Goal: Task Accomplishment & Management: Manage account settings

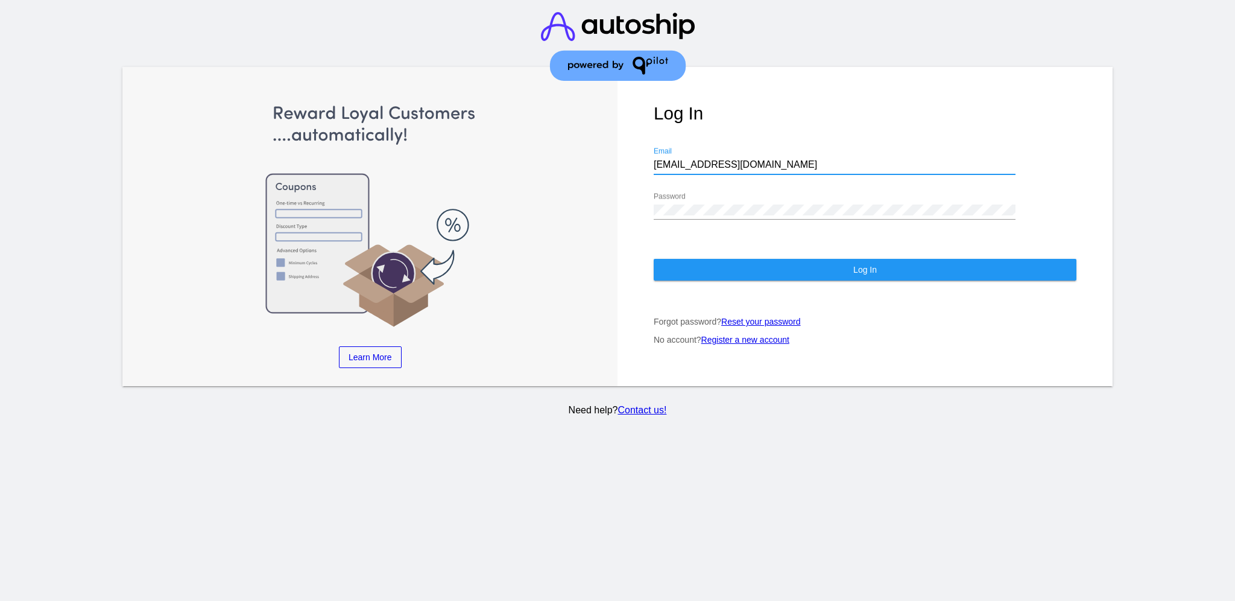
drag, startPoint x: 760, startPoint y: 154, endPoint x: 644, endPoint y: 139, distance: 117.3
click at [644, 139] on div "Log In [EMAIL_ADDRESS][DOMAIN_NAME] Email Password Log In Forgot password? Rese…" at bounding box center [865, 227] width 495 height 320
paste input "[EMAIL_ADDRESS][DOMAIN_NAME]"
type input "[EMAIL_ADDRESS][DOMAIN_NAME]"
click at [596, 204] on div "Learn More Learn How Learn More Learn How Learn More Learn How ‹ › Log In [EMAI…" at bounding box center [617, 227] width 991 height 320
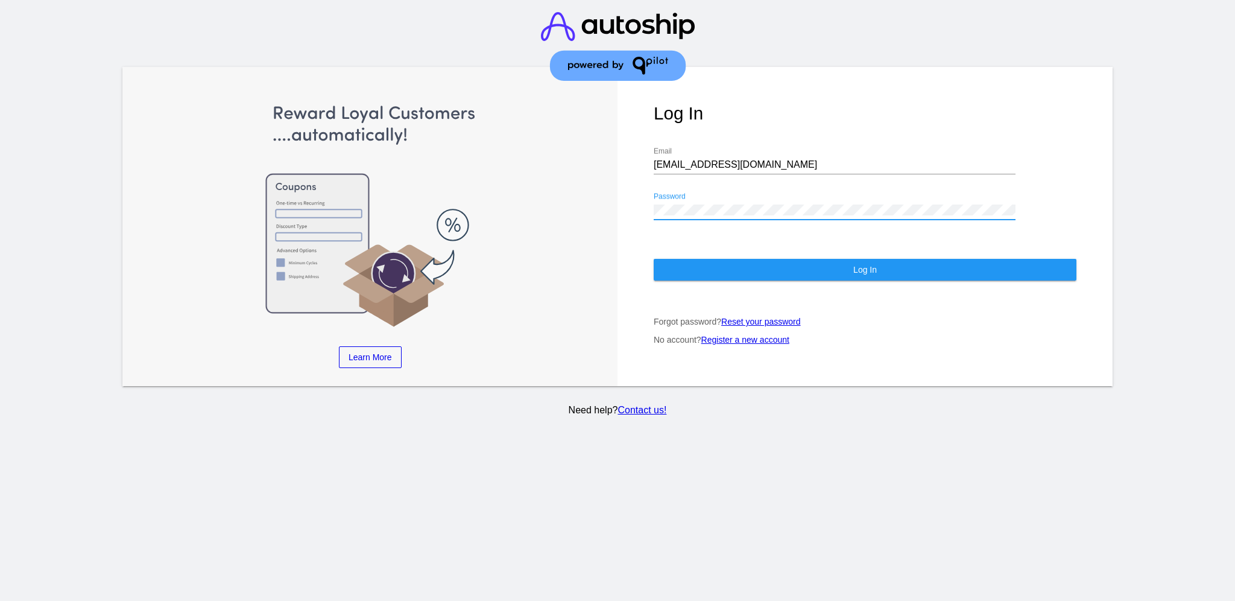
click at [700, 259] on button "Log In" at bounding box center [865, 270] width 423 height 22
click at [641, 194] on div "Log In [EMAIL_ADDRESS][DOMAIN_NAME] Email Password Log In Forgot password? Rese…" at bounding box center [865, 227] width 495 height 320
click at [703, 275] on div "Log In [EMAIL_ADDRESS][DOMAIN_NAME] Email Password Log In Forgot password? Rese…" at bounding box center [865, 227] width 495 height 320
click at [706, 259] on button "Log In" at bounding box center [865, 270] width 423 height 22
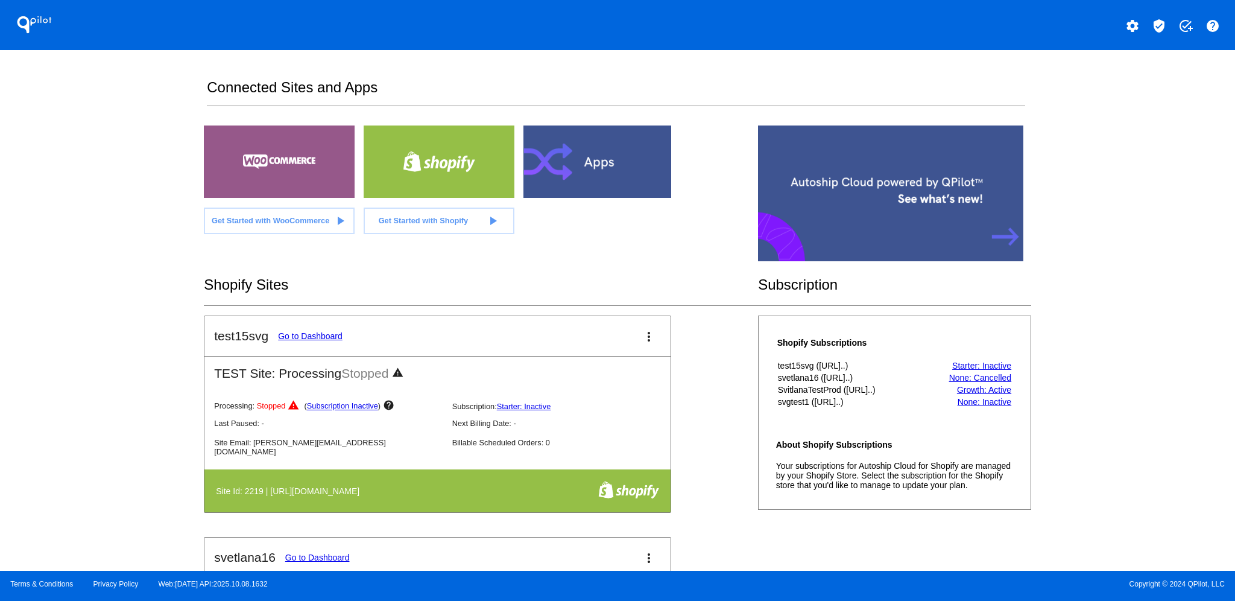
click at [1170, 30] on div "settings verified_user add_task help" at bounding box center [927, 25] width 618 height 24
click at [1170, 30] on button "verified_user" at bounding box center [1159, 25] width 24 height 24
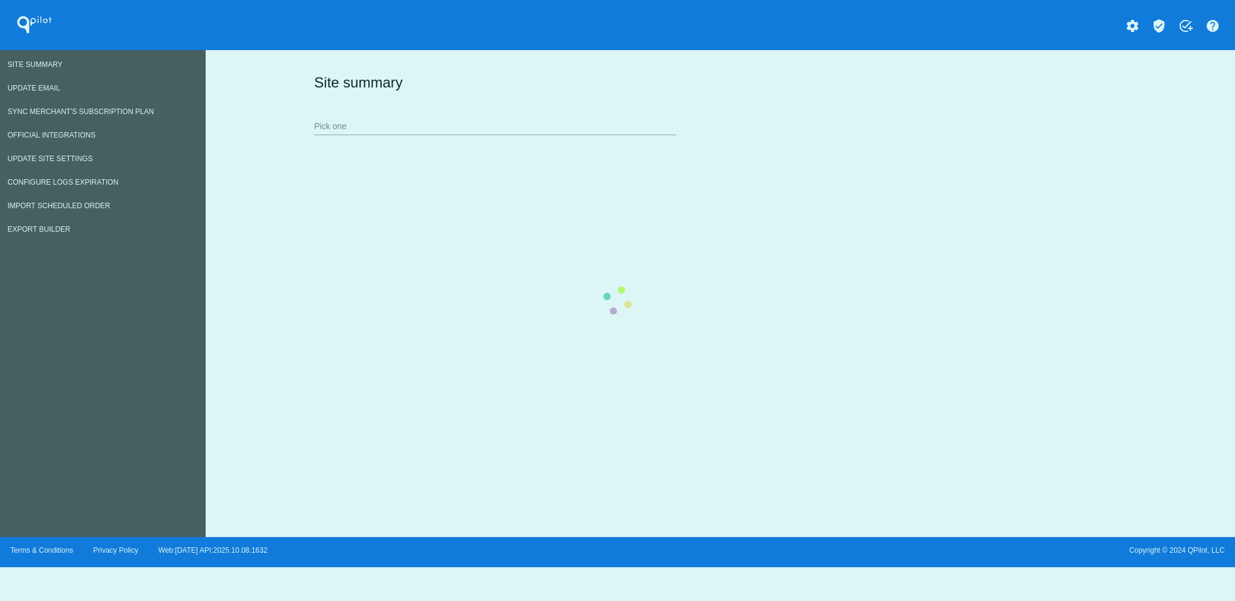
click at [535, 126] on div "Site summary Pick one" at bounding box center [718, 103] width 814 height 83
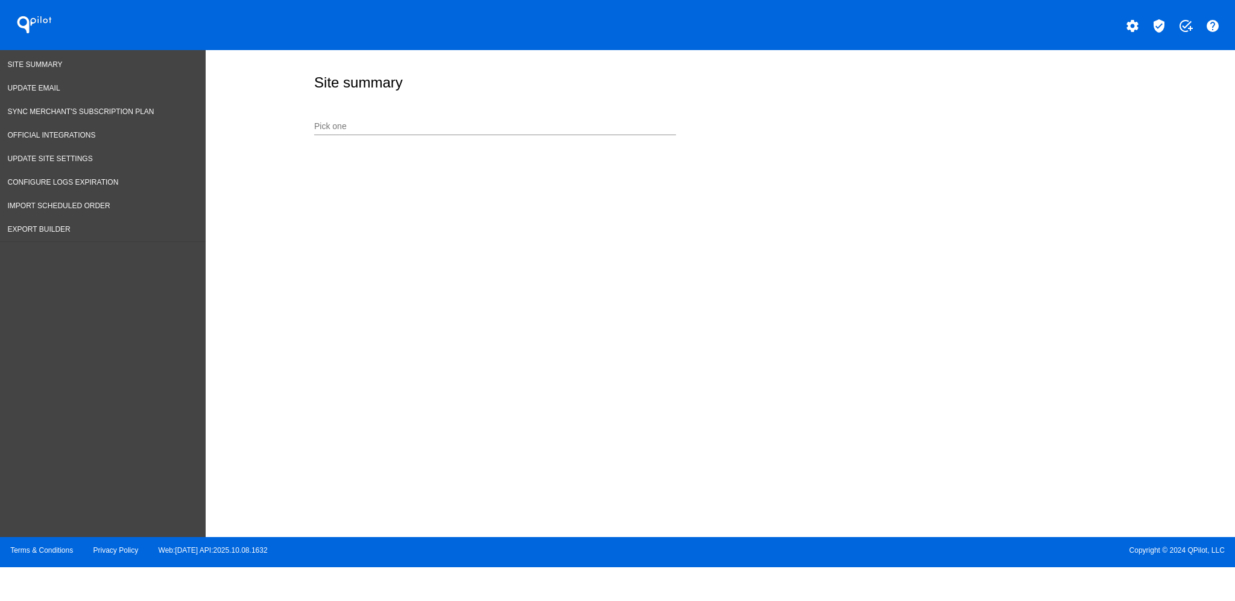
click at [480, 126] on input "Pick one" at bounding box center [495, 127] width 362 height 10
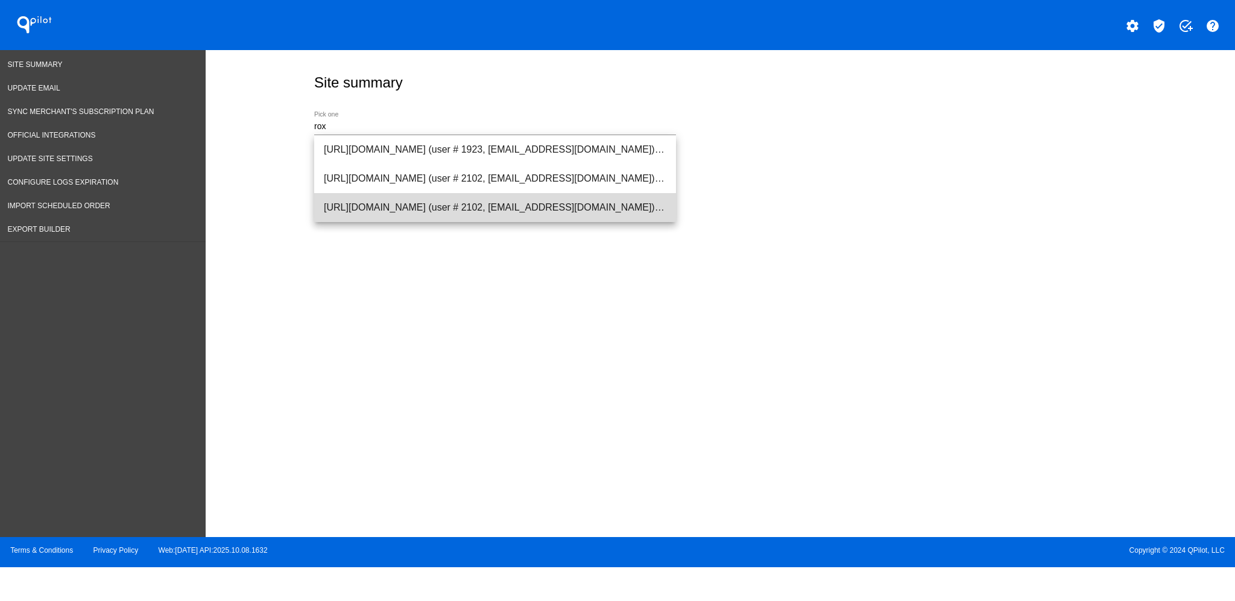
click at [549, 209] on span "[URL][DOMAIN_NAME] (user # 2102, [EMAIL_ADDRESS][DOMAIN_NAME]) - Production" at bounding box center [495, 207] width 343 height 29
type input "[URL][DOMAIN_NAME] (user # 2102, [EMAIL_ADDRESS][DOMAIN_NAME]) - Production"
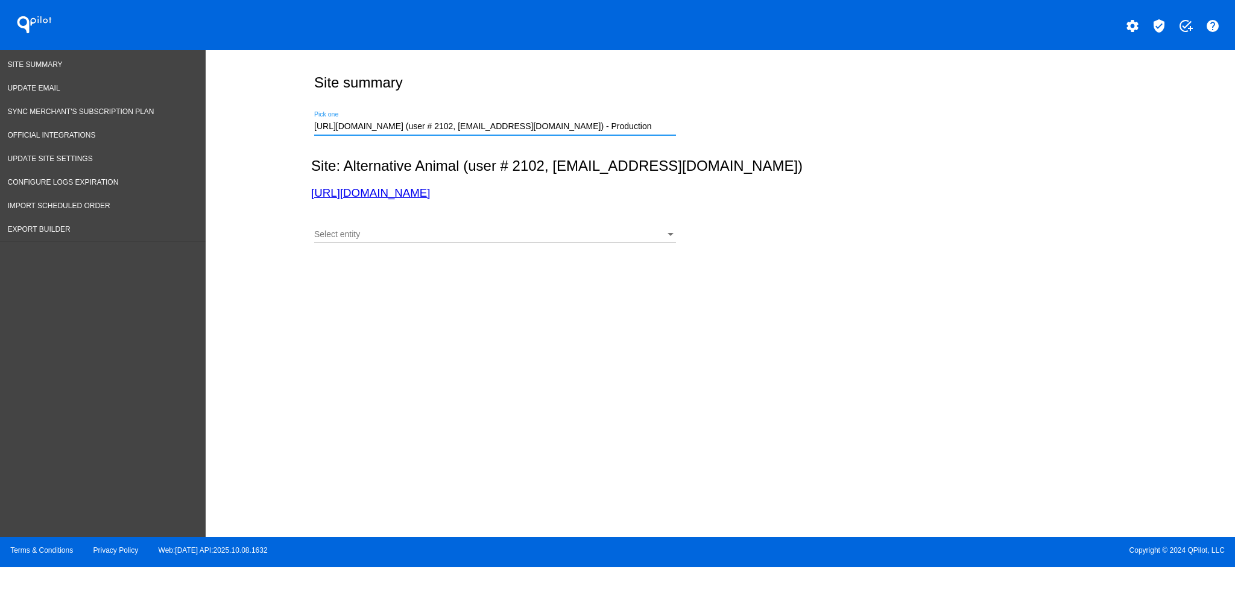
click at [534, 249] on div "Select entity Select entity" at bounding box center [495, 237] width 362 height 34
click at [531, 225] on div "Select entity Select entity" at bounding box center [495, 232] width 362 height 24
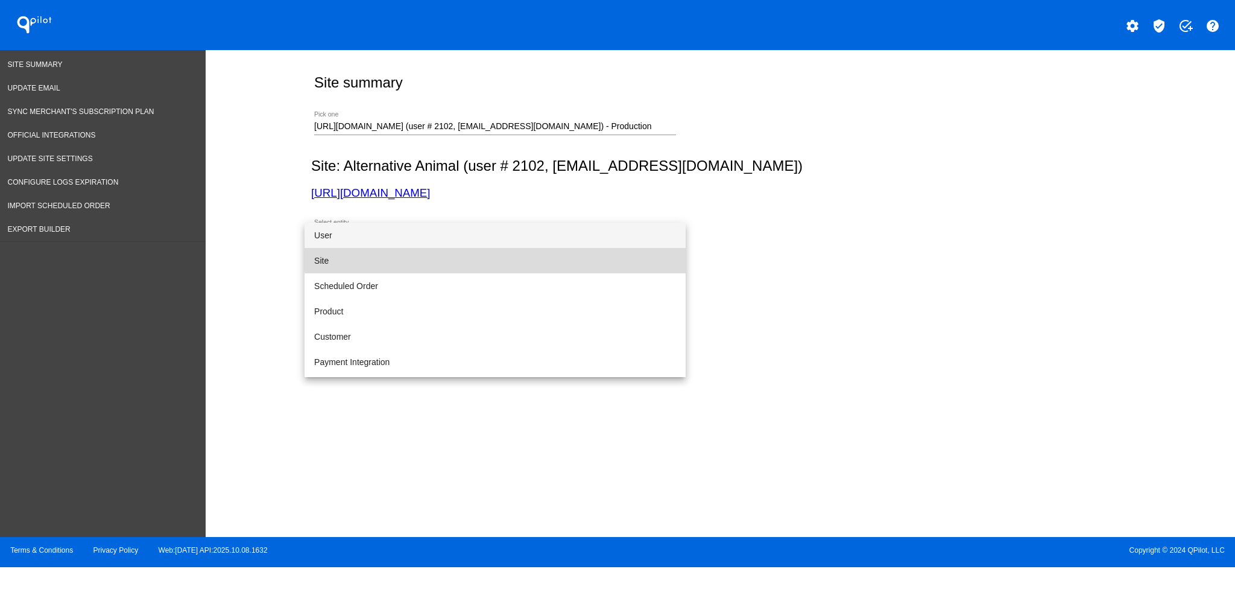
click at [516, 253] on span "Site" at bounding box center [495, 260] width 362 height 25
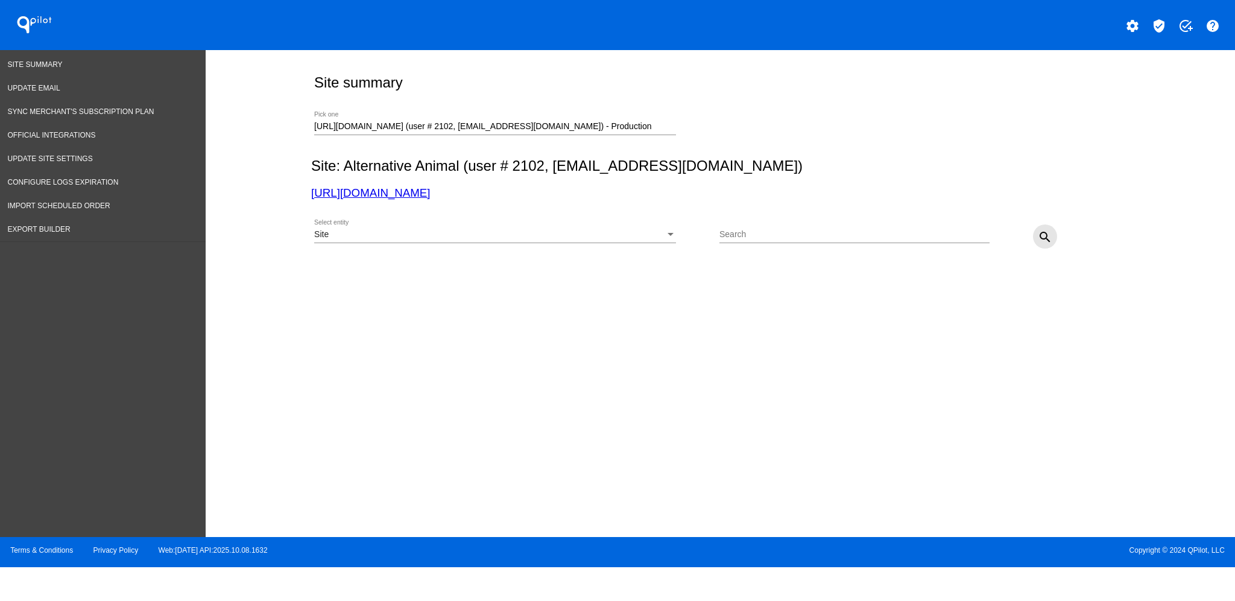
click at [1035, 238] on button "search" at bounding box center [1045, 236] width 24 height 24
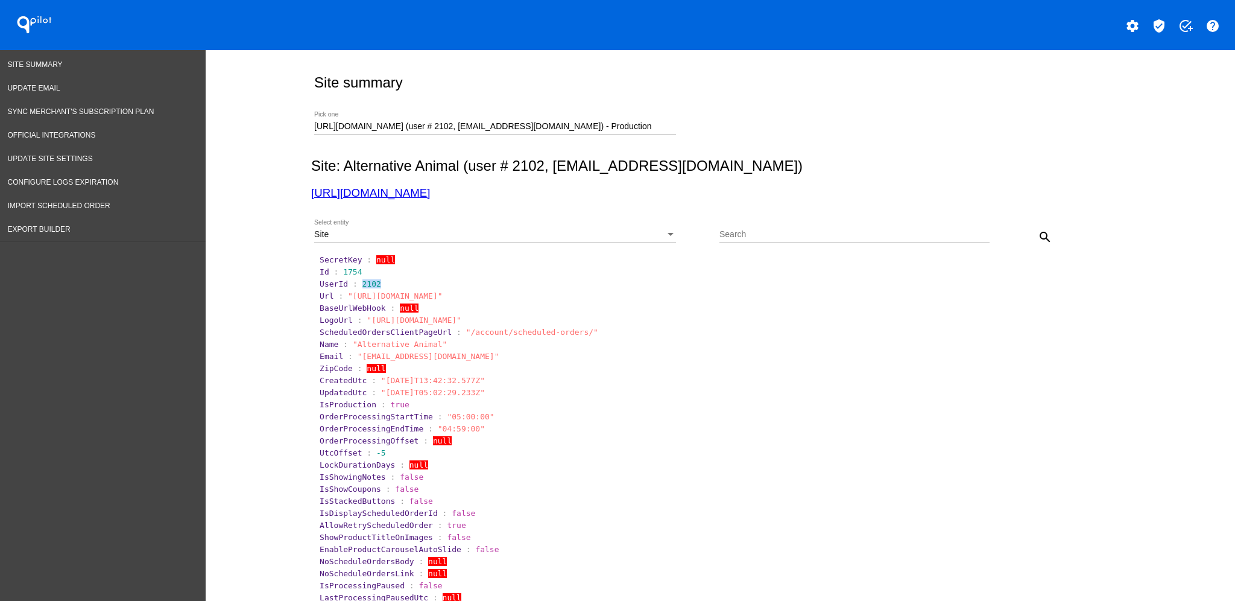
drag, startPoint x: 352, startPoint y: 285, endPoint x: 377, endPoint y: 285, distance: 25.3
click at [377, 285] on section "UserId : 2102" at bounding box center [722, 283] width 804 height 9
copy span "2102"
click at [42, 84] on span "Update Email" at bounding box center [34, 88] width 52 height 8
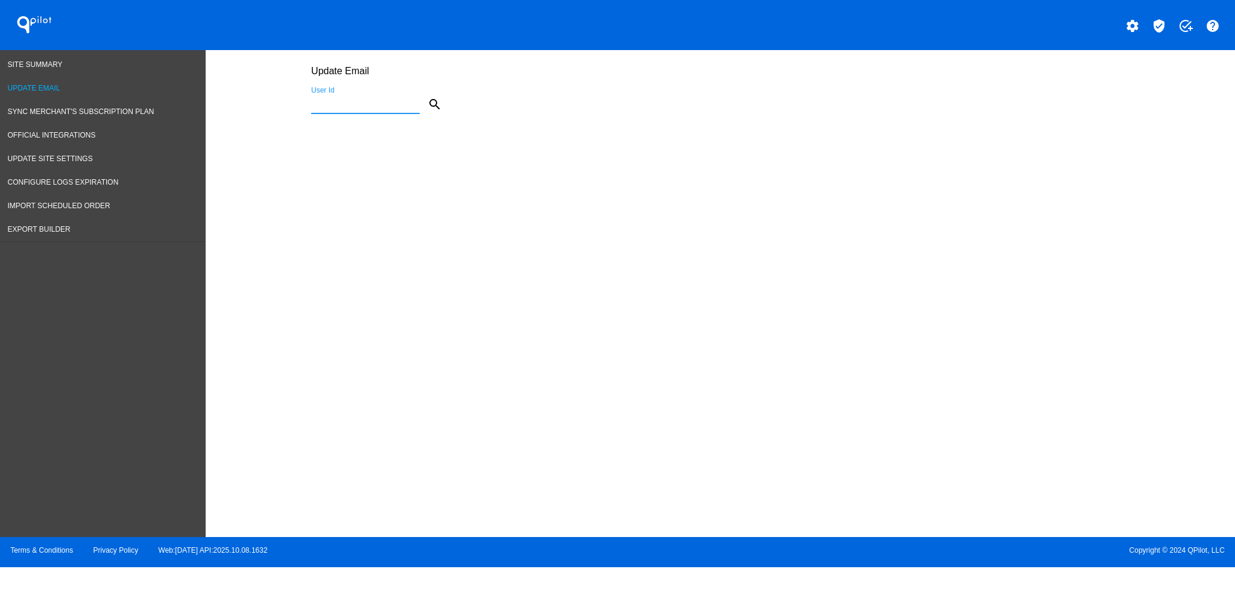
paste input "2102"
type input "2102"
click at [434, 108] on mat-icon "search" at bounding box center [435, 104] width 14 height 14
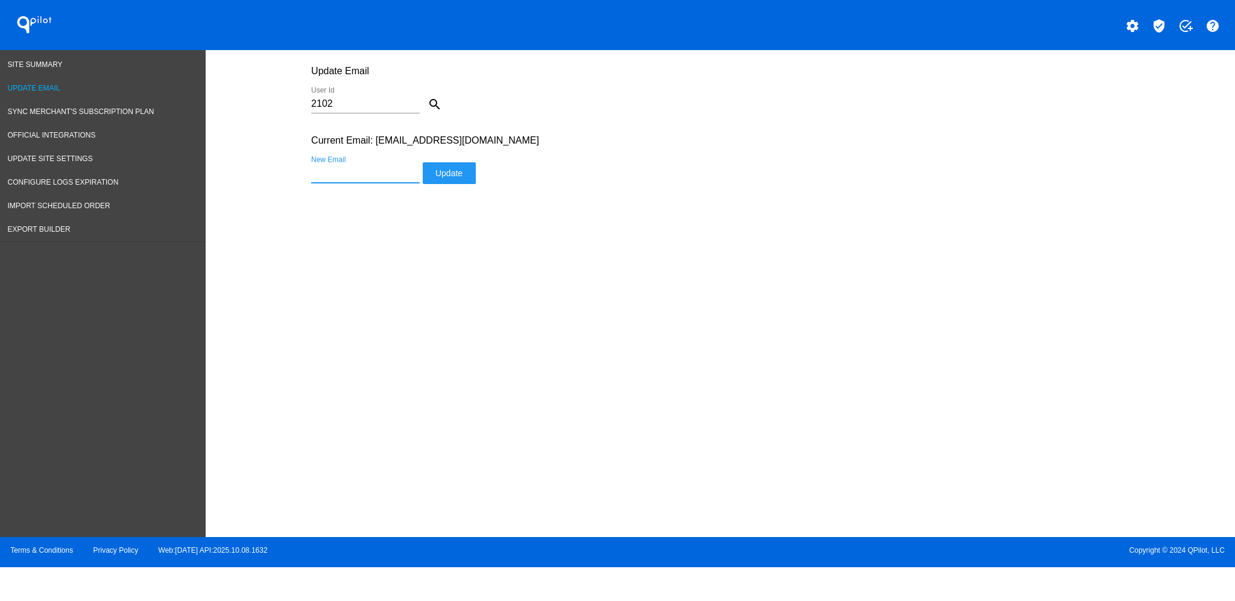
paste input "[PERSON_NAME][EMAIL_ADDRESS][DOMAIN_NAME]"
type input "[PERSON_NAME][EMAIL_ADDRESS][DOMAIN_NAME]"
click at [455, 170] on span "Update" at bounding box center [449, 173] width 27 height 10
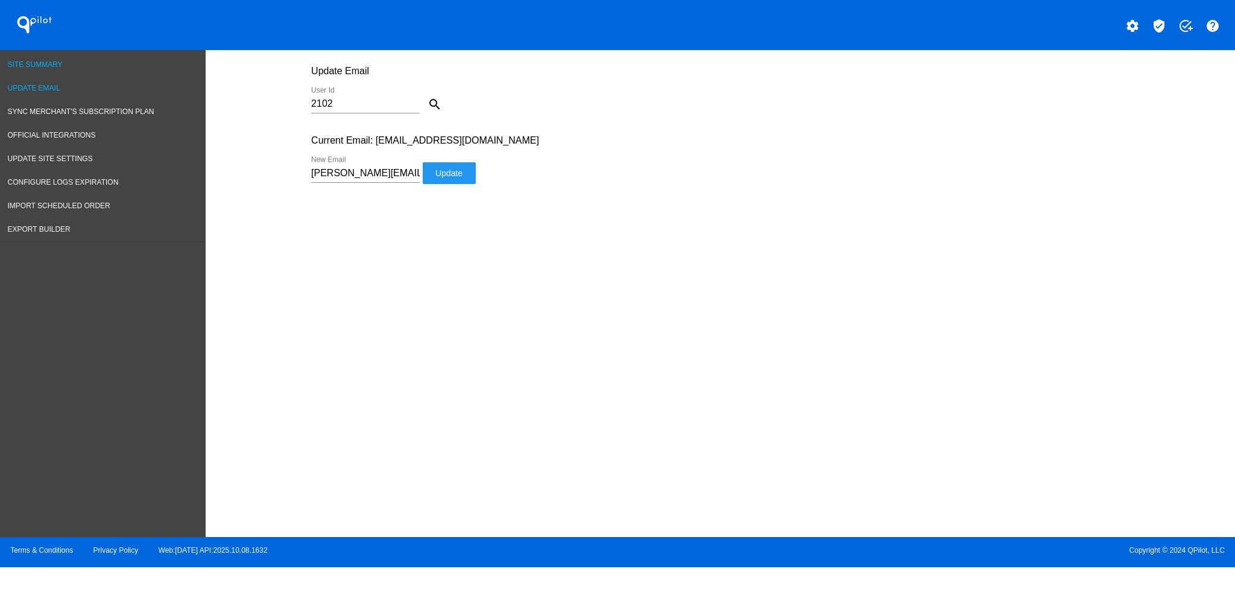
click at [39, 65] on span "Site Summary" at bounding box center [35, 64] width 55 height 8
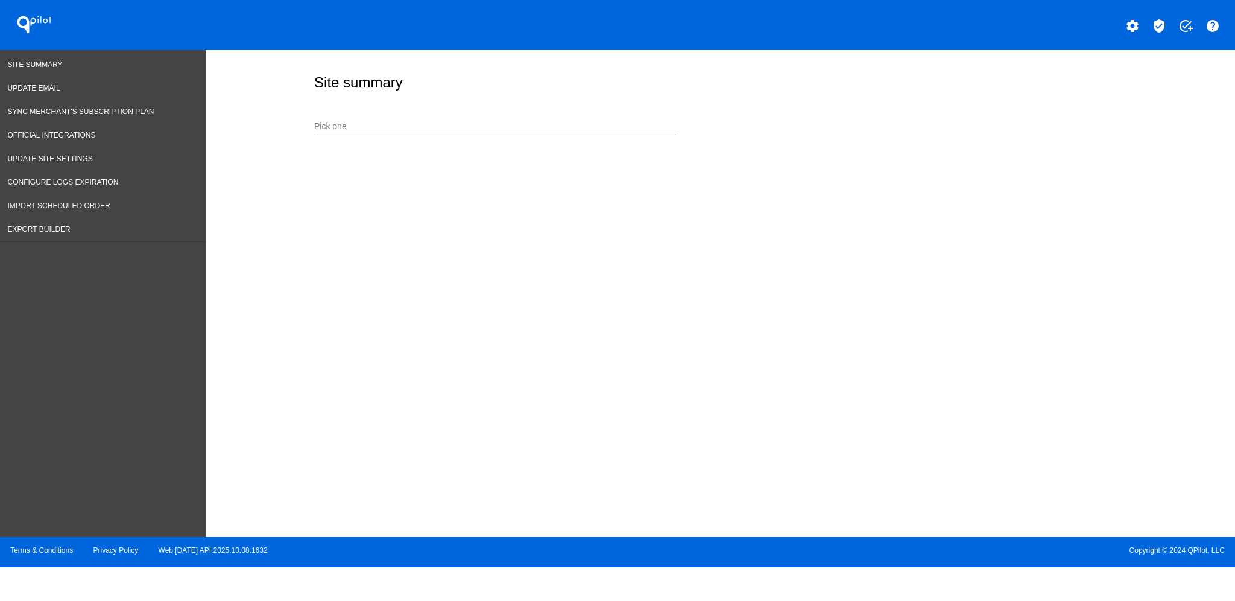
click at [380, 130] on input "Pick one" at bounding box center [495, 127] width 362 height 10
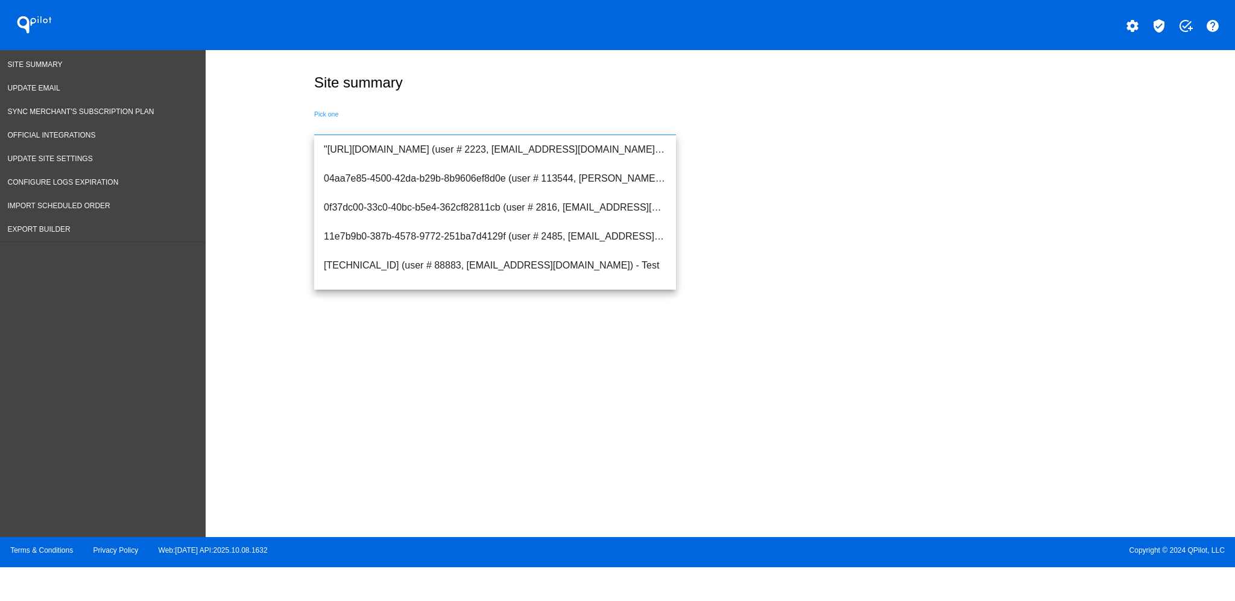
paste input "[PERSON_NAME][EMAIL_ADDRESS][DOMAIN_NAME]"
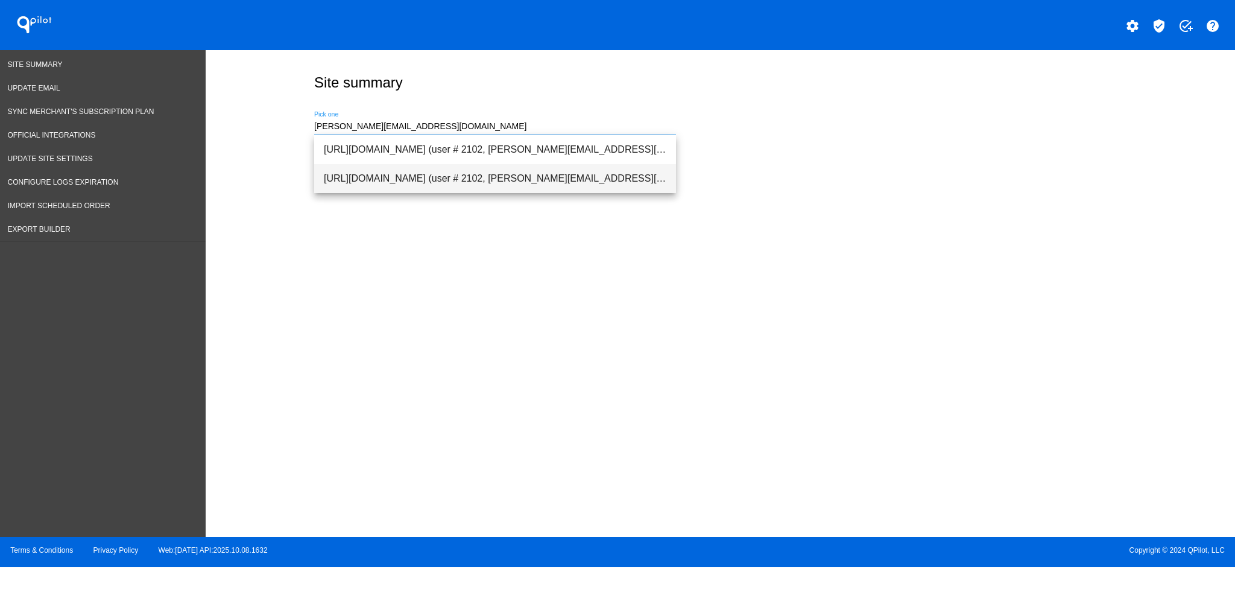
click at [601, 177] on span "[URL][DOMAIN_NAME] (user # 2102, [PERSON_NAME][EMAIL_ADDRESS][DOMAIN_NAME]) - P…" at bounding box center [495, 178] width 343 height 29
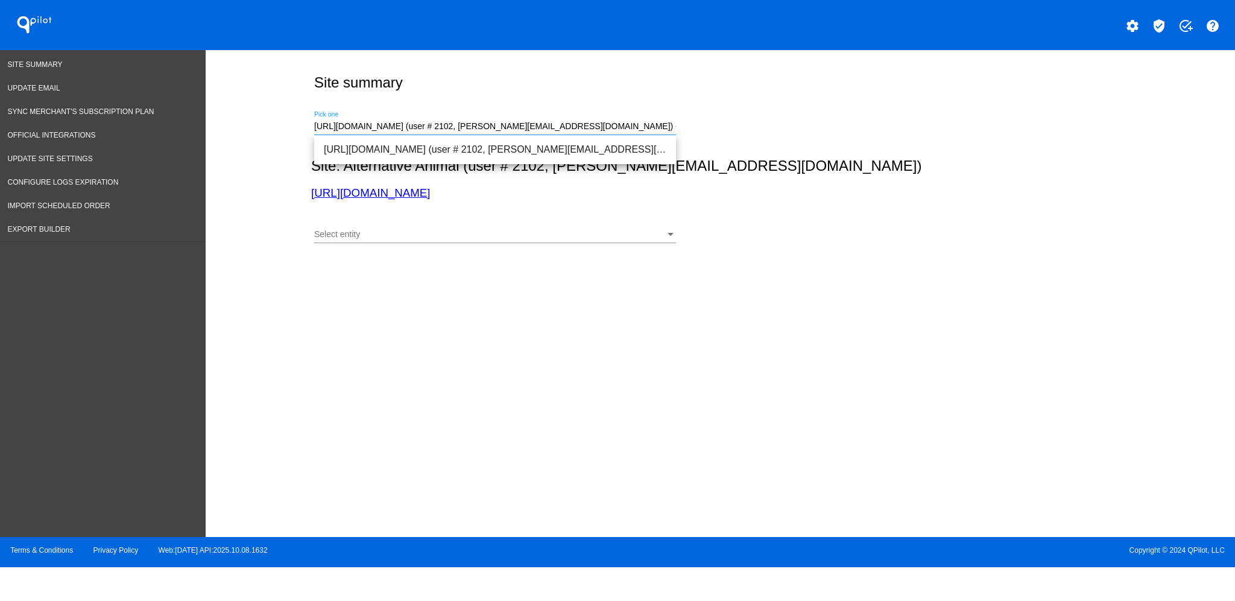
drag, startPoint x: 319, startPoint y: 124, endPoint x: 1017, endPoint y: 142, distance: 698.8
click at [1017, 142] on div "[URL][DOMAIN_NAME] (user # 2102, [PERSON_NAME][EMAIL_ADDRESS][DOMAIN_NAME]) - P…" at bounding box center [718, 124] width 814 height 43
type input "h"
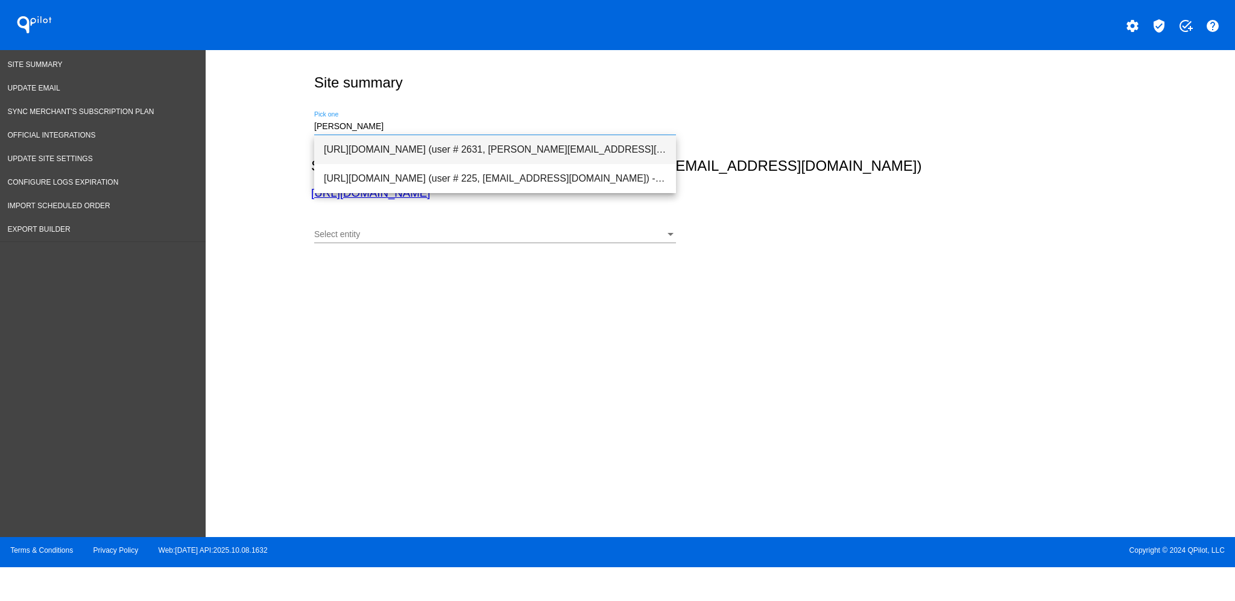
click at [583, 162] on span "[URL][DOMAIN_NAME] (user # 2631, [PERSON_NAME][EMAIL_ADDRESS][DOMAIN_NAME]) - P…" at bounding box center [495, 149] width 343 height 29
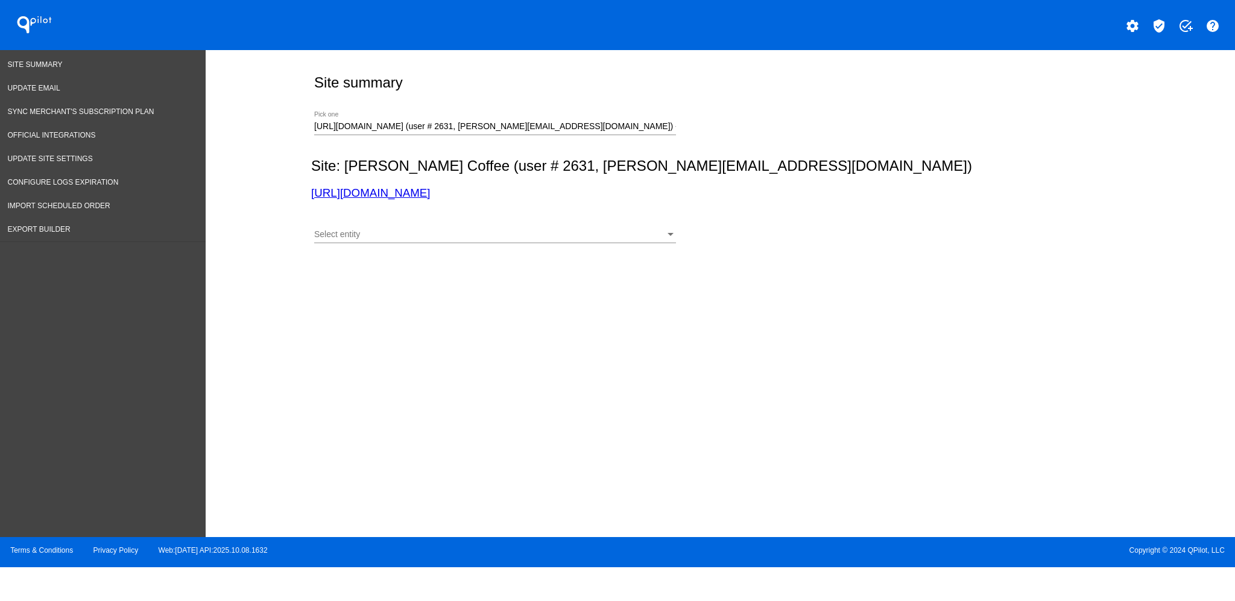
click at [527, 240] on div "Select entity Select entity" at bounding box center [495, 232] width 362 height 24
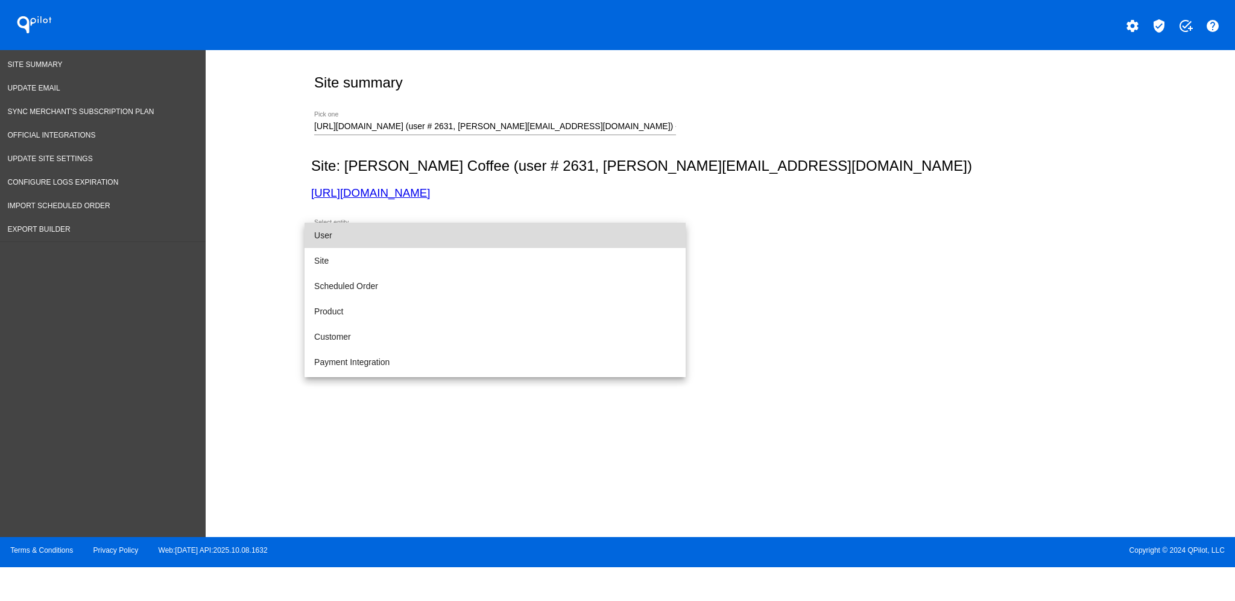
click at [504, 239] on span "User" at bounding box center [495, 235] width 362 height 25
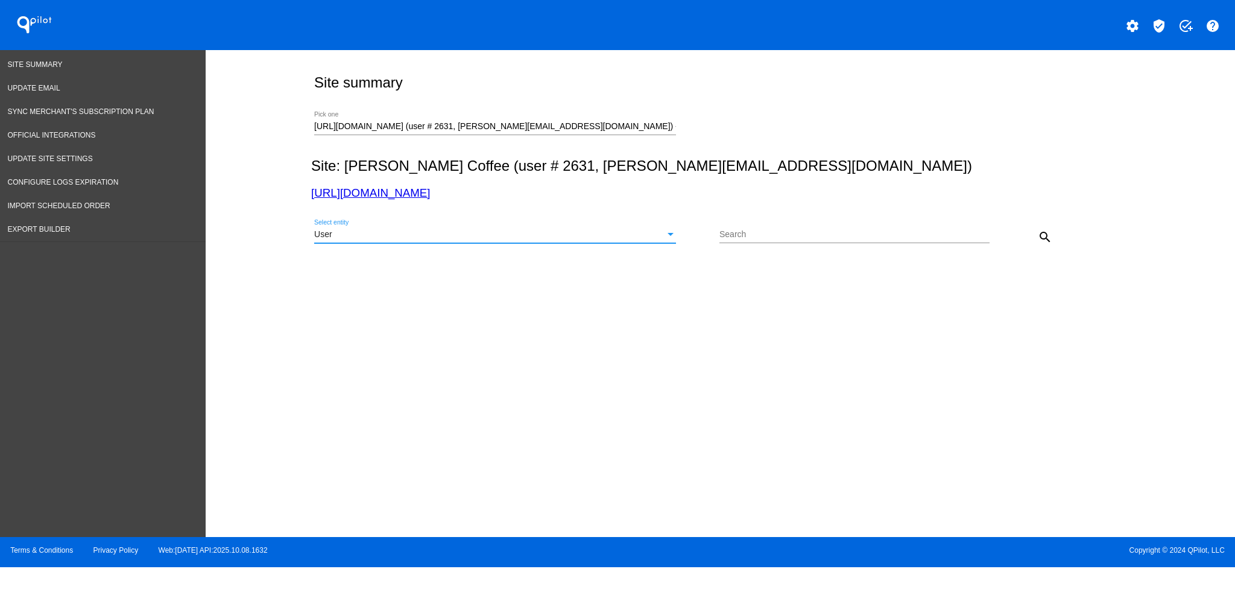
click at [1038, 235] on mat-icon "search" at bounding box center [1045, 237] width 14 height 14
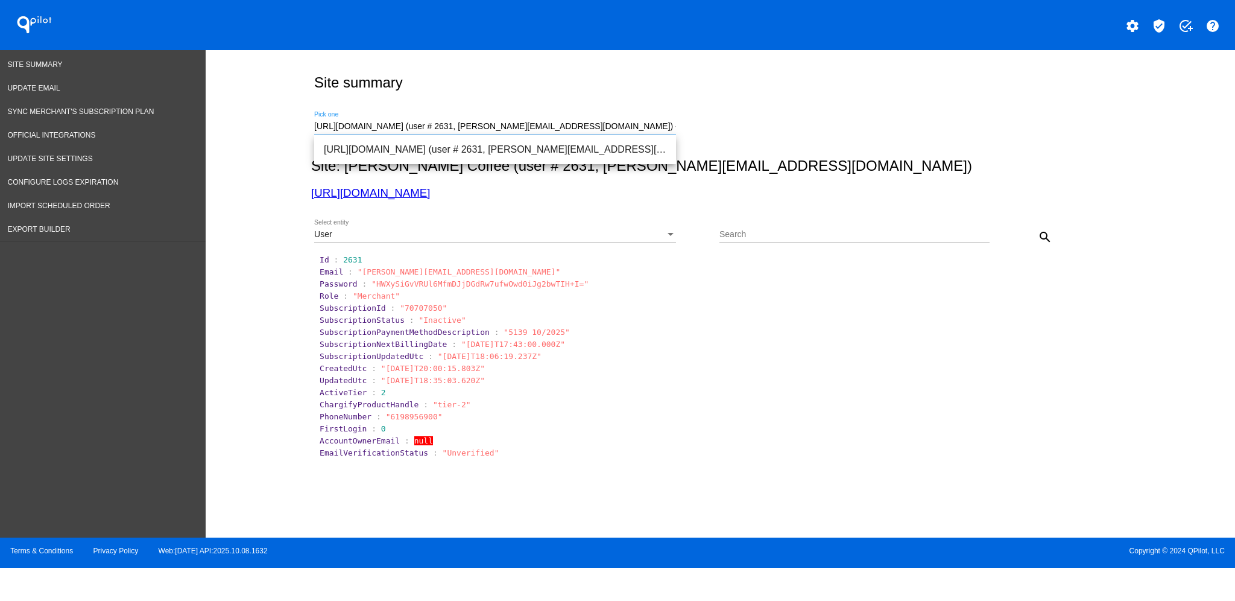
drag, startPoint x: 623, startPoint y: 130, endPoint x: 243, endPoint y: 124, distance: 379.5
click at [243, 124] on div "Site summary [URL][DOMAIN_NAME] (user # 2631, [PERSON_NAME][EMAIL_ADDRESS][DOMA…" at bounding box center [721, 290] width 1030 height 481
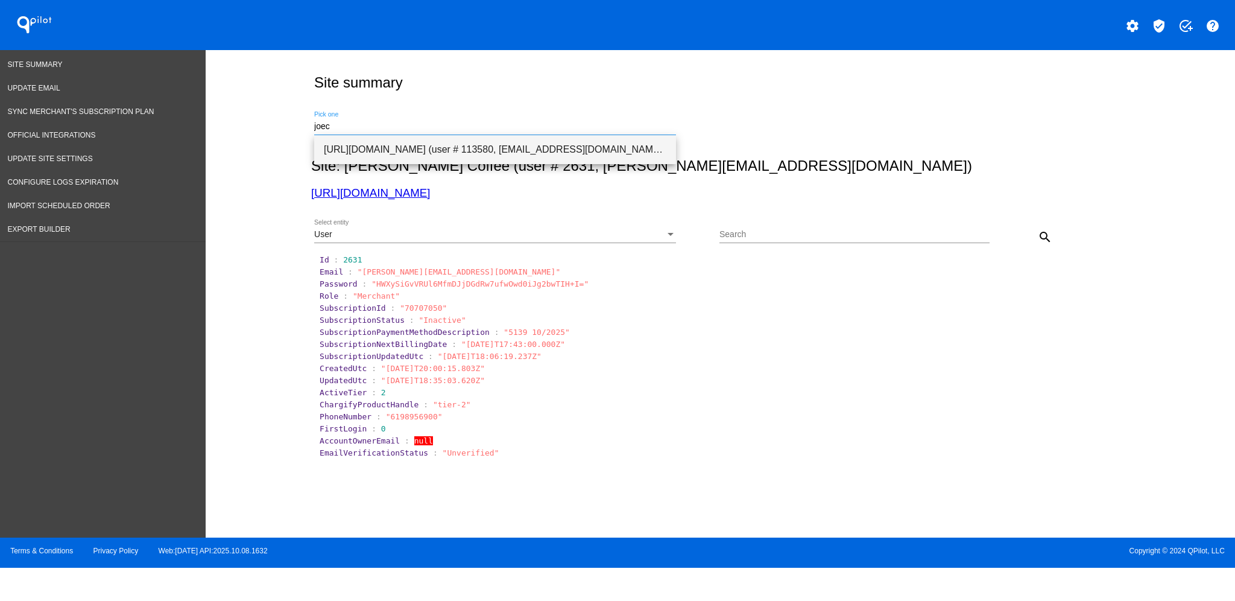
click at [397, 144] on span "[URL][DOMAIN_NAME] (user # 113580, [EMAIL_ADDRESS][DOMAIN_NAME]) - Production" at bounding box center [495, 149] width 343 height 29
type input "[URL][DOMAIN_NAME] (user # 113580, [EMAIL_ADDRESS][DOMAIN_NAME]) - Production"
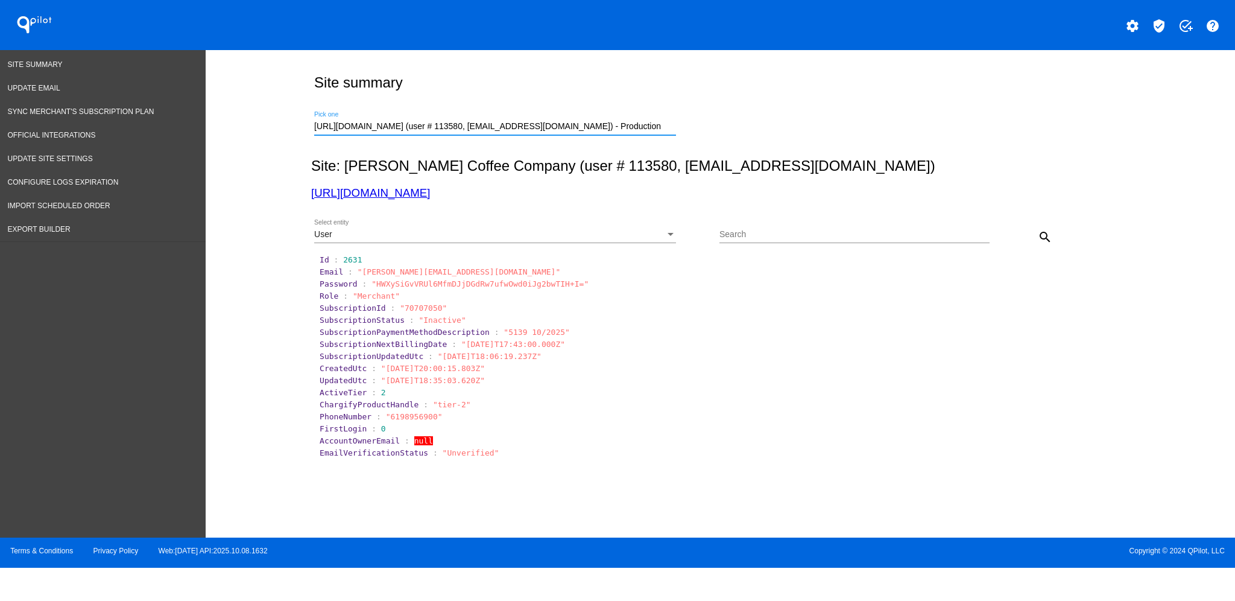
click at [619, 239] on div "User" at bounding box center [489, 235] width 351 height 10
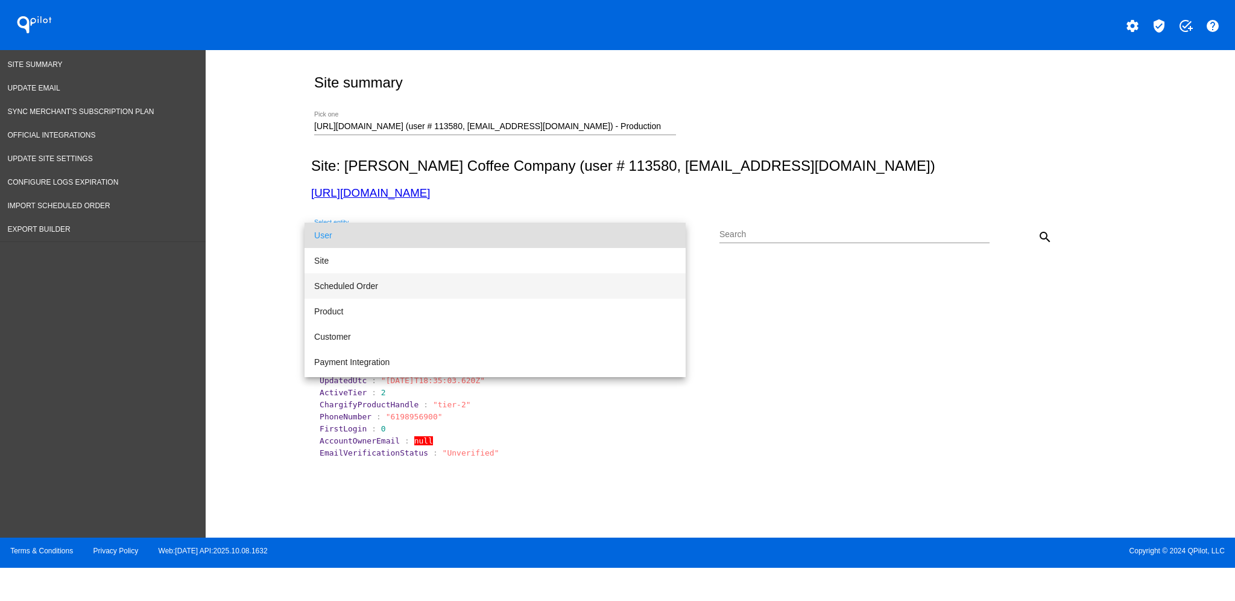
click at [582, 283] on span "Scheduled Order" at bounding box center [495, 285] width 362 height 25
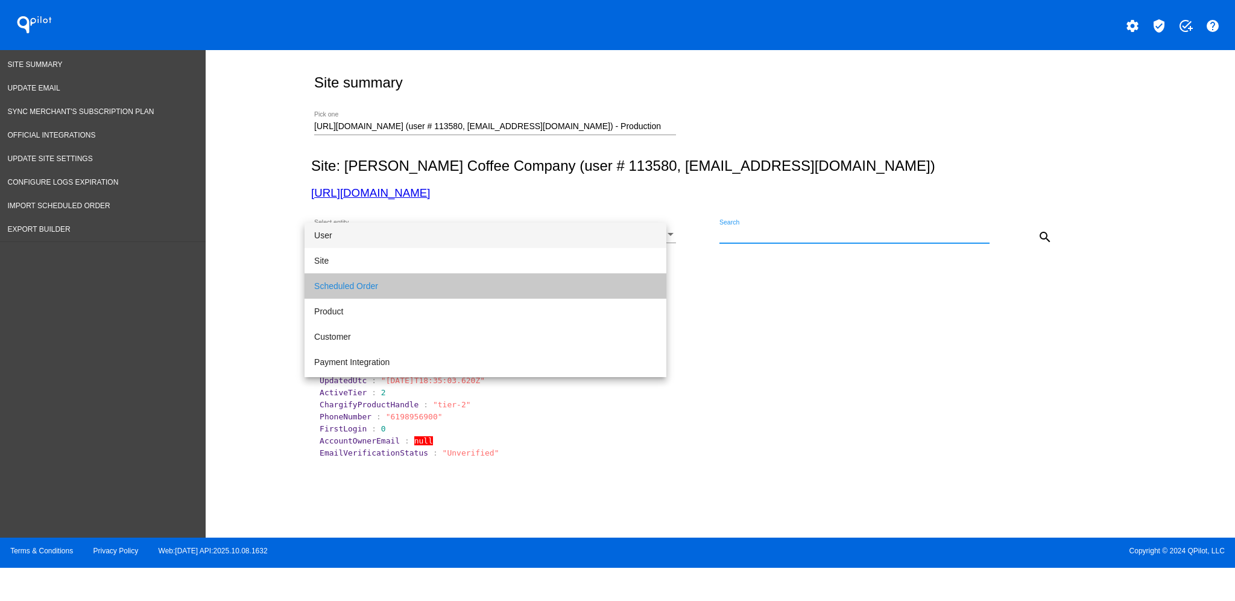
drag, startPoint x: 750, startPoint y: 236, endPoint x: 758, endPoint y: 234, distance: 7.5
click at [750, 236] on input "Search" at bounding box center [855, 235] width 270 height 10
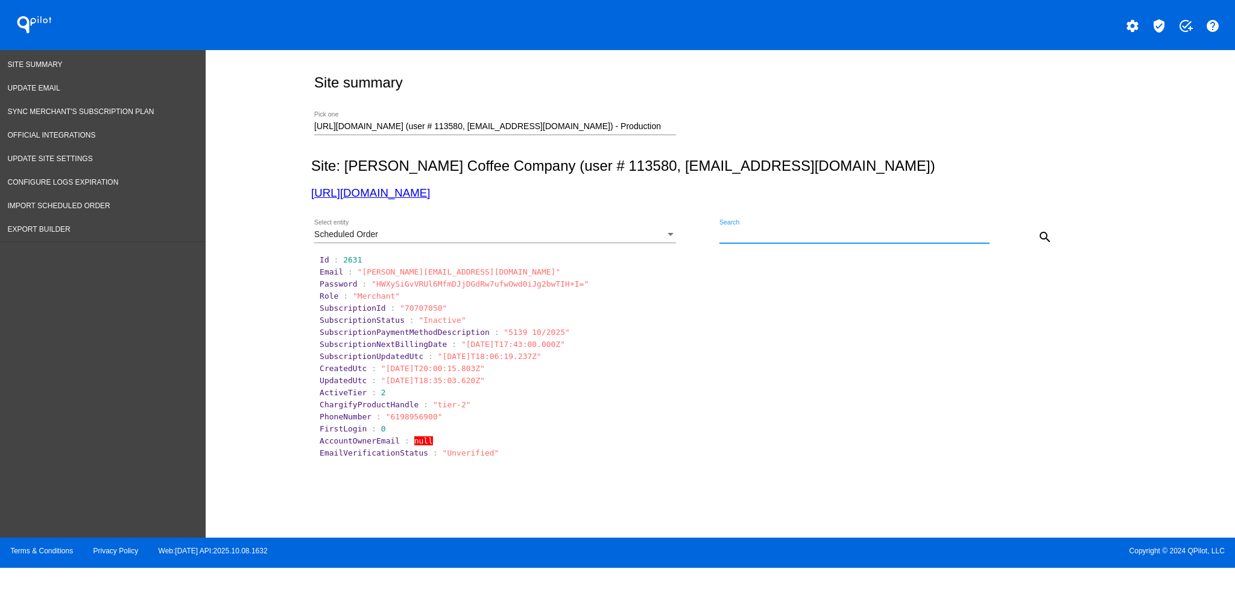
paste input "[PERSON_NAME][EMAIL_ADDRESS][DOMAIN_NAME]"
click at [1030, 228] on div "search" at bounding box center [1024, 236] width 68 height 24
click at [1041, 230] on mat-icon "search" at bounding box center [1045, 237] width 14 height 14
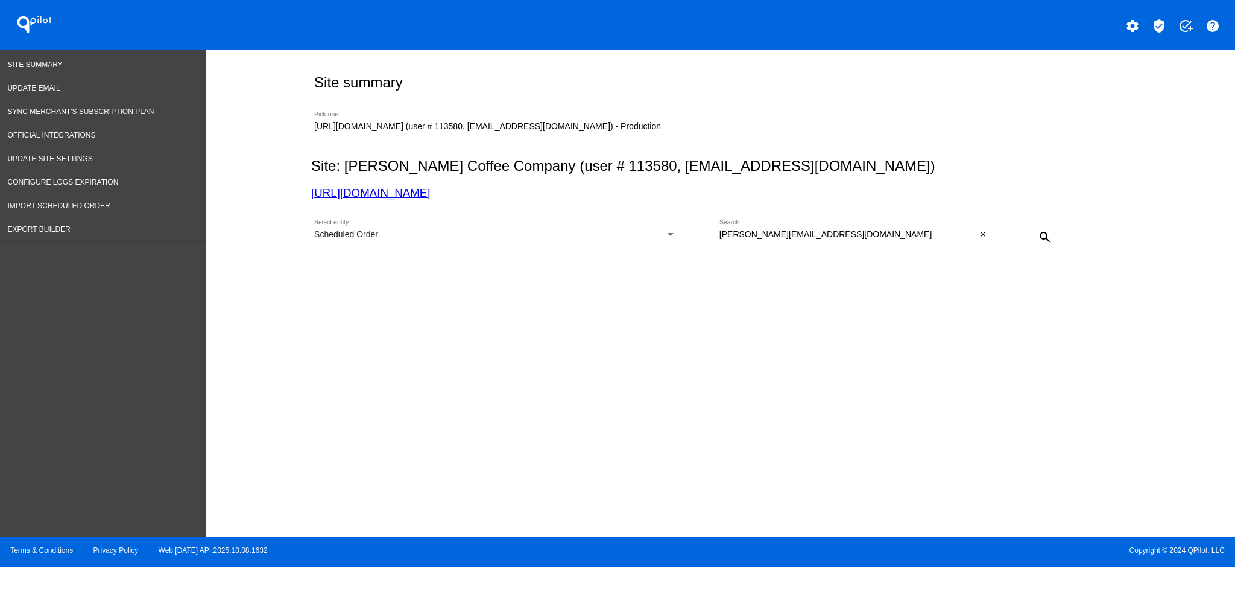
click at [720, 236] on input "[PERSON_NAME][EMAIL_ADDRESS][DOMAIN_NAME]" at bounding box center [849, 235] width 258 height 10
click at [606, 247] on div "Scheduled Order Select entity" at bounding box center [495, 237] width 362 height 34
click at [611, 234] on div "Scheduled Order" at bounding box center [489, 235] width 351 height 10
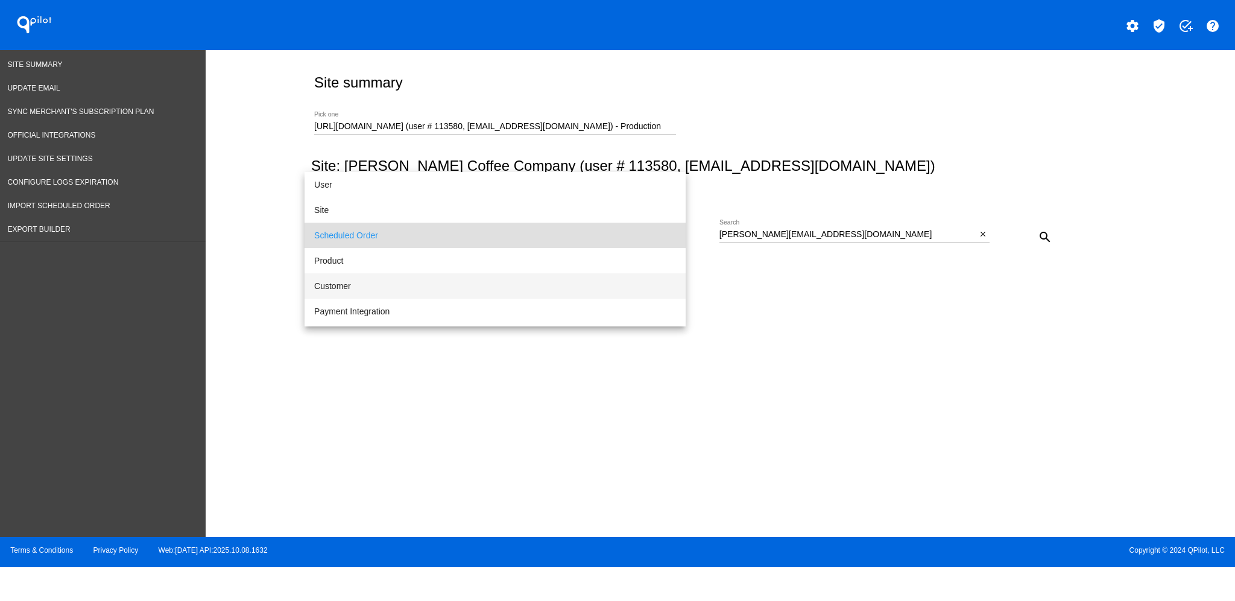
click at [582, 292] on span "Customer" at bounding box center [495, 285] width 362 height 25
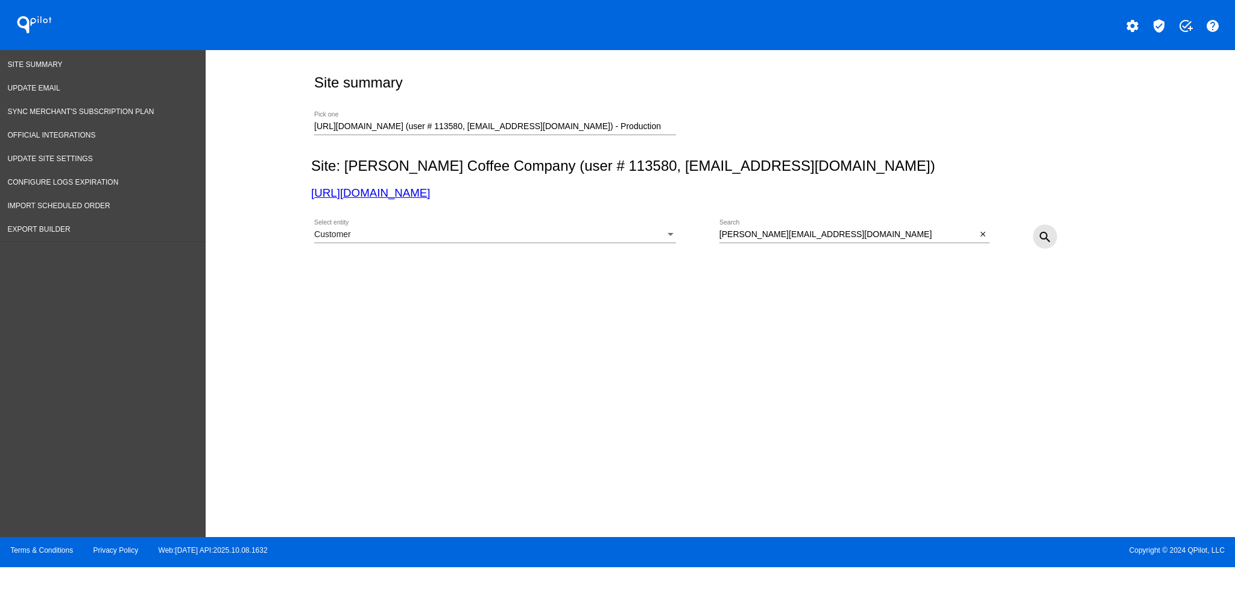
click at [1038, 233] on mat-icon "search" at bounding box center [1045, 237] width 14 height 14
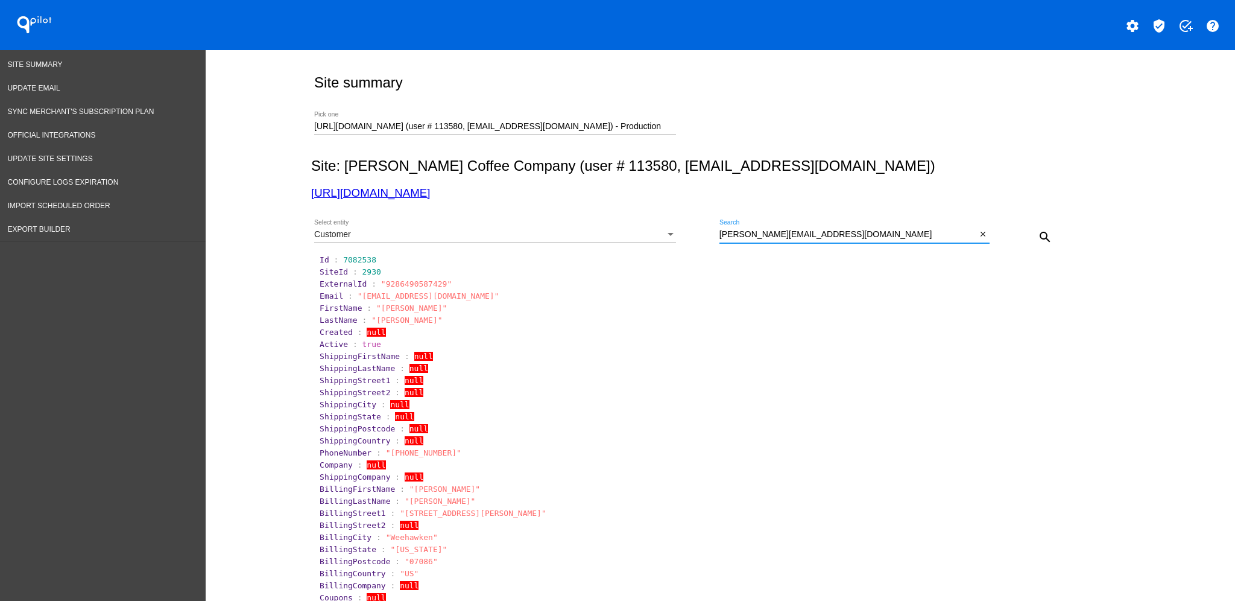
drag, startPoint x: 807, startPoint y: 236, endPoint x: 677, endPoint y: 236, distance: 130.3
click at [677, 236] on div "Customer Select entity [EMAIL_ADDRESS][DOMAIN_NAME] Search close search" at bounding box center [718, 232] width 814 height 43
paste input "[EMAIL_ADDRESS]"
click at [1047, 240] on button "search" at bounding box center [1045, 236] width 24 height 24
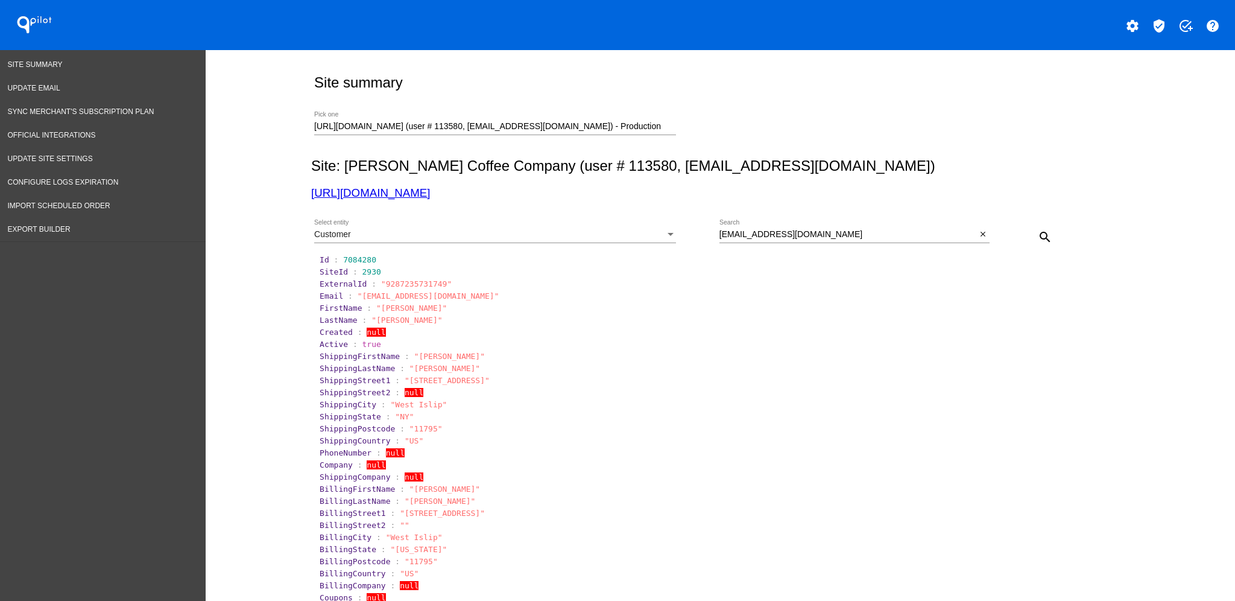
click at [566, 234] on div "Customer" at bounding box center [489, 235] width 351 height 10
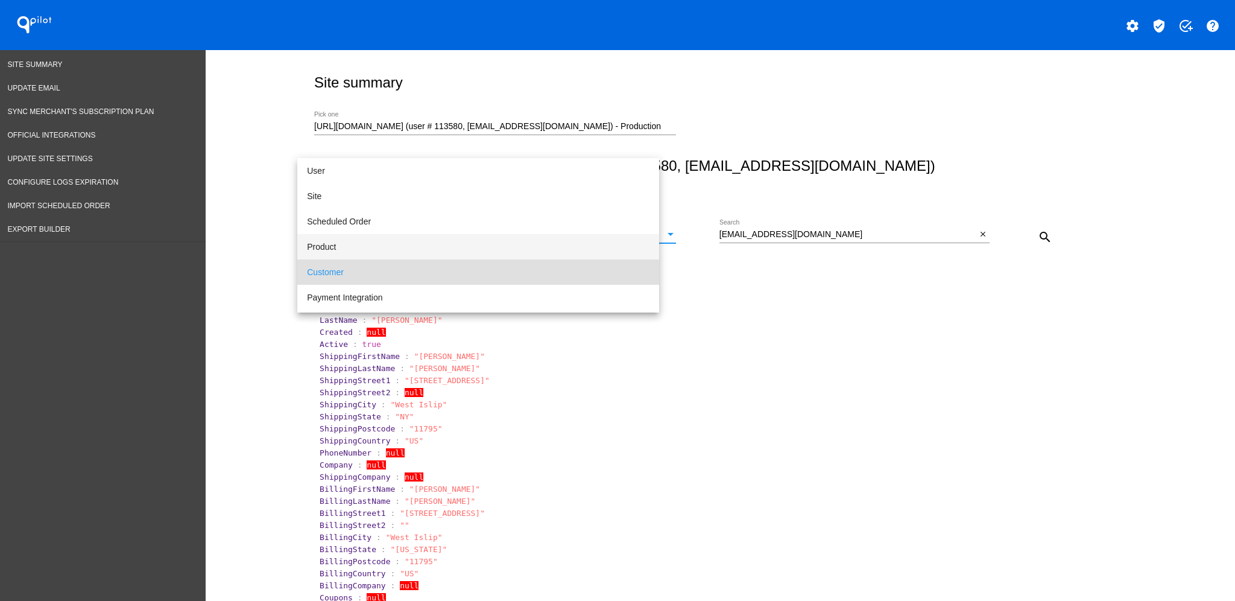
scroll to position [36, 0]
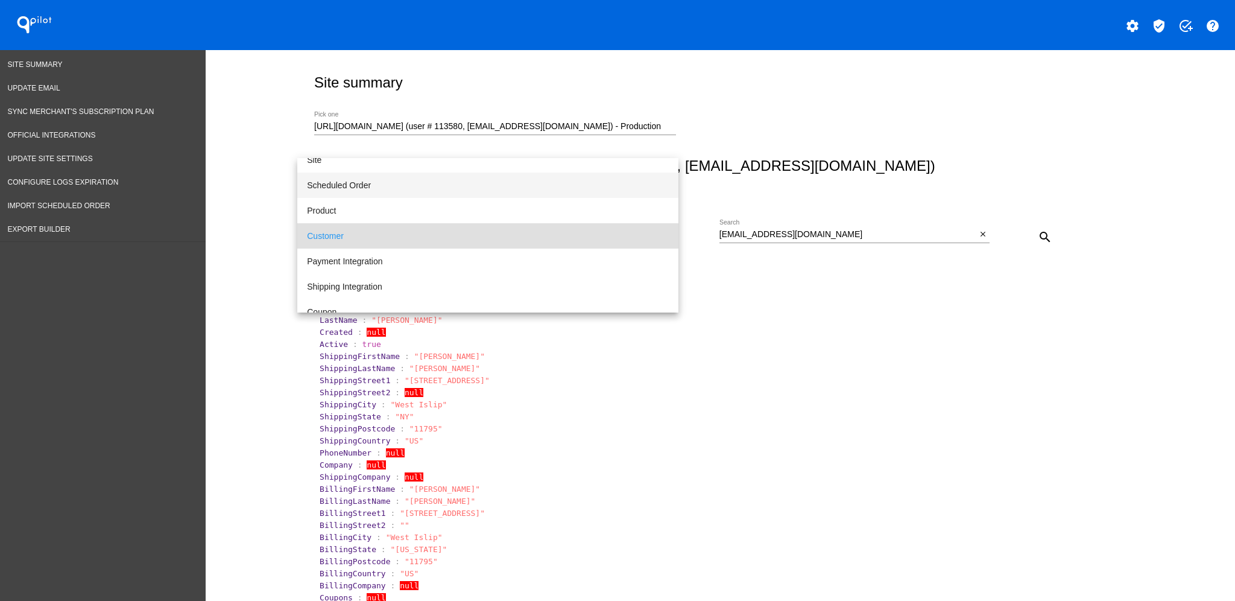
click at [519, 188] on span "Scheduled Order" at bounding box center [488, 185] width 362 height 25
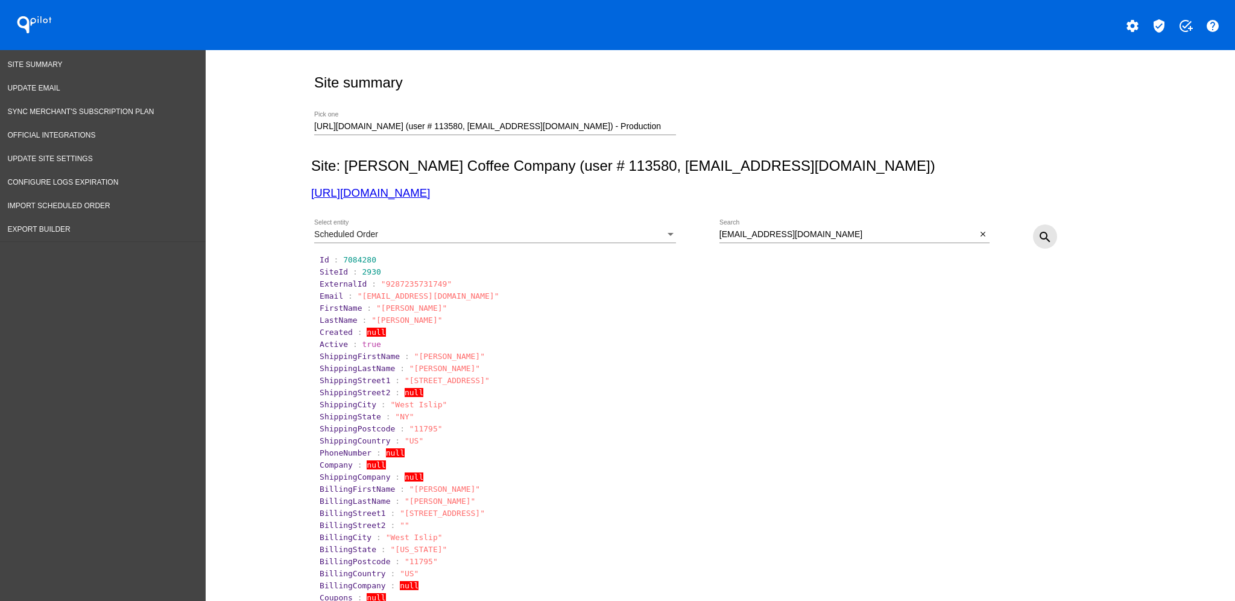
click at [1039, 241] on mat-icon "search" at bounding box center [1045, 237] width 14 height 14
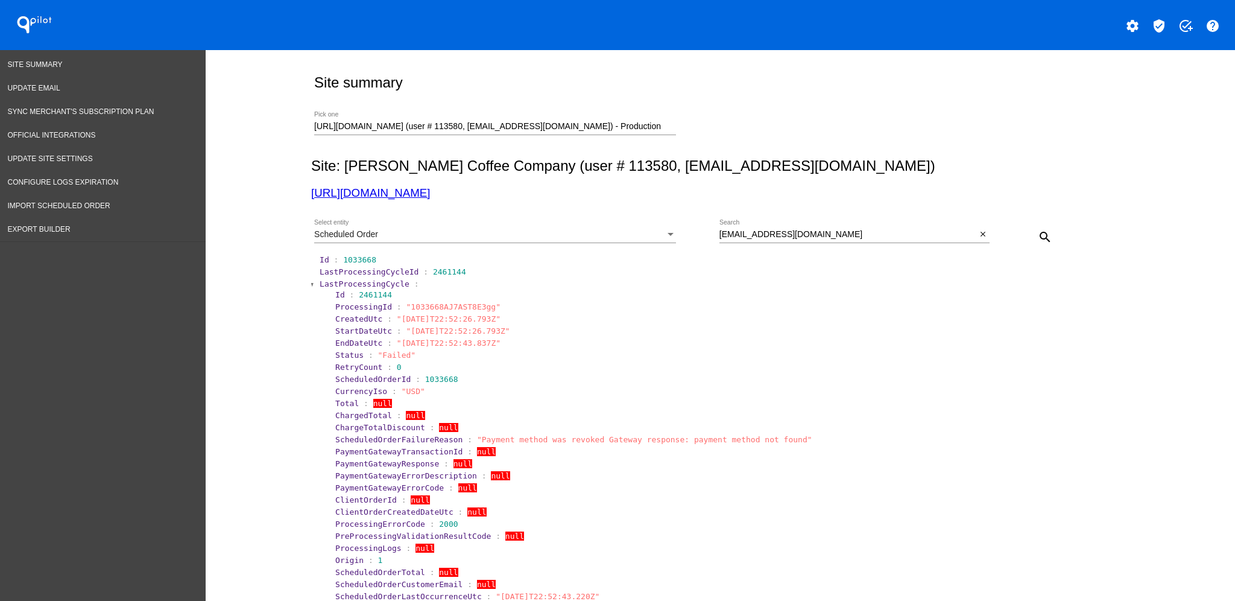
click at [355, 284] on span "LastProcessingCycle" at bounding box center [365, 283] width 90 height 9
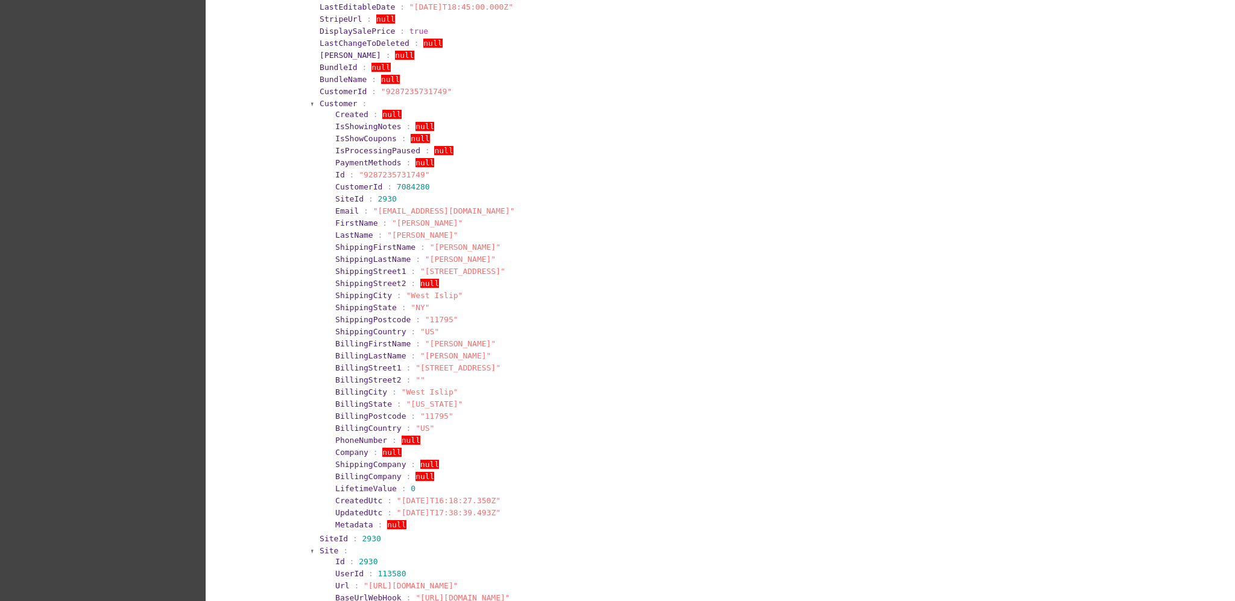
scroll to position [402, 0]
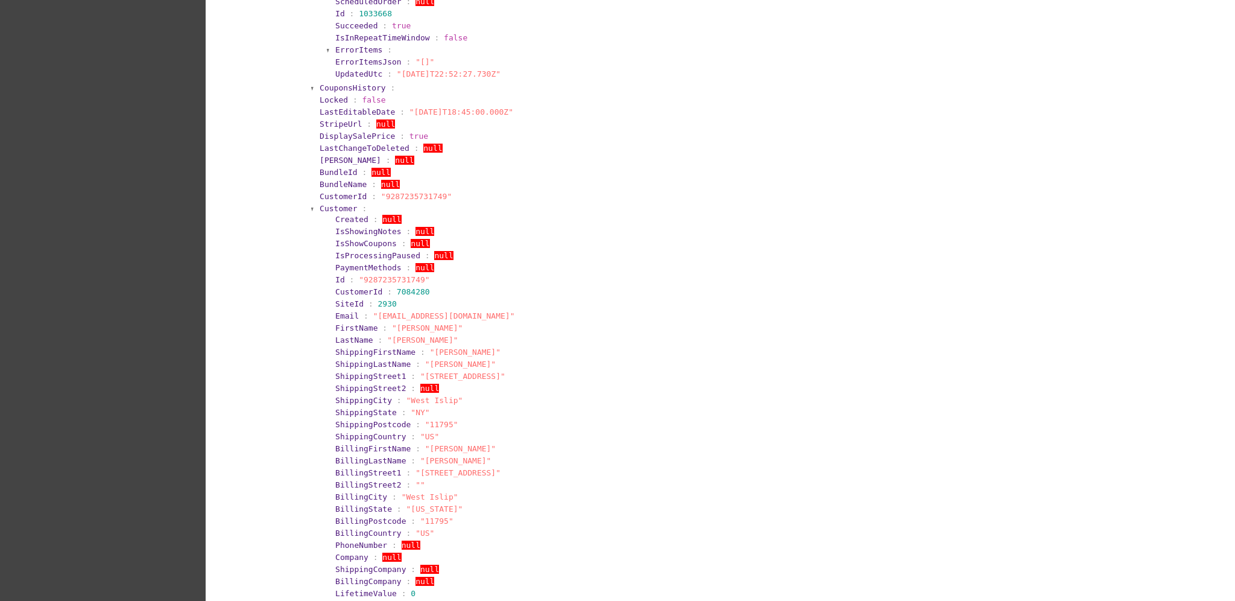
click at [329, 204] on span "Customer" at bounding box center [339, 208] width 38 height 9
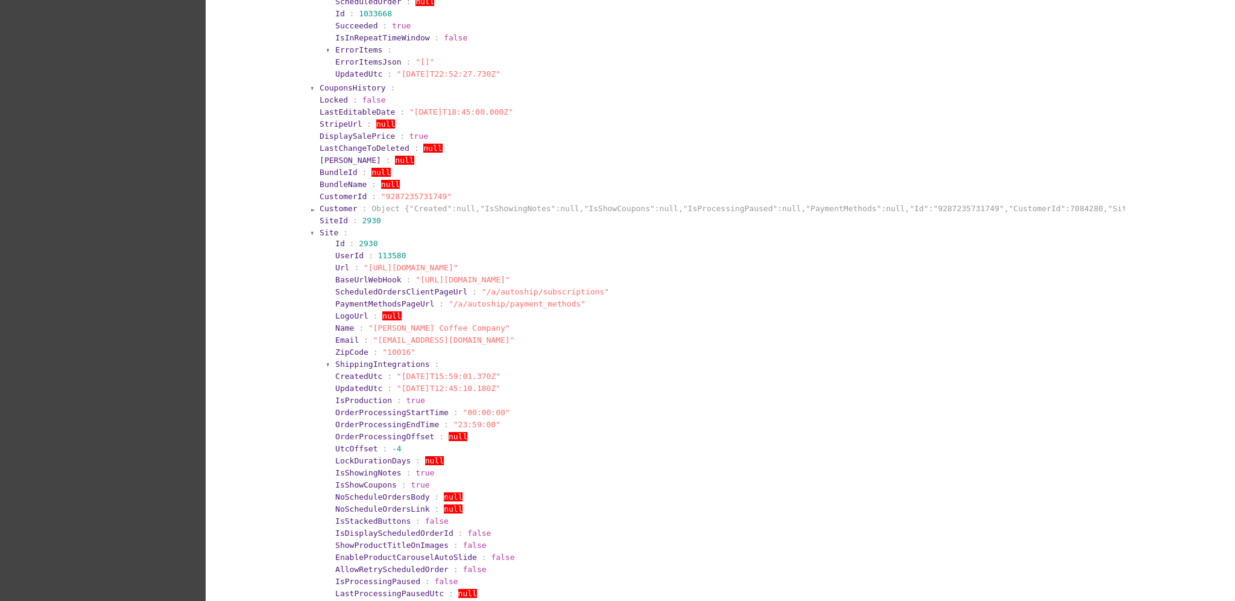
click at [323, 235] on span "Site" at bounding box center [329, 232] width 19 height 9
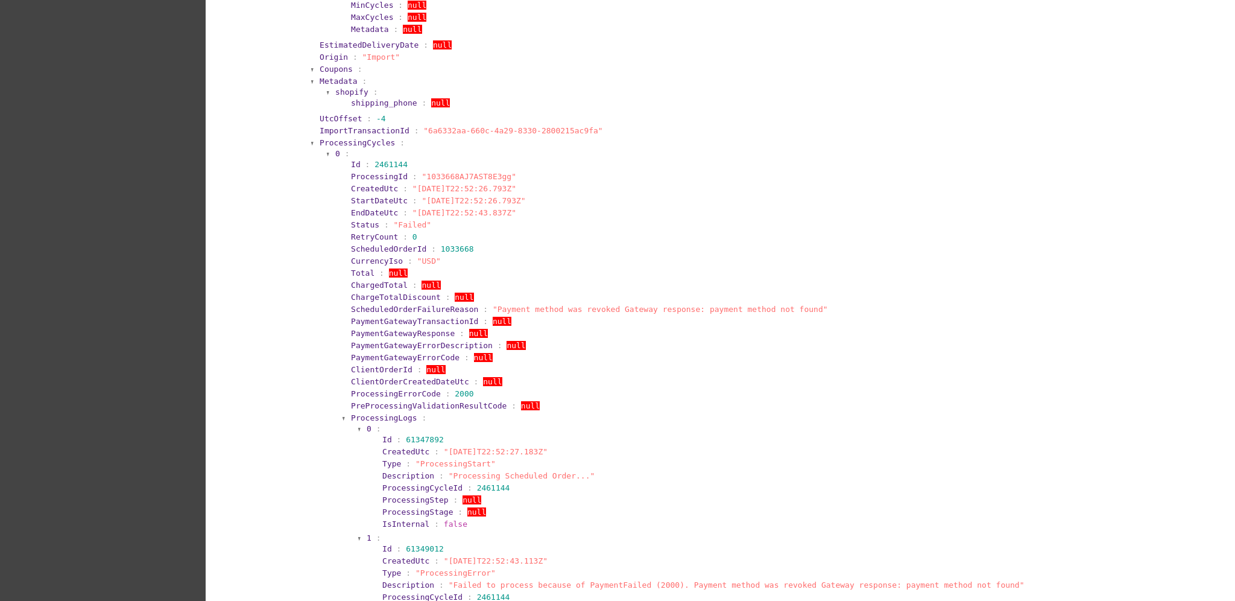
scroll to position [2413, 0]
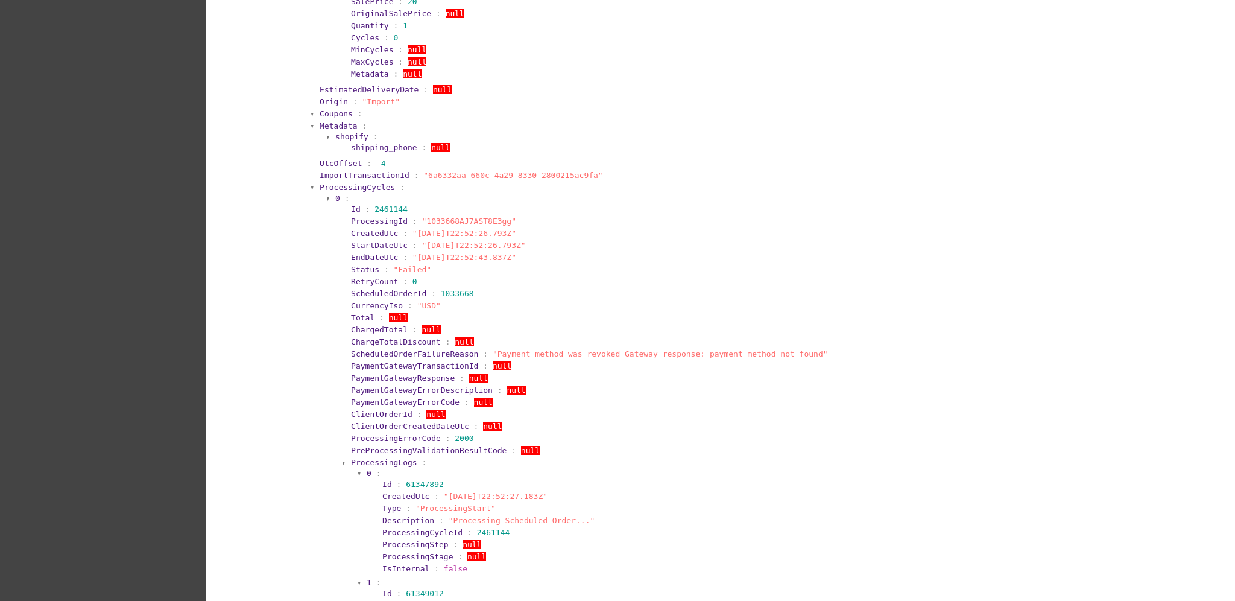
click at [360, 183] on span "ProcessingCycles" at bounding box center [357, 187] width 75 height 9
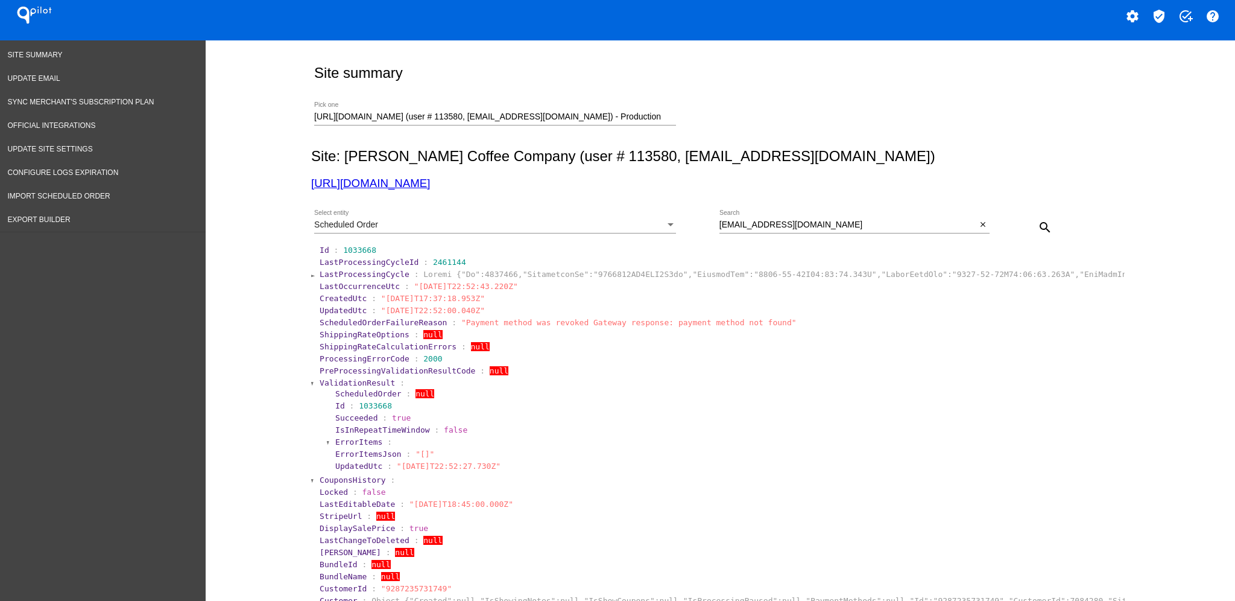
scroll to position [0, 0]
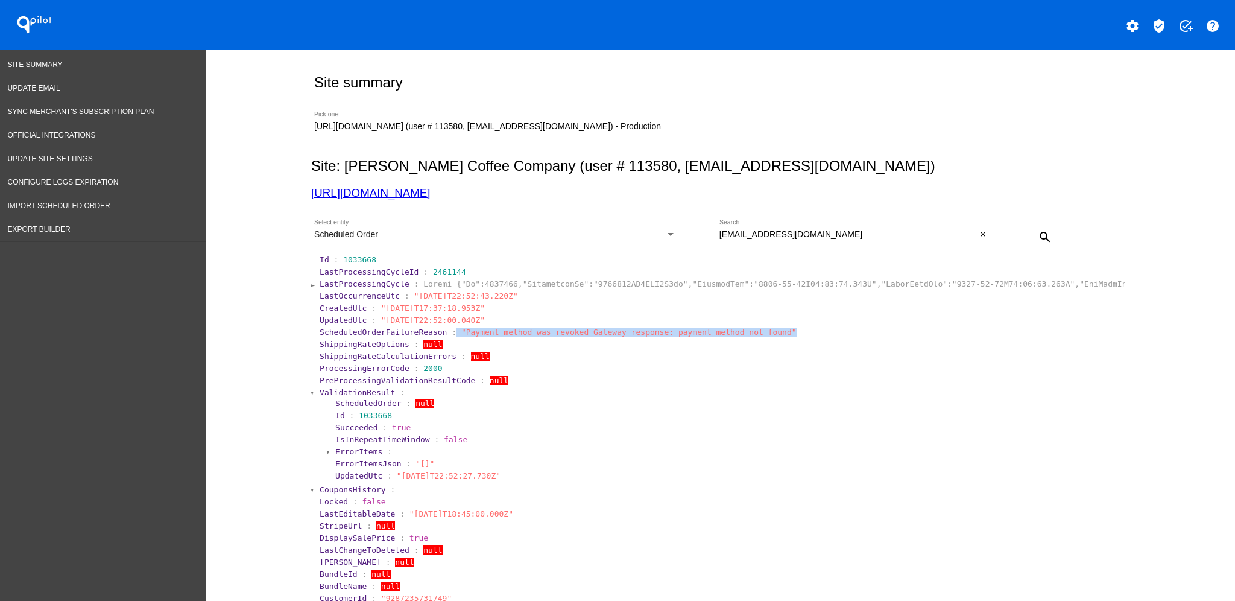
drag, startPoint x: 439, startPoint y: 330, endPoint x: 756, endPoint y: 334, distance: 317.3
click at [756, 334] on section "ScheduledOrderFailureReason : "Payment method was revoked Gateway response: pay…" at bounding box center [722, 332] width 804 height 9
copy section ""Payment method was revoked Gateway response: payment method not found""
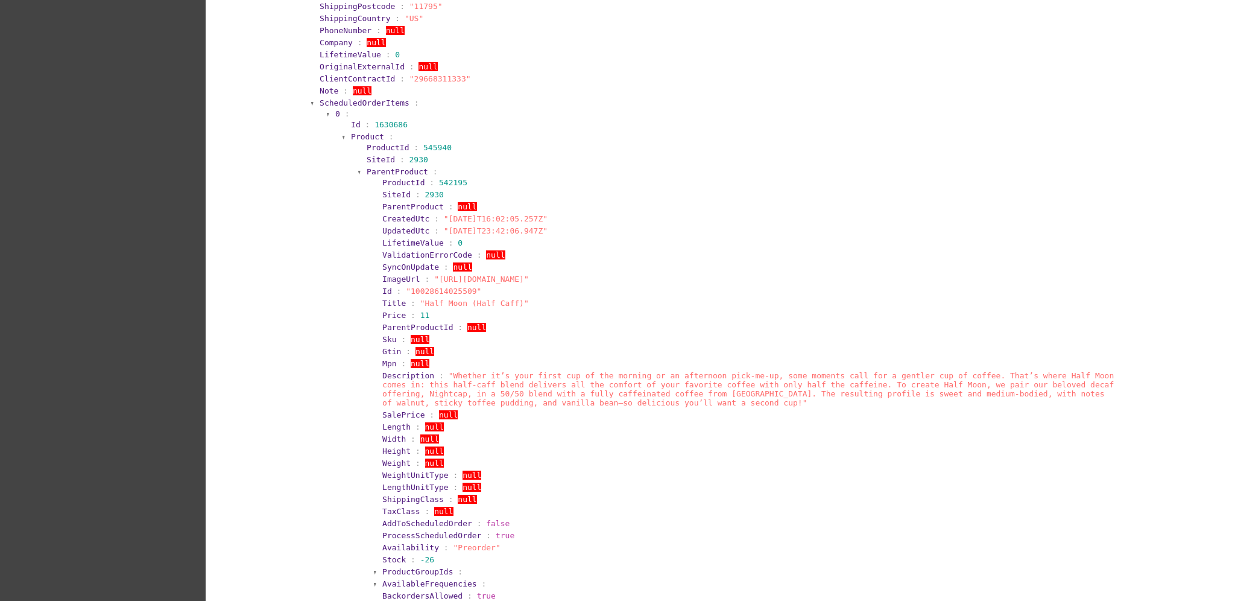
scroll to position [1206, 0]
click at [383, 100] on span "ScheduledOrderItems" at bounding box center [365, 104] width 90 height 9
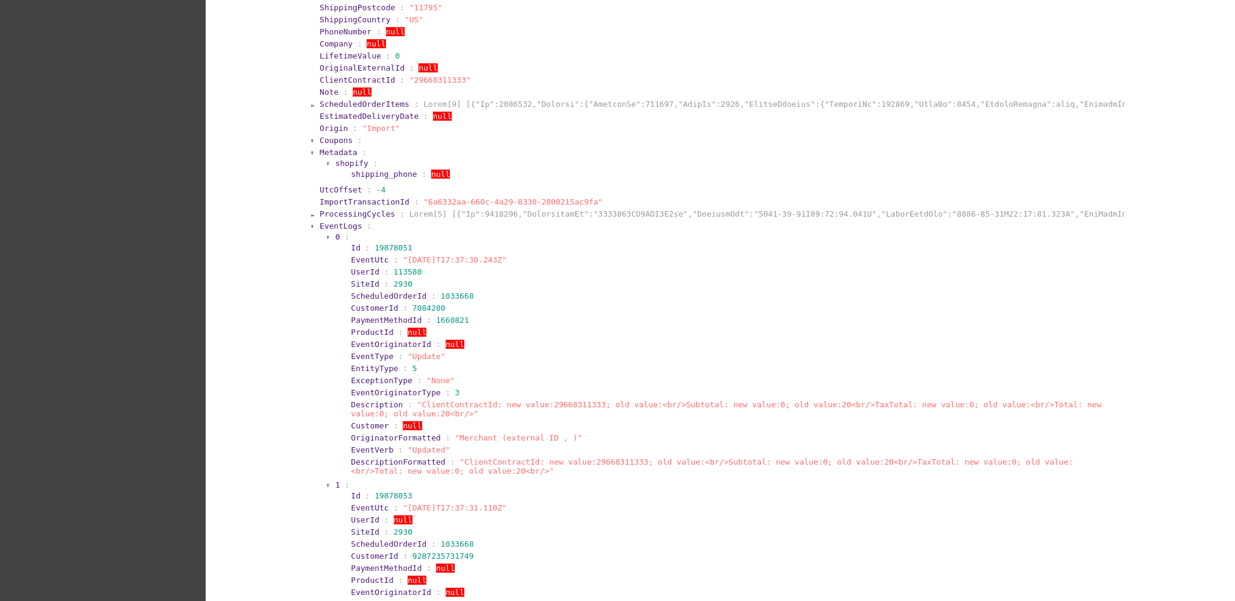
click at [341, 223] on span "EventLogs" at bounding box center [341, 225] width 42 height 9
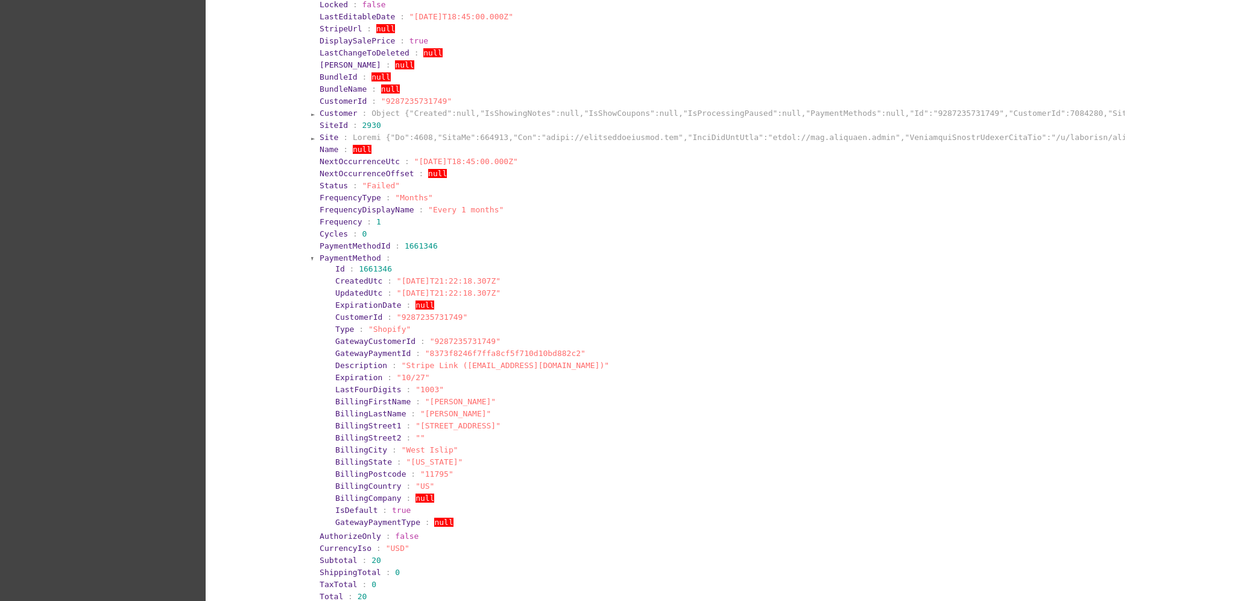
scroll to position [460, 0]
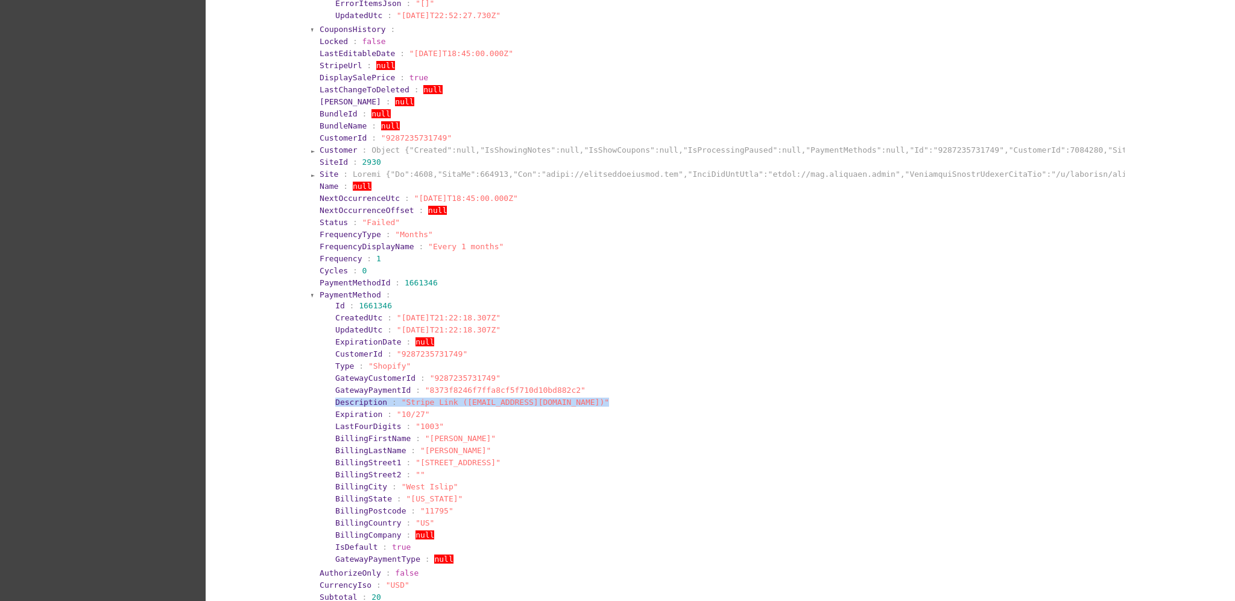
drag, startPoint x: 319, startPoint y: 399, endPoint x: 595, endPoint y: 405, distance: 276.3
click at [595, 405] on section "PaymentMethod : Id : 1661346 CreatedUtc : "[DATE]T21:22:18.307Z" UpdatedUtc : "…" at bounding box center [722, 427] width 806 height 277
copy section "Description : "Stripe Link ([EMAIL_ADDRESS][DOMAIN_NAME])""
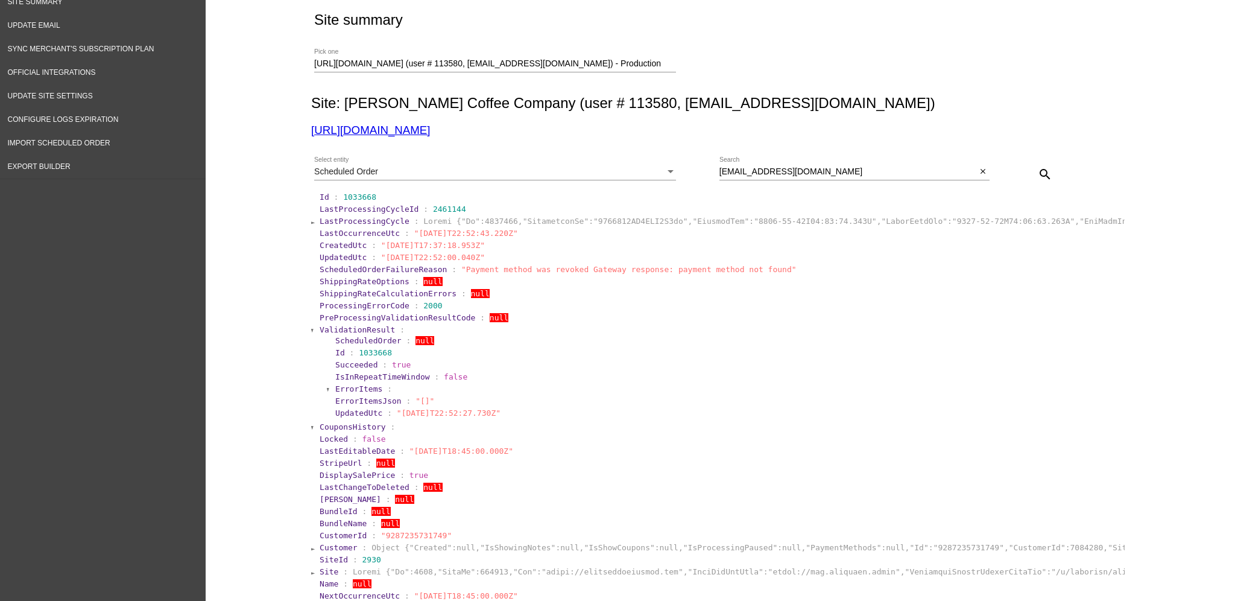
scroll to position [0, 0]
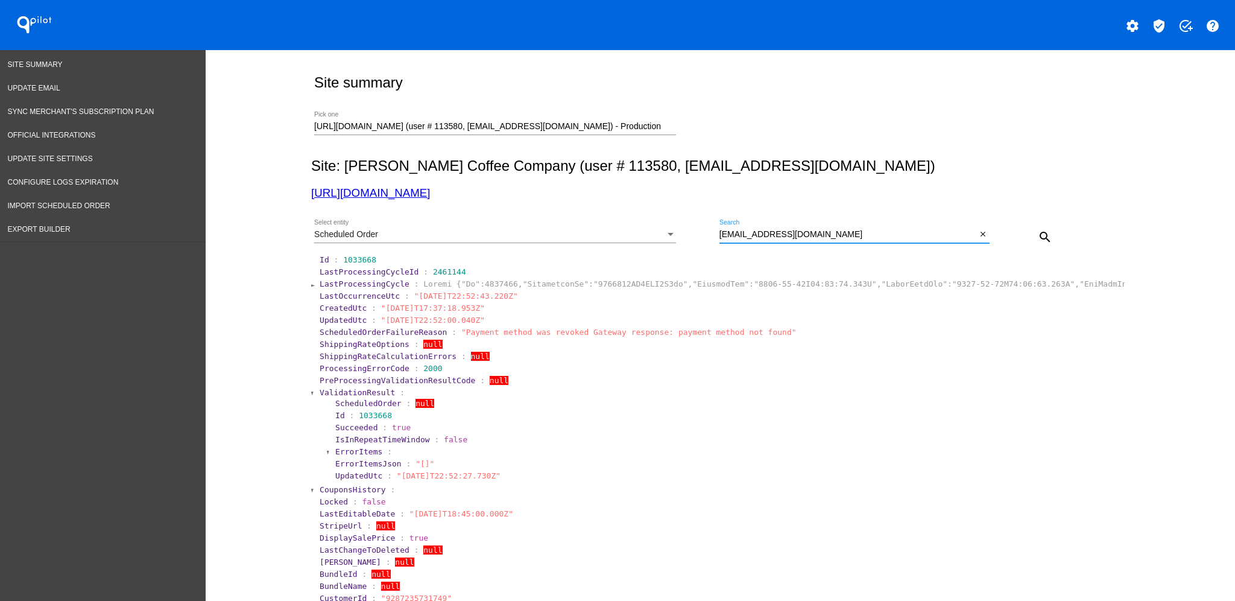
drag, startPoint x: 858, startPoint y: 232, endPoint x: 720, endPoint y: 227, distance: 138.2
click at [720, 227] on div "[EMAIL_ADDRESS][DOMAIN_NAME] Search" at bounding box center [849, 232] width 258 height 24
paste input "kelsey.vala"
click at [721, 234] on input "[EMAIL_ADDRESS][DOMAIN_NAME]" at bounding box center [849, 235] width 258 height 10
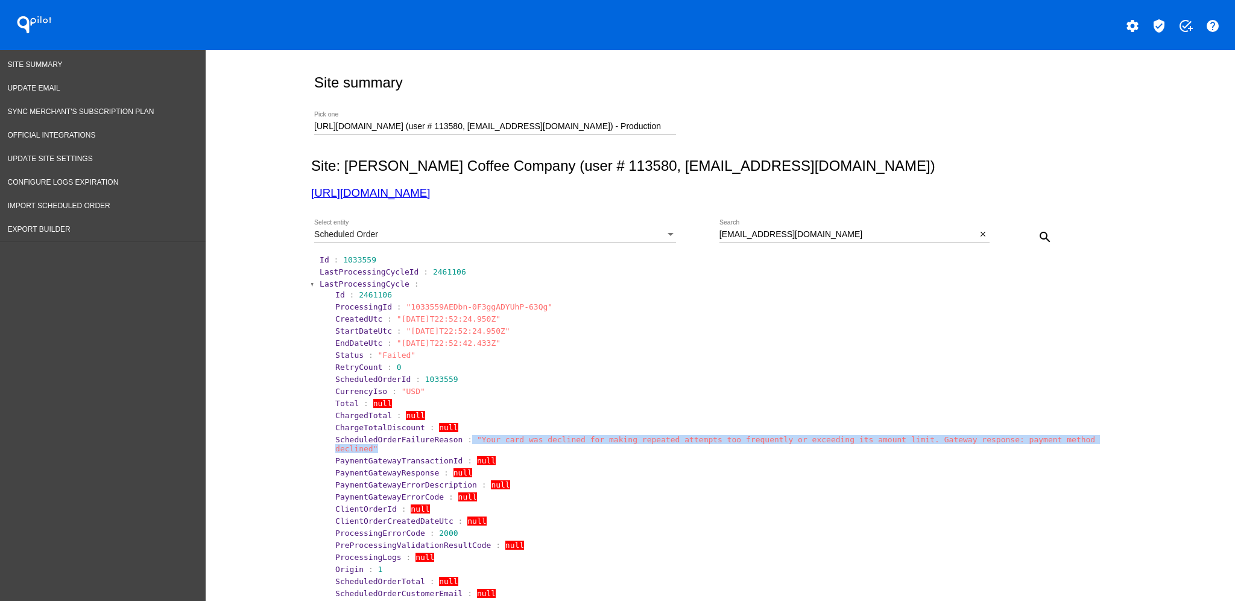
drag, startPoint x: 1112, startPoint y: 435, endPoint x: 455, endPoint y: 439, distance: 656.9
click at [455, 439] on section "ScheduledOrderFailureReason : "Your card was declined for making repeated attem…" at bounding box center [728, 444] width 786 height 18
copy section ""Your card was declined for making repeated attempts too frequently or exceedin…"
click at [345, 284] on span "LastProcessingCycle" at bounding box center [365, 283] width 90 height 9
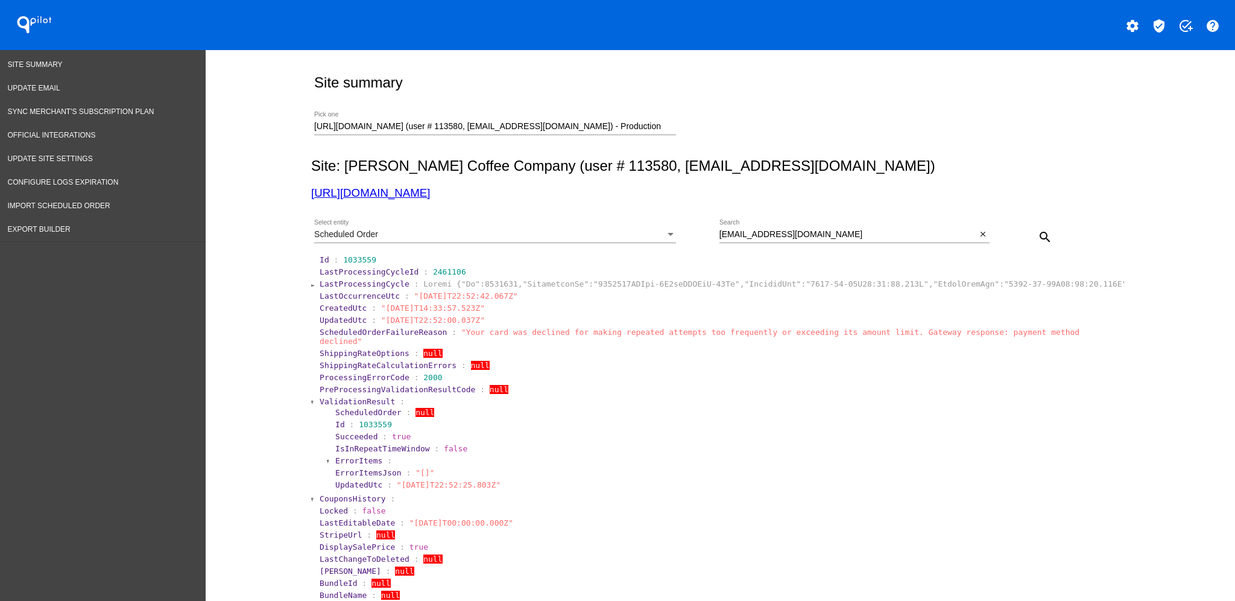
click at [320, 397] on span "ValidationResult" at bounding box center [357, 401] width 75 height 9
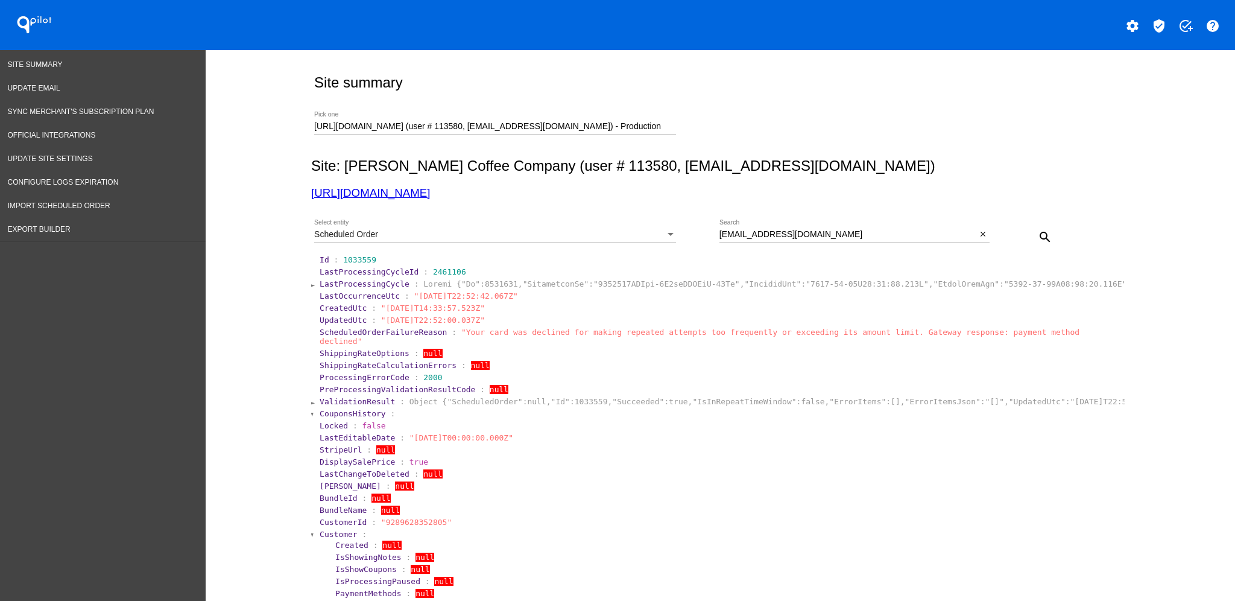
click at [320, 530] on span "Customer" at bounding box center [339, 534] width 38 height 9
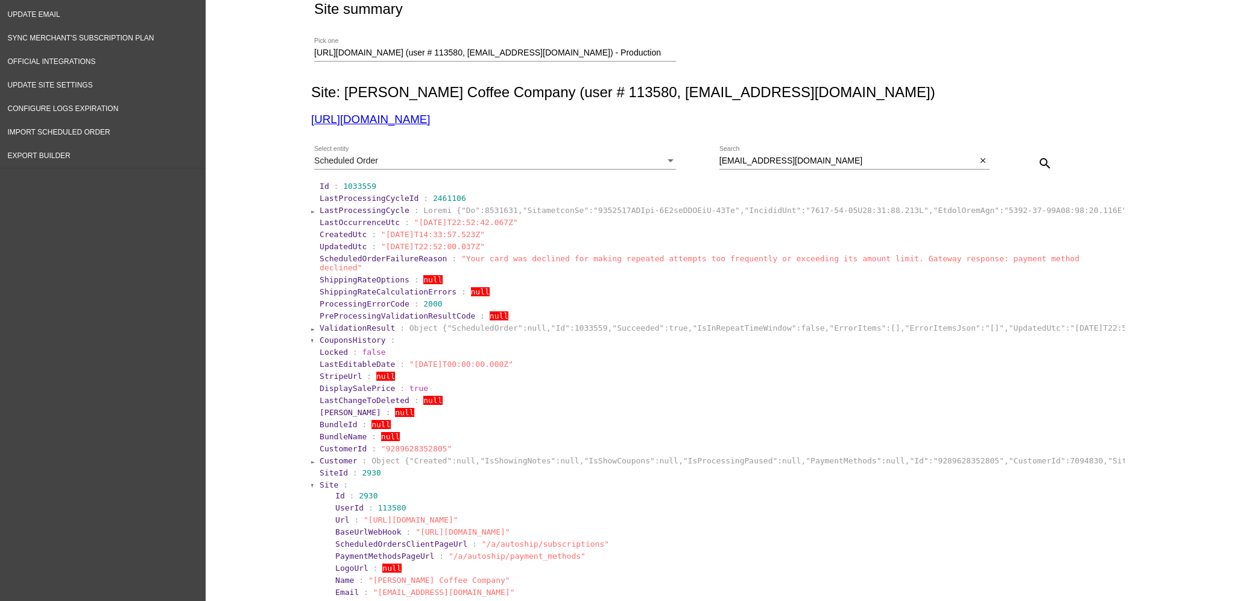
scroll to position [241, 0]
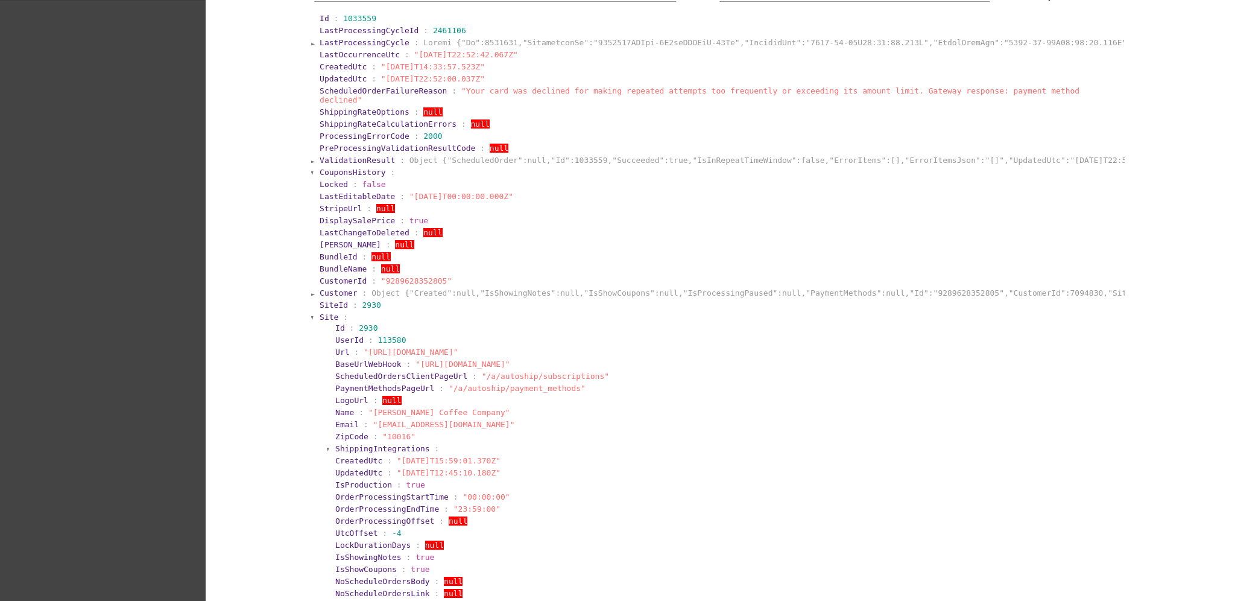
click at [322, 312] on span "Site" at bounding box center [329, 316] width 19 height 9
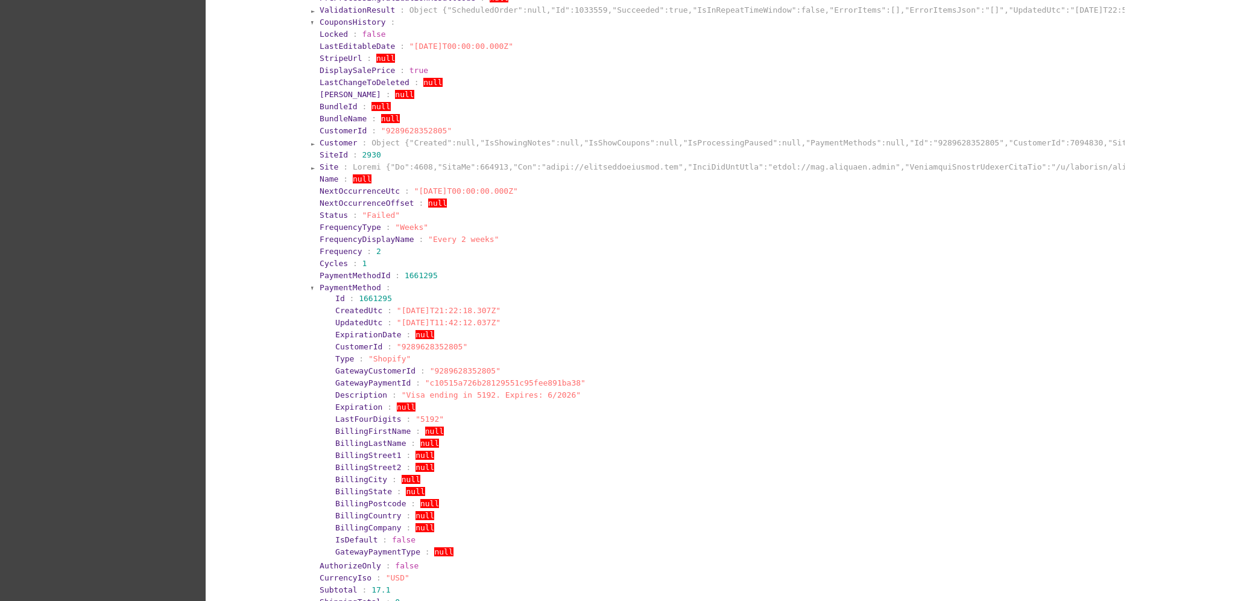
scroll to position [402, 0]
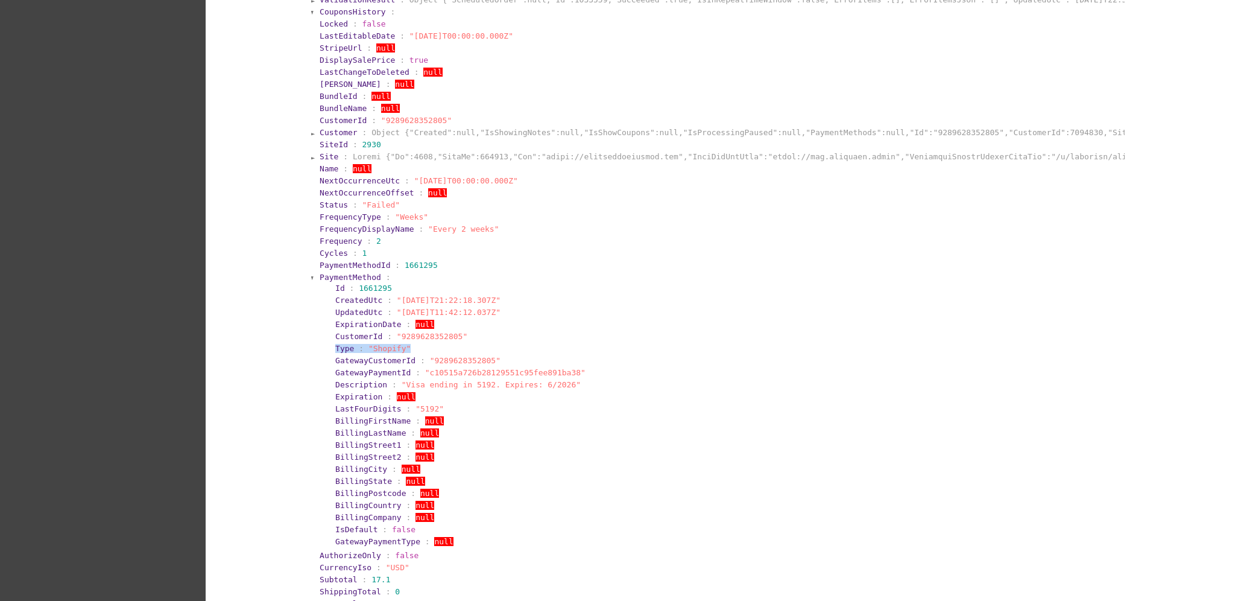
drag, startPoint x: 441, startPoint y: 335, endPoint x: 587, endPoint y: 362, distance: 148.4
click at [319, 341] on section "PaymentMethod : Id : 1661295 CreatedUtc : "[DATE]T21:22:18.307Z" UpdatedUtc : "…" at bounding box center [722, 409] width 806 height 277
copy section "Type : "Shopify""
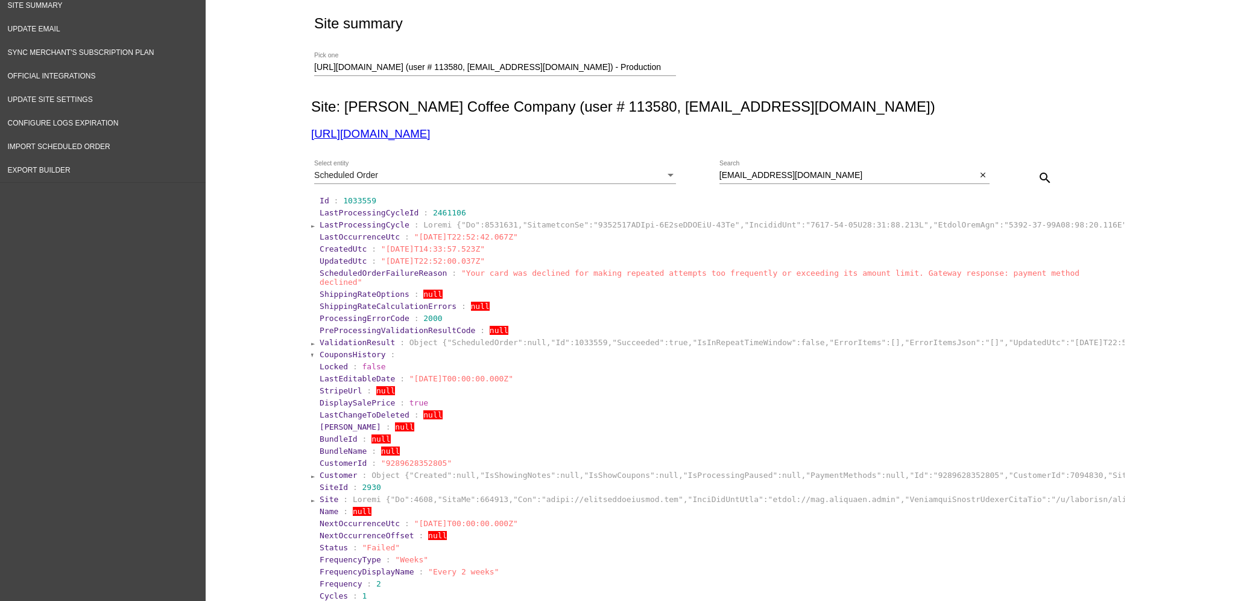
scroll to position [0, 0]
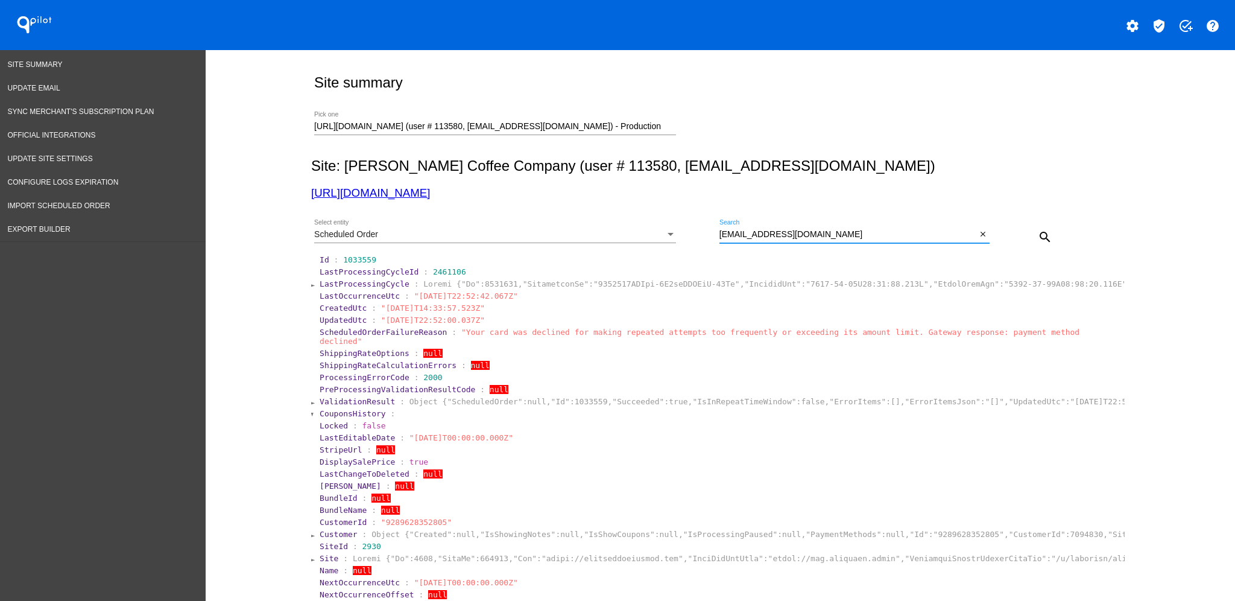
drag, startPoint x: 829, startPoint y: 236, endPoint x: 628, endPoint y: 228, distance: 201.0
click at [628, 228] on div "Scheduled Order Select entity [EMAIL_ADDRESS][DOMAIN_NAME] Search close search" at bounding box center [718, 232] width 814 height 43
paste input "[DOMAIN_NAME]@brega"
click at [1046, 239] on button "search" at bounding box center [1045, 236] width 24 height 24
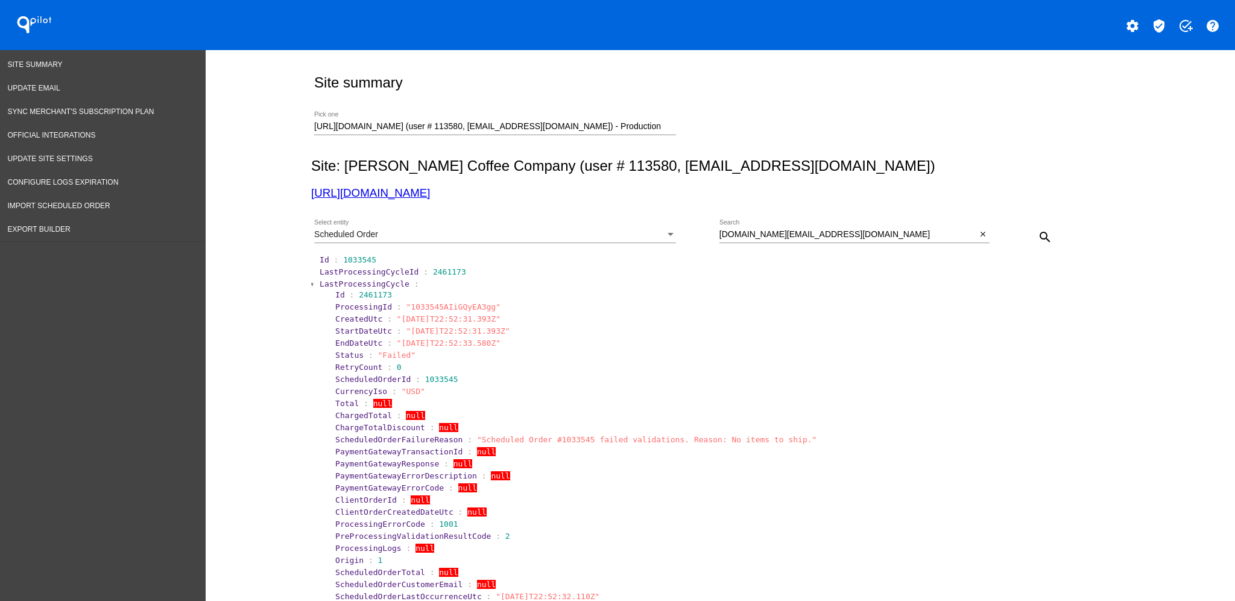
click at [361, 284] on span "LastProcessingCycle" at bounding box center [365, 283] width 90 height 9
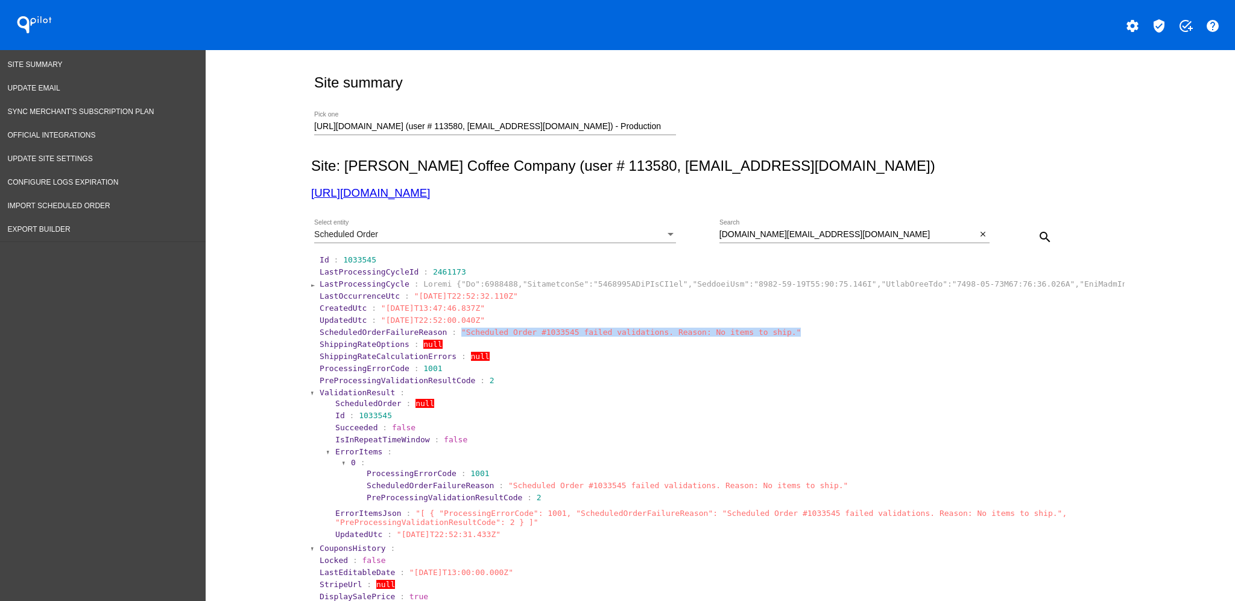
drag, startPoint x: 765, startPoint y: 333, endPoint x: 442, endPoint y: 329, distance: 322.8
click at [442, 329] on section "ScheduledOrderFailureReason : "Scheduled Order #1033545 failed validations. Rea…" at bounding box center [722, 332] width 804 height 9
copy span ""Scheduled Order #1033545 failed validations. Reason: No items to ship.""
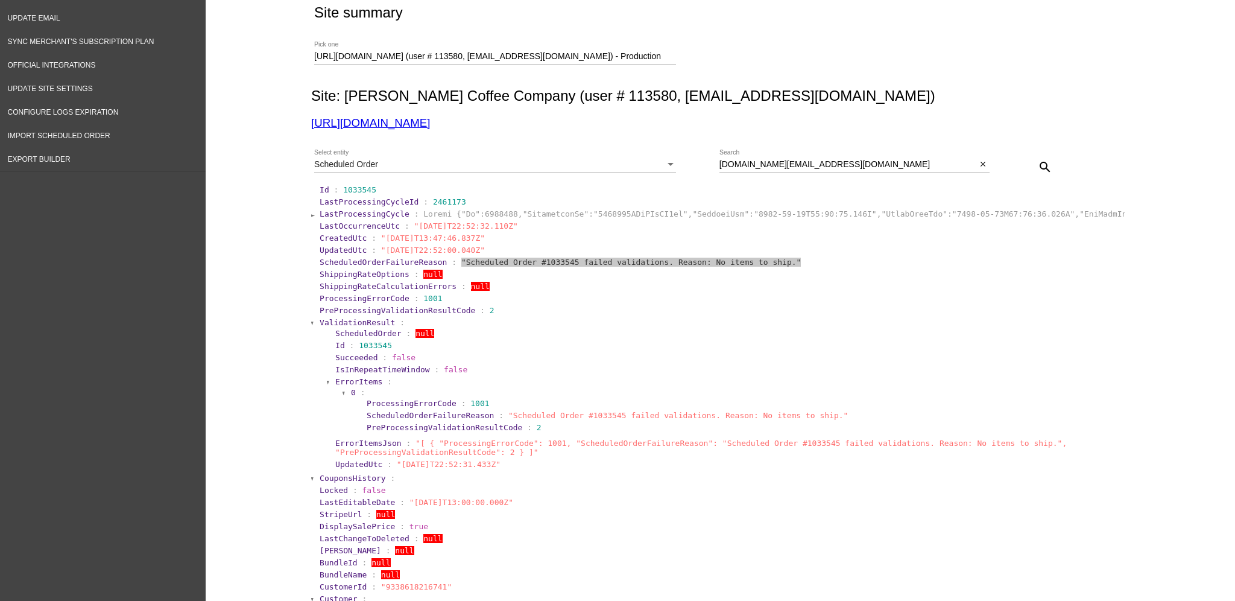
scroll to position [160, 0]
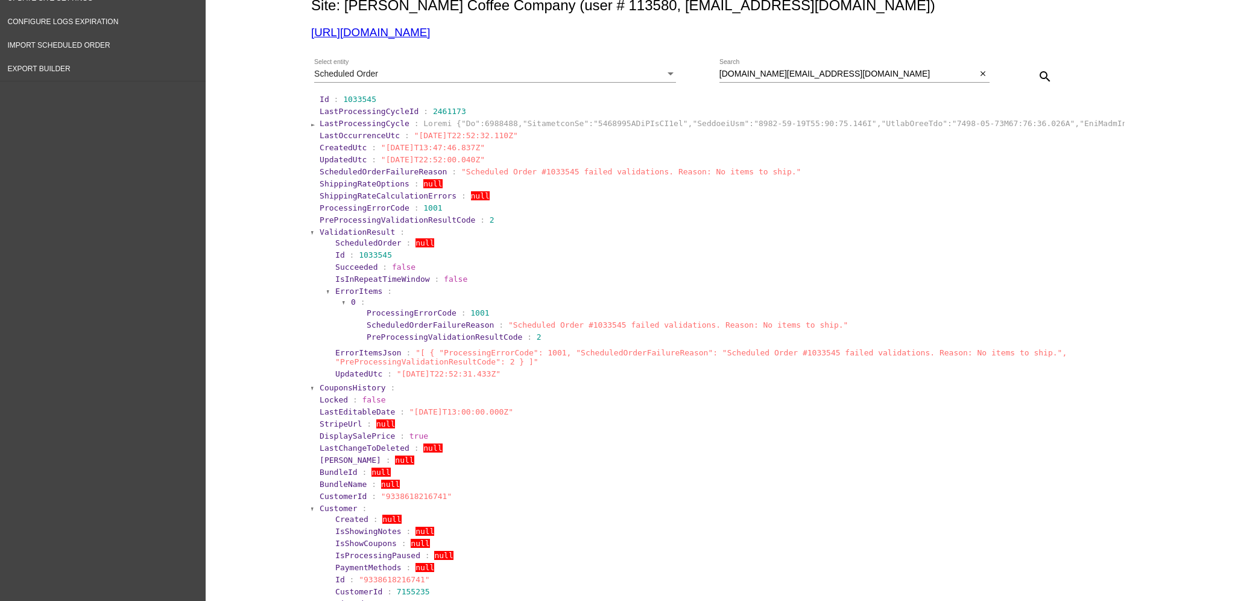
click at [343, 232] on span "ValidationResult" at bounding box center [357, 231] width 75 height 9
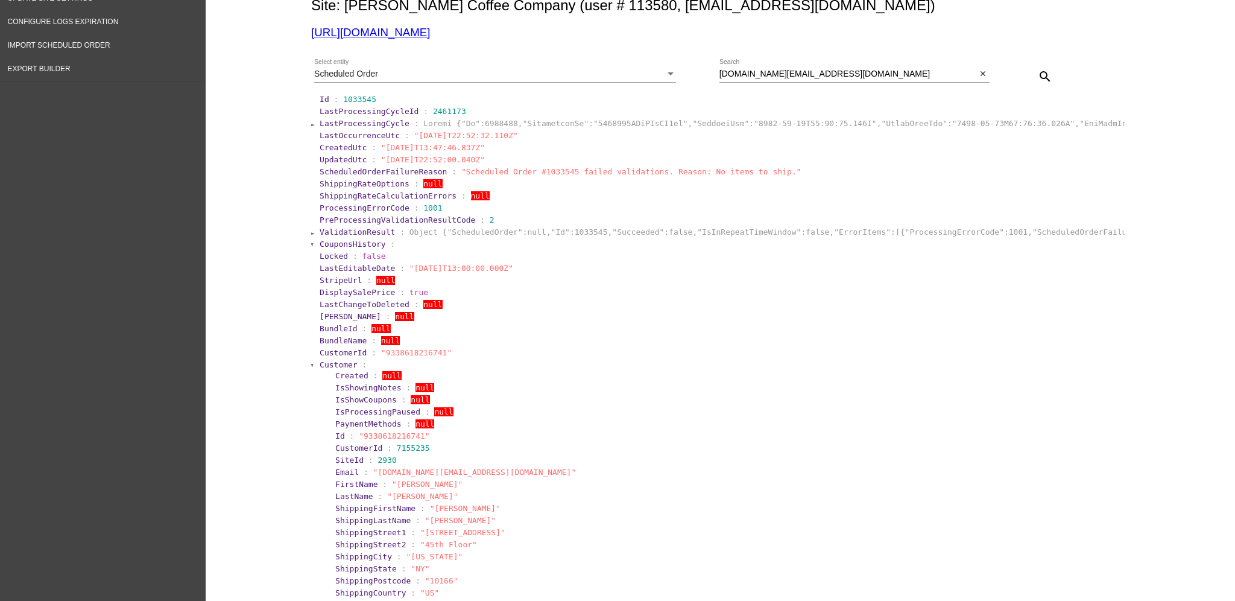
click at [325, 364] on span "Customer" at bounding box center [339, 364] width 38 height 9
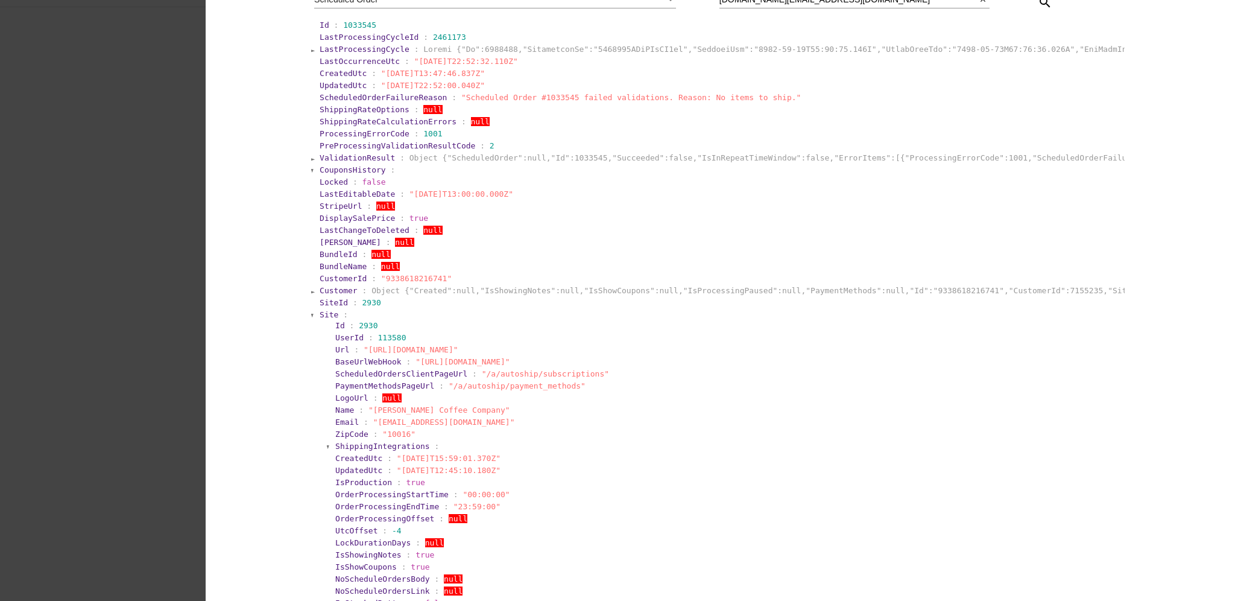
scroll to position [322, 0]
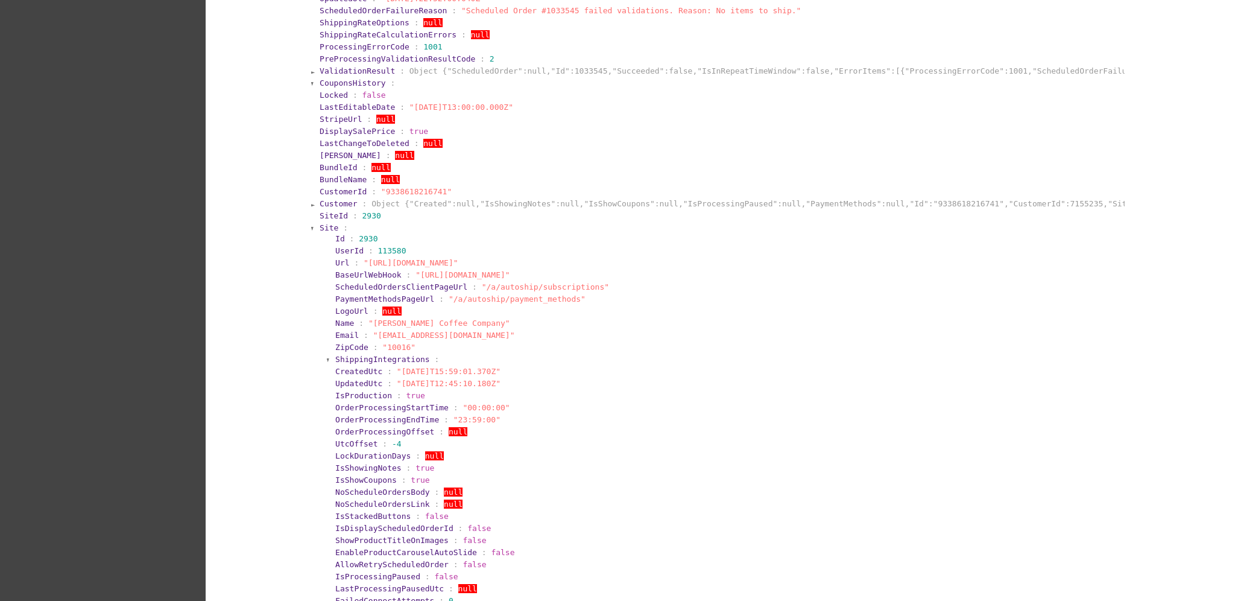
click at [319, 233] on section "Site : Id : 2930 UserId : 113580 Url : "[URL][DOMAIN_NAME]" BaseUrlWebHook : "[…" at bounding box center [722, 560] width 806 height 677
click at [320, 227] on span "Site" at bounding box center [329, 227] width 19 height 9
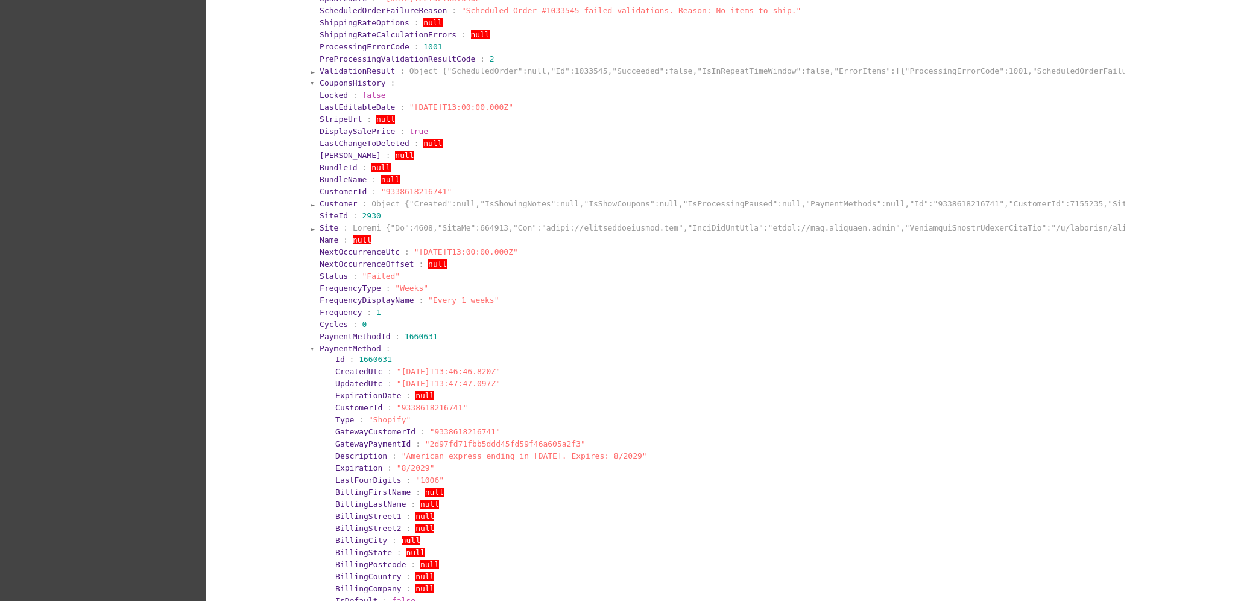
click at [324, 343] on section "PaymentMethod : Id : 1660631 CreatedUtc : "[DATE]T13:46:46.820Z" UpdatedUtc : "…" at bounding box center [722, 481] width 806 height 277
click at [319, 341] on section "PaymentMethodId : 1660631" at bounding box center [722, 336] width 806 height 11
click at [322, 344] on span "PaymentMethod" at bounding box center [351, 348] width 62 height 9
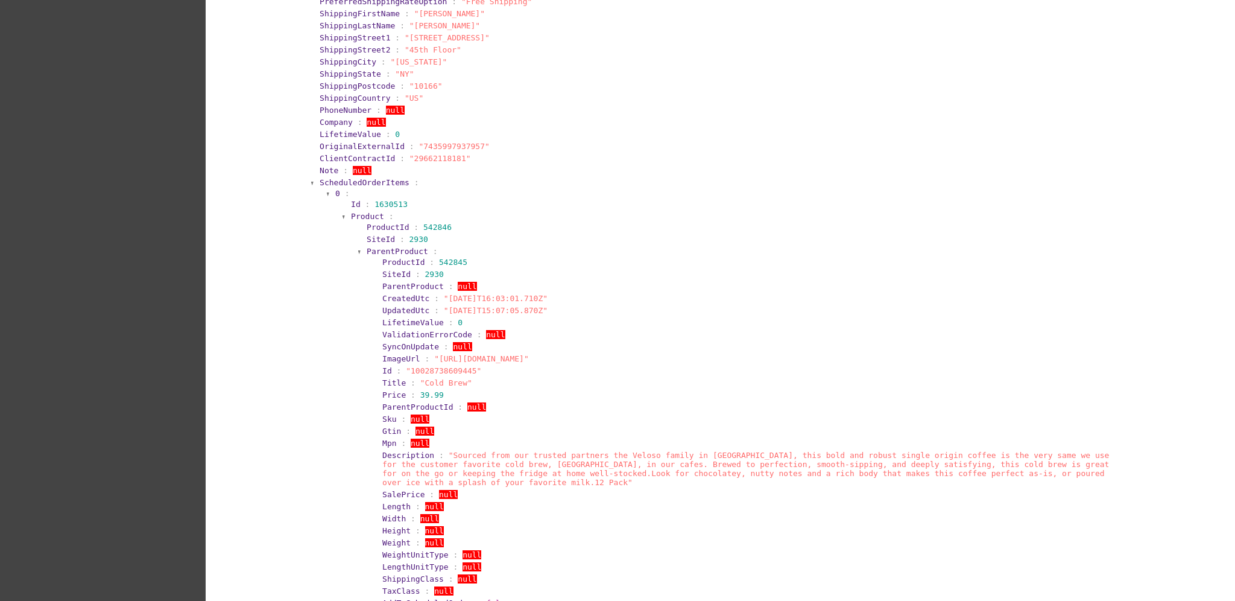
scroll to position [804, 0]
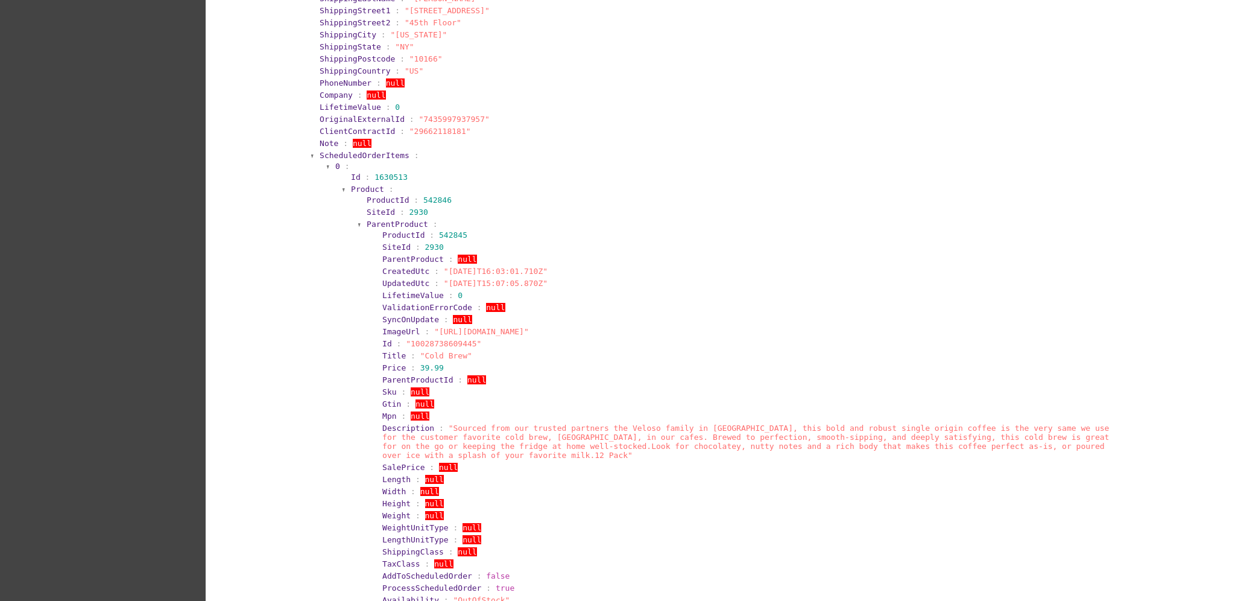
click at [388, 222] on span "ParentProduct" at bounding box center [398, 224] width 62 height 9
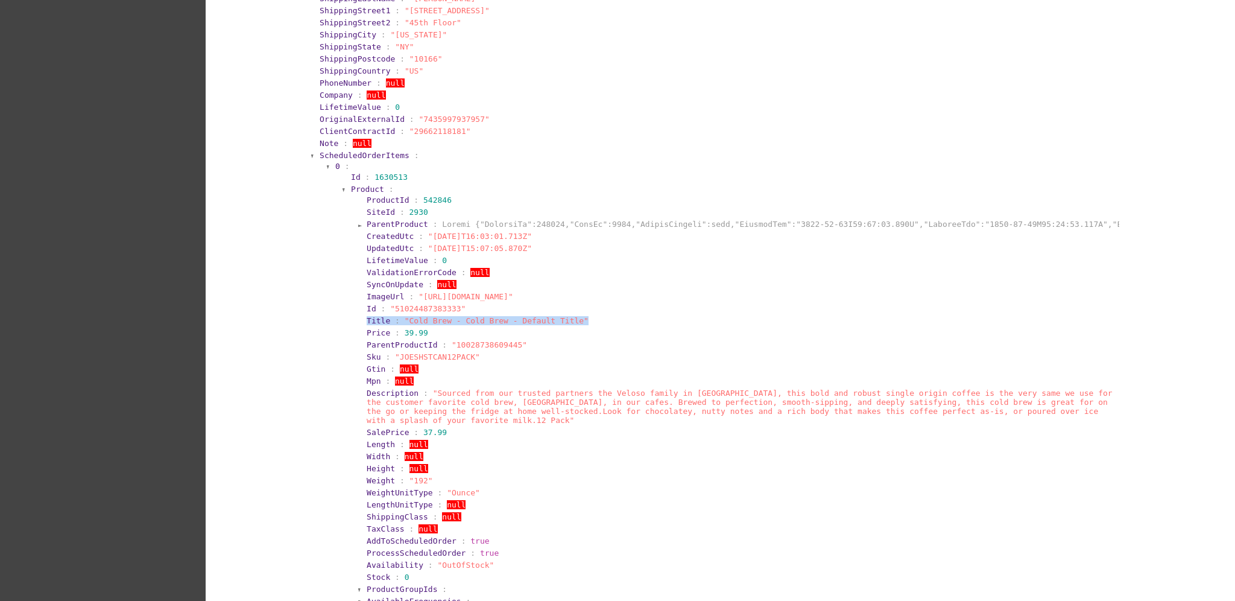
drag, startPoint x: 565, startPoint y: 317, endPoint x: 353, endPoint y: 319, distance: 212.4
click at [358, 319] on section "ProductId : 542846 SiteId : 2930 ParentProduct : CreatedUtc : "[DATE]T16:03:01.…" at bounding box center [738, 443] width 761 height 499
copy section "Title : "Cold Brew - Cold Brew - Default Title""
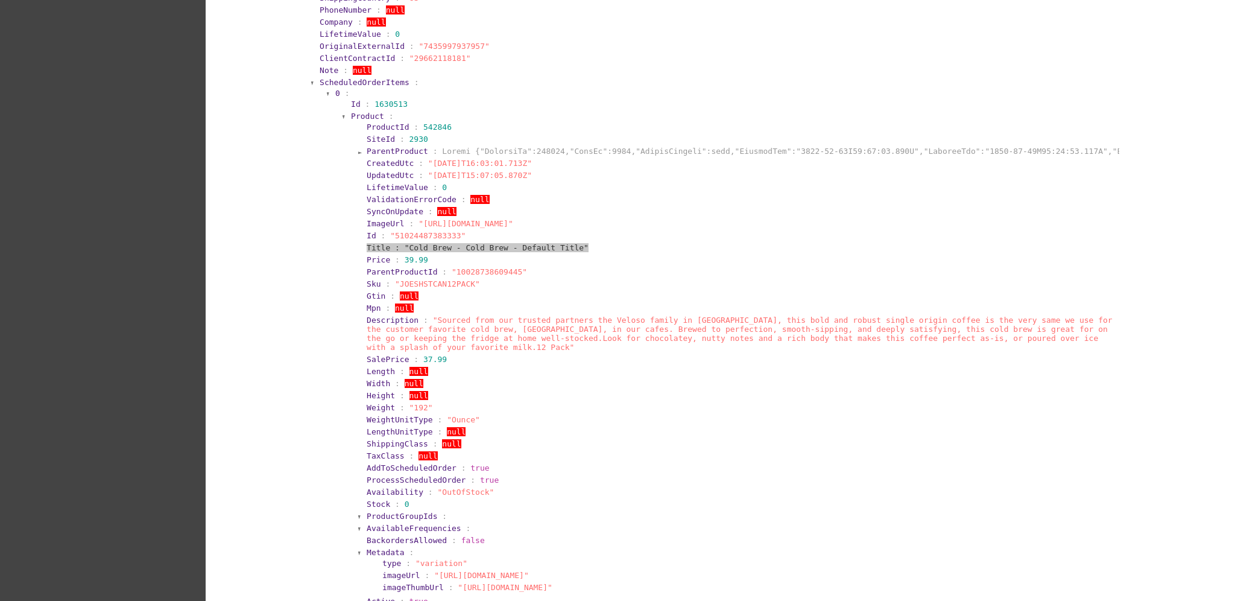
scroll to position [965, 0]
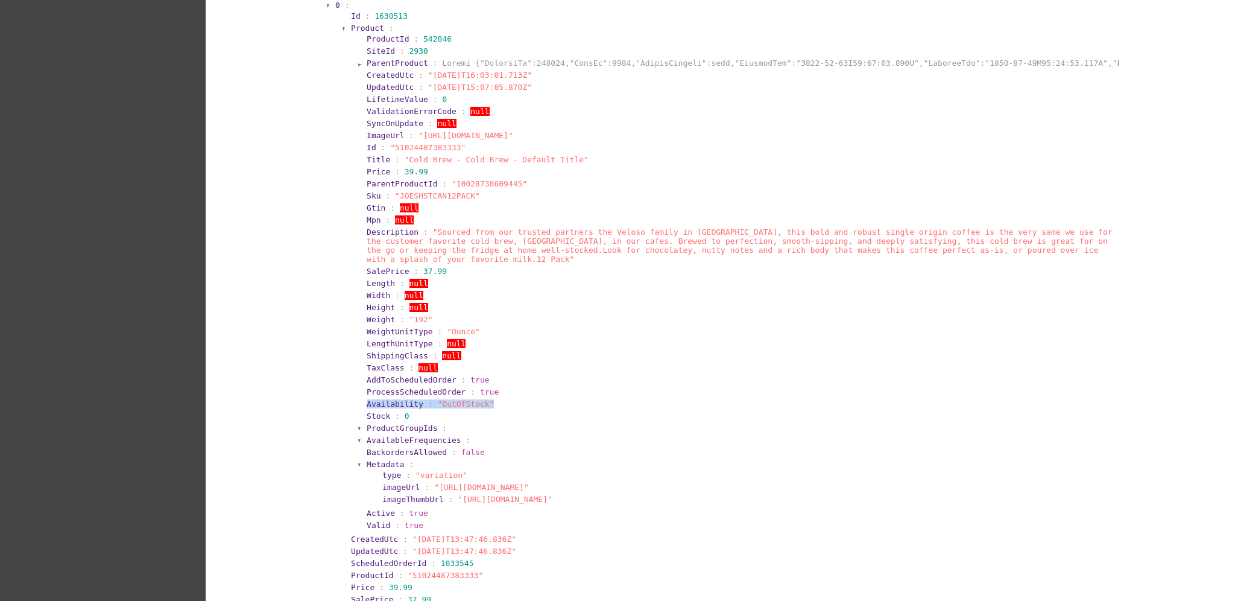
drag, startPoint x: 485, startPoint y: 392, endPoint x: 357, endPoint y: 386, distance: 128.0
click at [358, 386] on section "ProductId : 542846 SiteId : 2930 ParentProduct : CreatedUtc : "[DATE]T16:03:01.…" at bounding box center [738, 282] width 761 height 499
copy section "Availability : "OutOfStock""
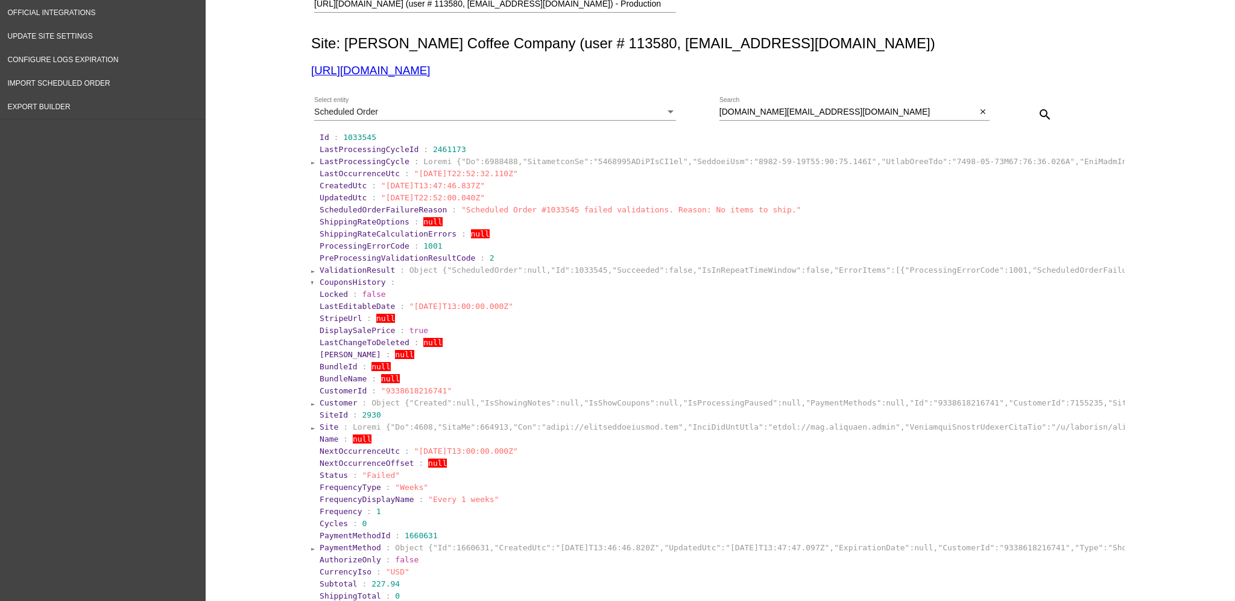
scroll to position [0, 0]
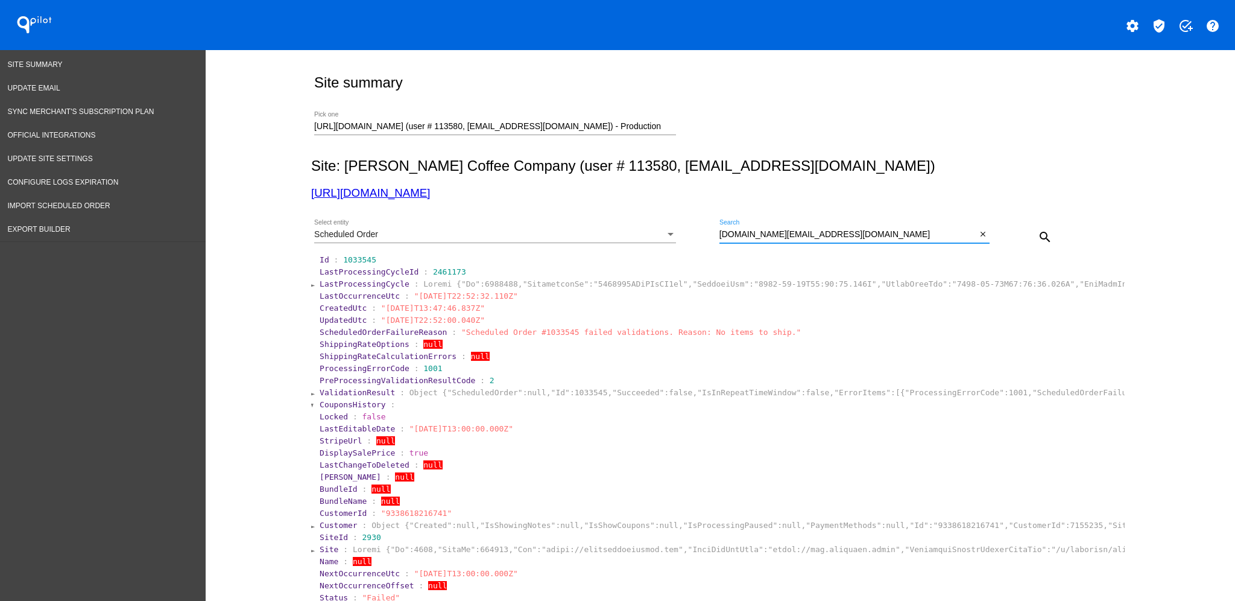
drag, startPoint x: 842, startPoint y: 232, endPoint x: 691, endPoint y: 232, distance: 150.8
click at [691, 232] on div "Scheduled Order Select entity [DOMAIN_NAME][EMAIL_ADDRESS][DOMAIN_NAME] Search …" at bounding box center [718, 232] width 814 height 43
paste input "inier@pspnow"
click at [1039, 240] on mat-icon "search" at bounding box center [1045, 237] width 14 height 14
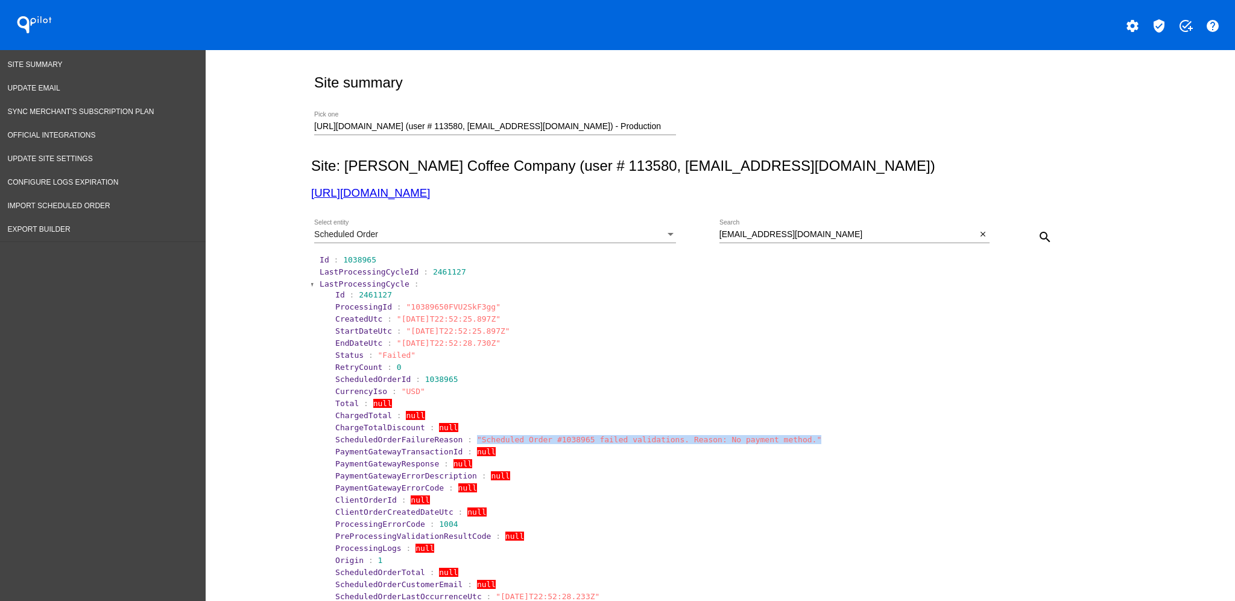
drag, startPoint x: 786, startPoint y: 439, endPoint x: 457, endPoint y: 434, distance: 328.8
click at [457, 434] on section "ScheduledOrderFailureReason : "Scheduled Order #1038965 failed validations. Rea…" at bounding box center [728, 439] width 788 height 11
copy span ""Scheduled Order #1038965 failed validations. Reason: No payment method.""
click at [350, 287] on span "LastProcessingCycle" at bounding box center [365, 283] width 90 height 9
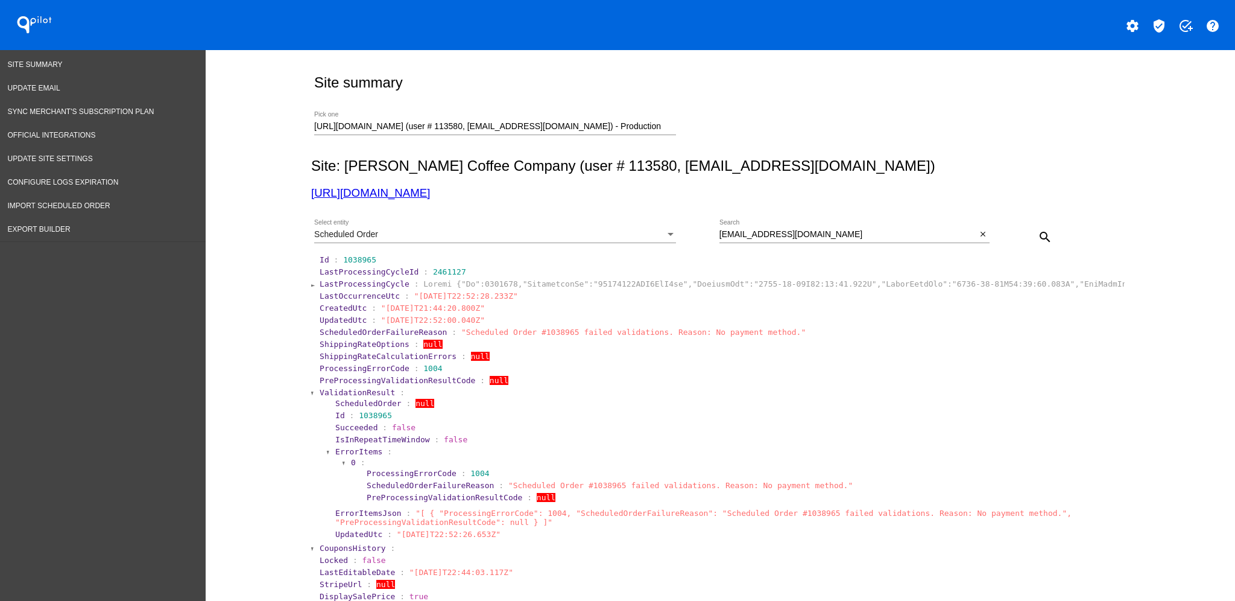
click at [362, 393] on span "ValidationResult" at bounding box center [357, 392] width 75 height 9
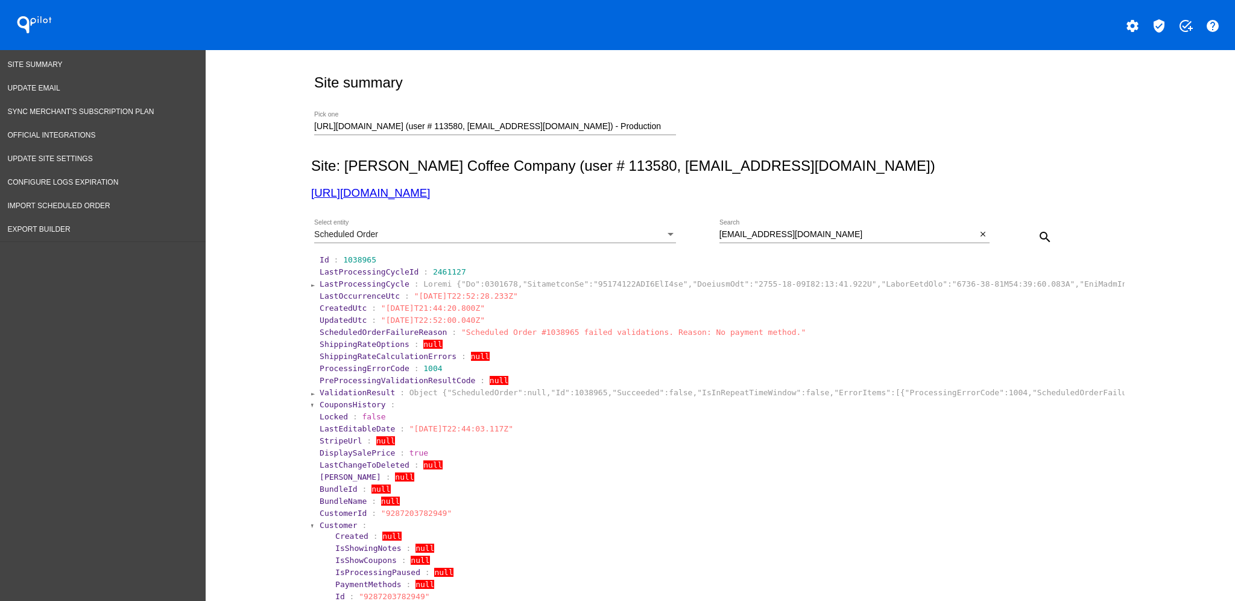
click at [330, 522] on span "Customer" at bounding box center [339, 525] width 38 height 9
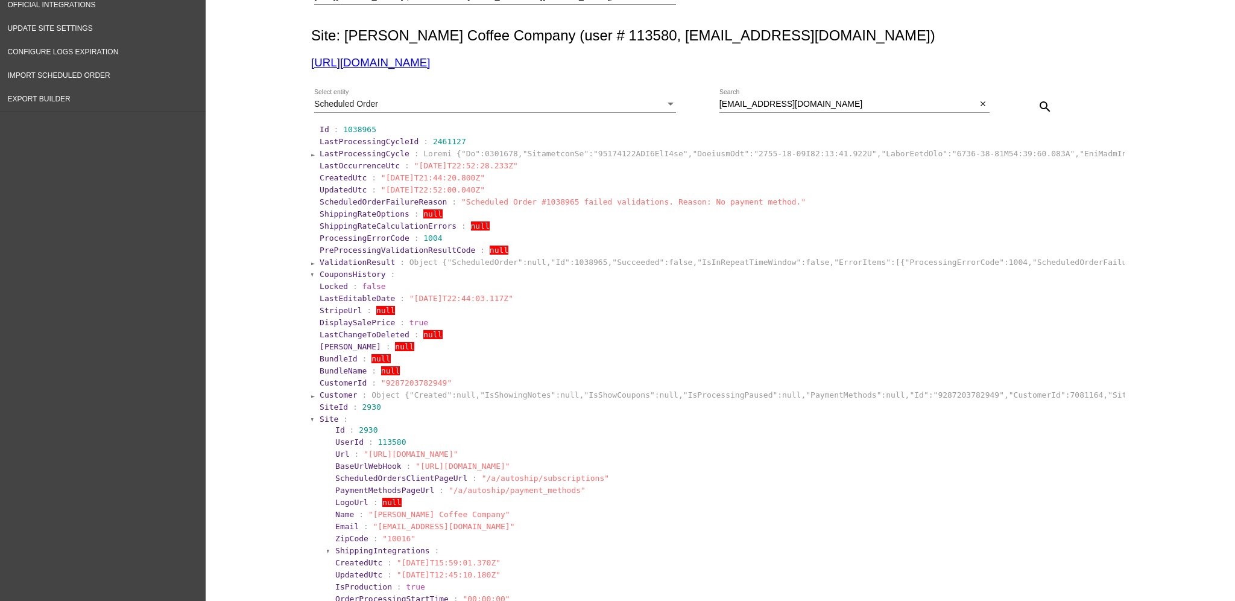
scroll to position [322, 0]
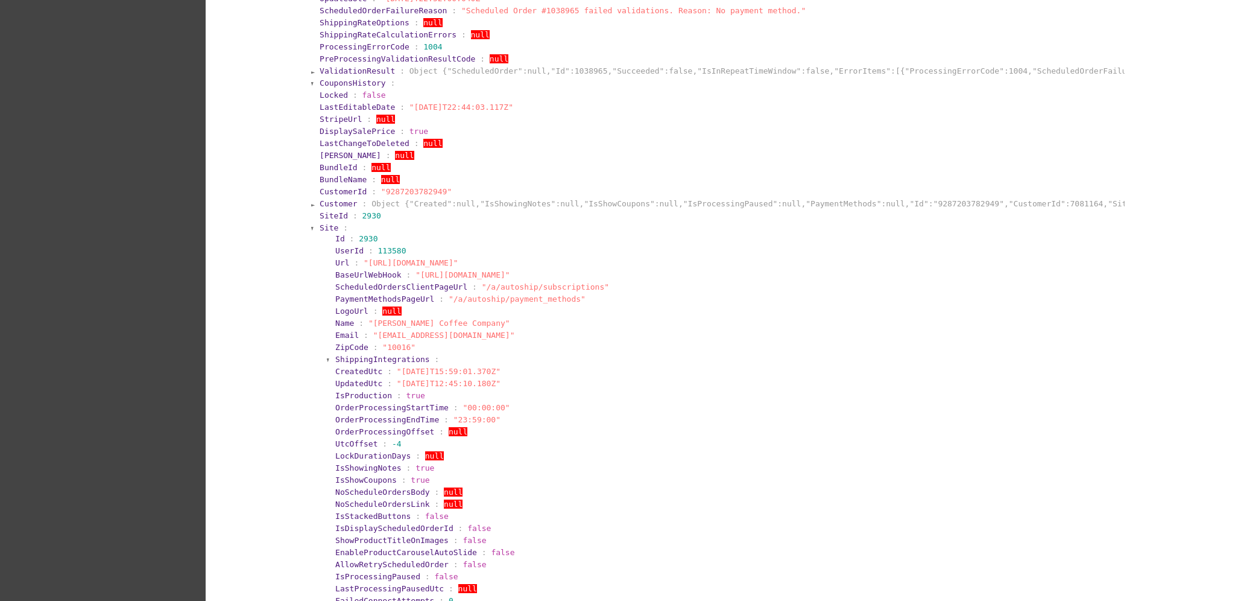
click at [326, 224] on span "Site" at bounding box center [329, 227] width 19 height 9
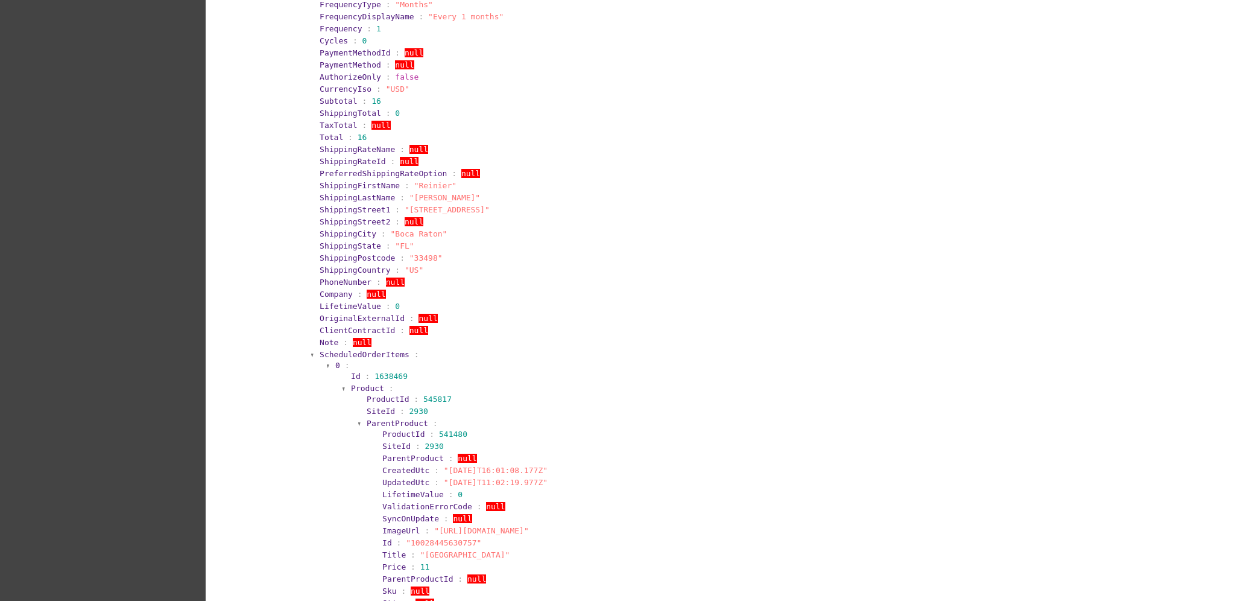
scroll to position [643, 0]
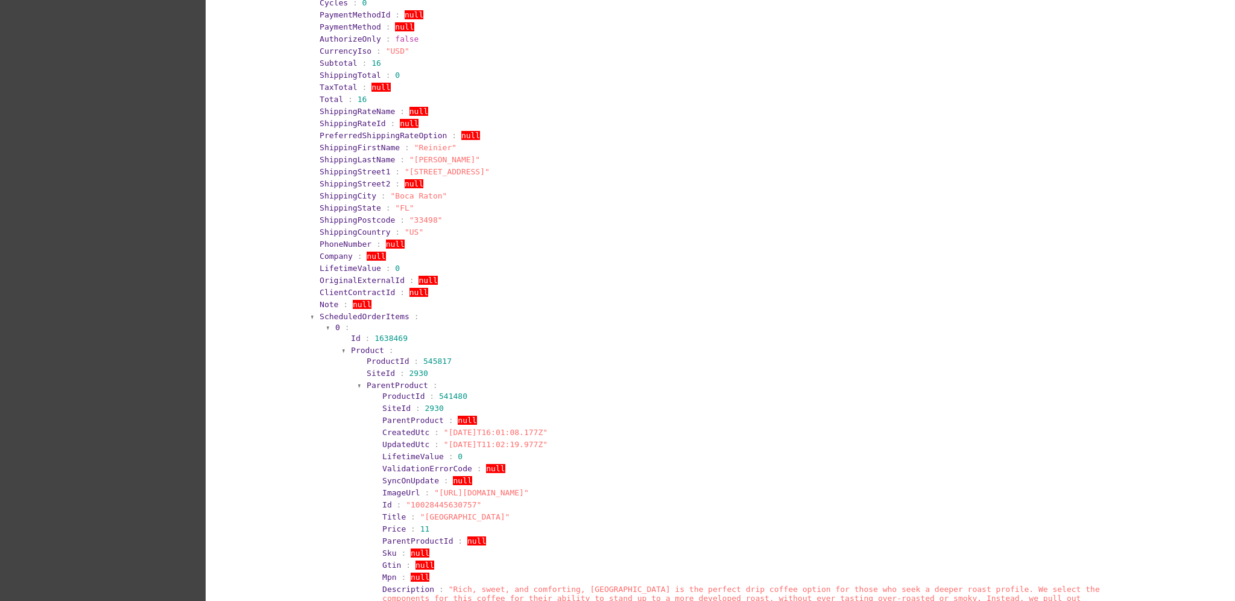
click at [376, 318] on span "ScheduledOrderItems" at bounding box center [365, 316] width 90 height 9
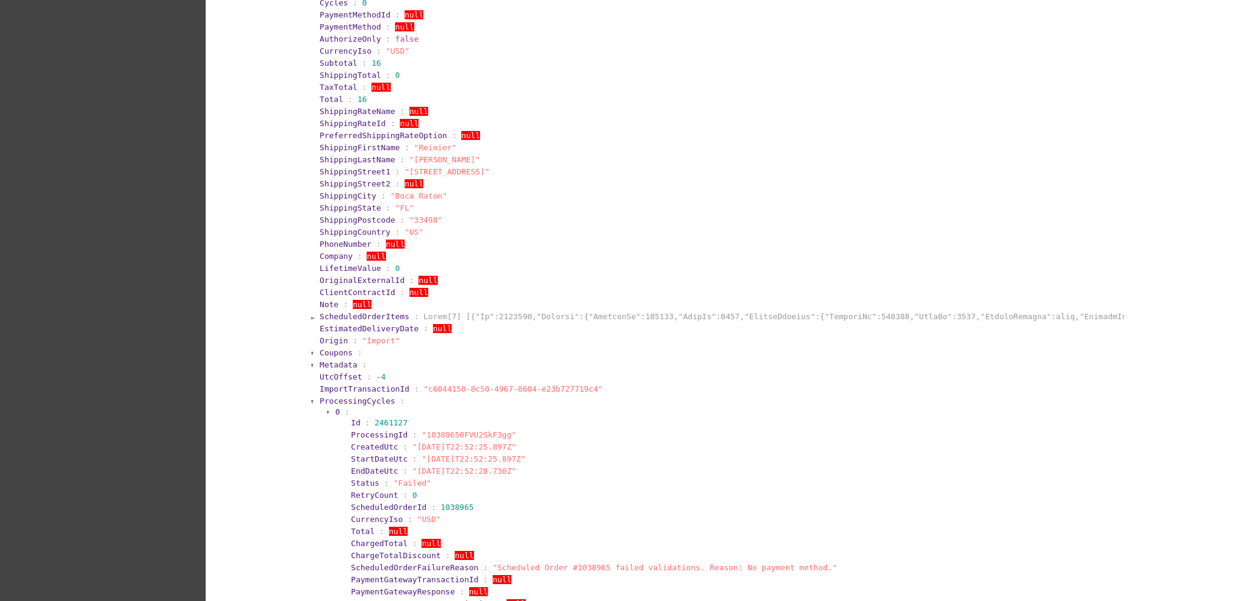
click at [331, 396] on span "ProcessingCycles" at bounding box center [357, 400] width 75 height 9
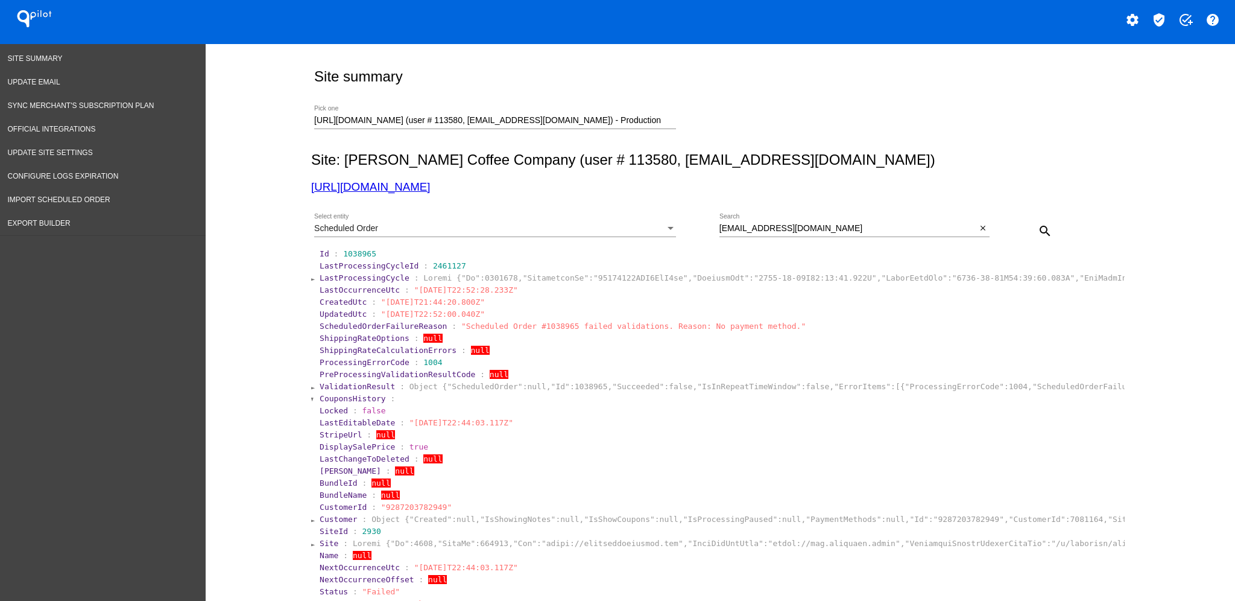
scroll to position [0, 0]
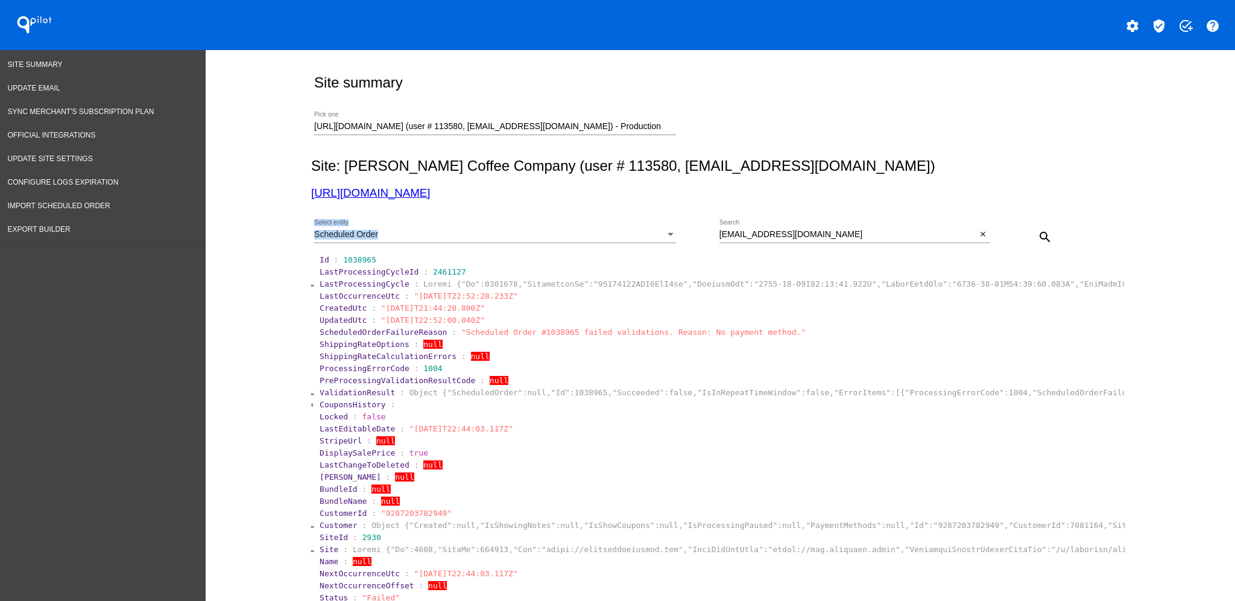
drag, startPoint x: 844, startPoint y: 228, endPoint x: 663, endPoint y: 228, distance: 181.0
click at [663, 228] on div "Scheduled Order Select entity [EMAIL_ADDRESS][DOMAIN_NAME] Search close search" at bounding box center [718, 232] width 814 height 43
click at [832, 236] on input "[EMAIL_ADDRESS][DOMAIN_NAME]" at bounding box center [849, 235] width 258 height 10
drag, startPoint x: 832, startPoint y: 236, endPoint x: 709, endPoint y: 239, distance: 123.1
click at [702, 239] on div "Scheduled Order Select entity [EMAIL_ADDRESS][DOMAIN_NAME] Search close search" at bounding box center [718, 232] width 814 height 43
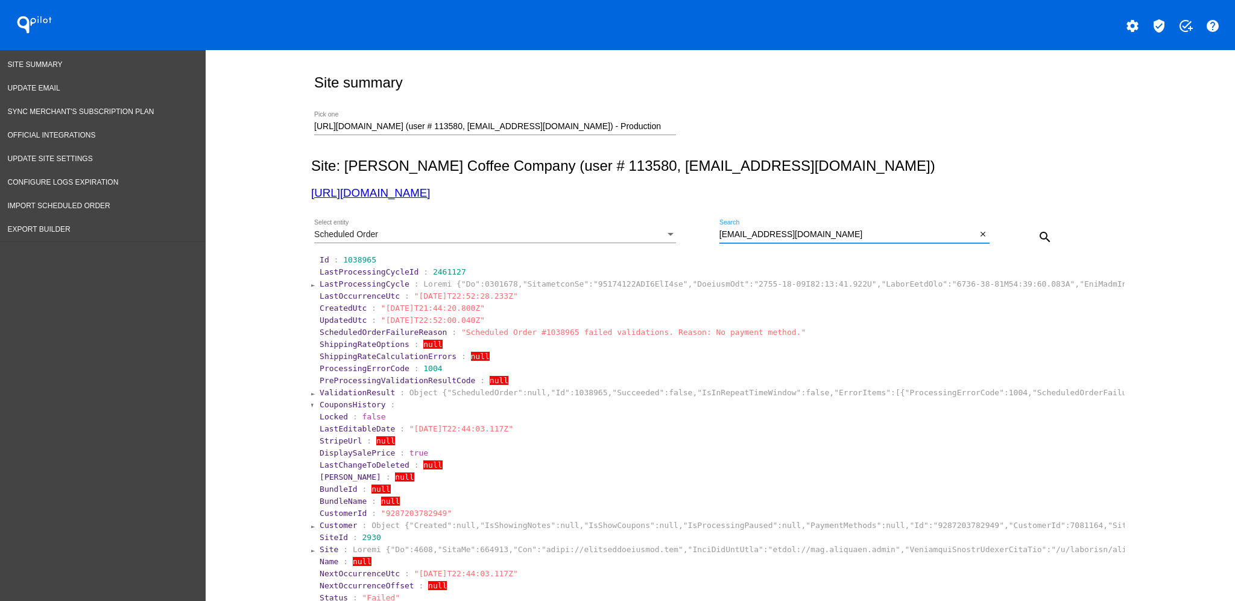
paste input "[PERSON_NAME][EMAIL_ADDRESS][DOMAIN_NAME]"
type input "[PERSON_NAME][EMAIL_ADDRESS][DOMAIN_NAME]"
click at [1038, 238] on mat-icon "search" at bounding box center [1045, 237] width 14 height 14
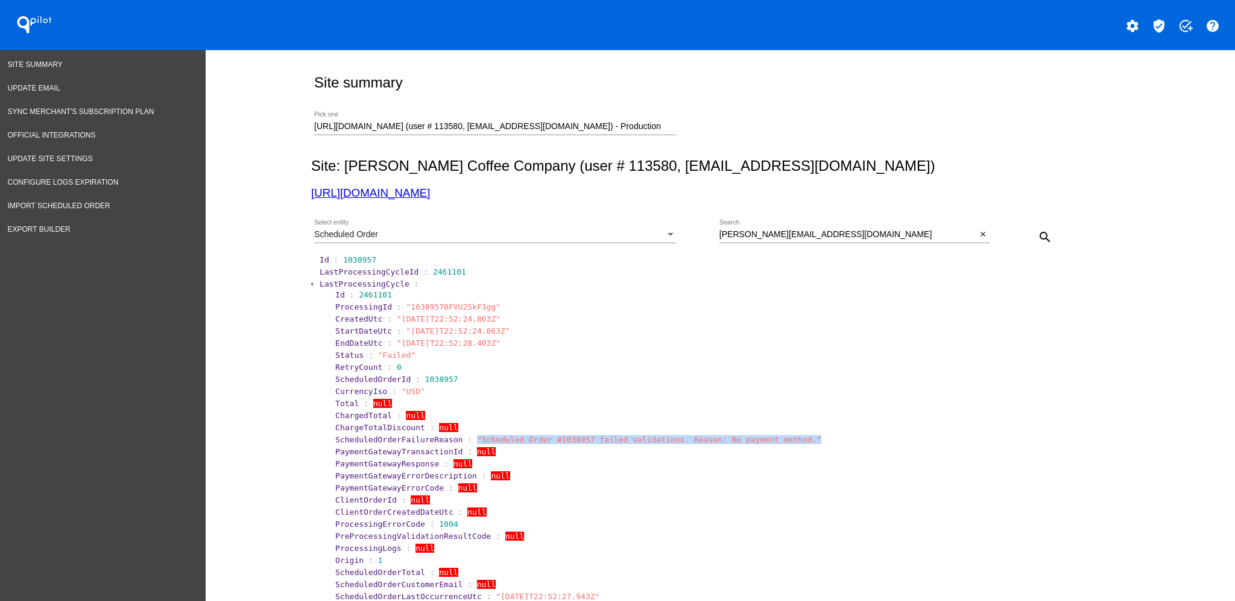
drag, startPoint x: 740, startPoint y: 433, endPoint x: 457, endPoint y: 436, distance: 282.9
click at [457, 436] on section "ScheduledOrderFailureReason : "Scheduled Order #1038957 failed validations. Rea…" at bounding box center [728, 439] width 786 height 9
copy span ""Scheduled Order #1038957 failed validations. Reason: No payment method.""
click at [360, 281] on span "LastProcessingCycle" at bounding box center [365, 283] width 90 height 9
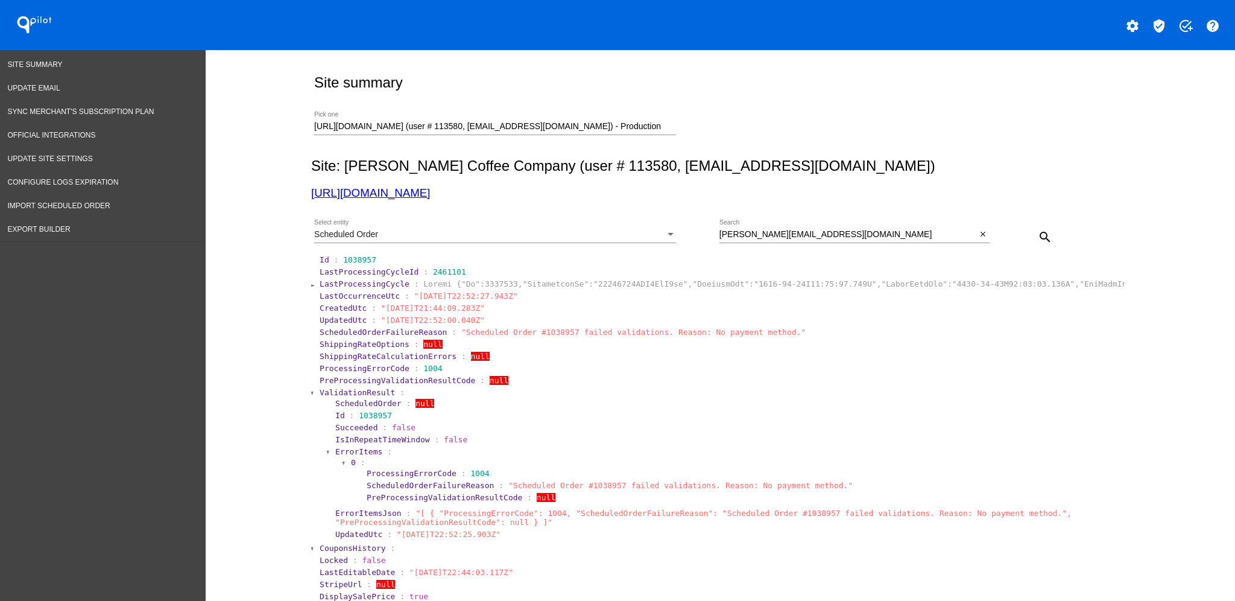
click at [335, 390] on span "ValidationResult" at bounding box center [357, 392] width 75 height 9
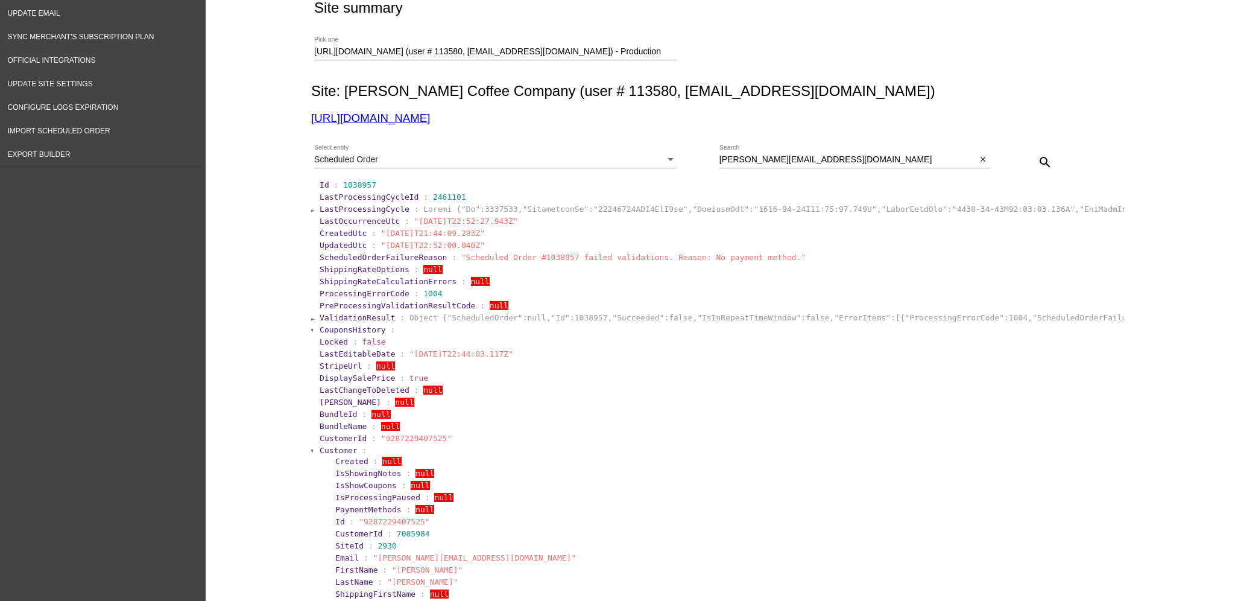
scroll to position [241, 0]
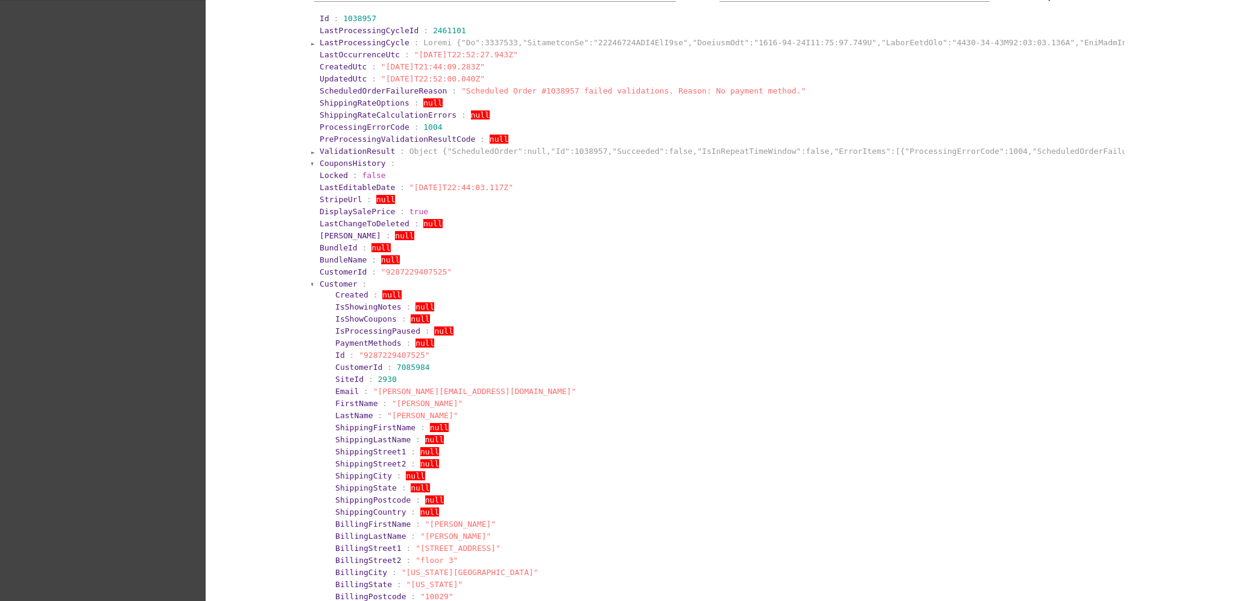
click at [329, 288] on section "Created : null IsShowingNotes : null IsShowCoupons : null IsProcessingPaused : …" at bounding box center [725, 499] width 796 height 423
click at [325, 284] on span "Customer" at bounding box center [339, 283] width 38 height 9
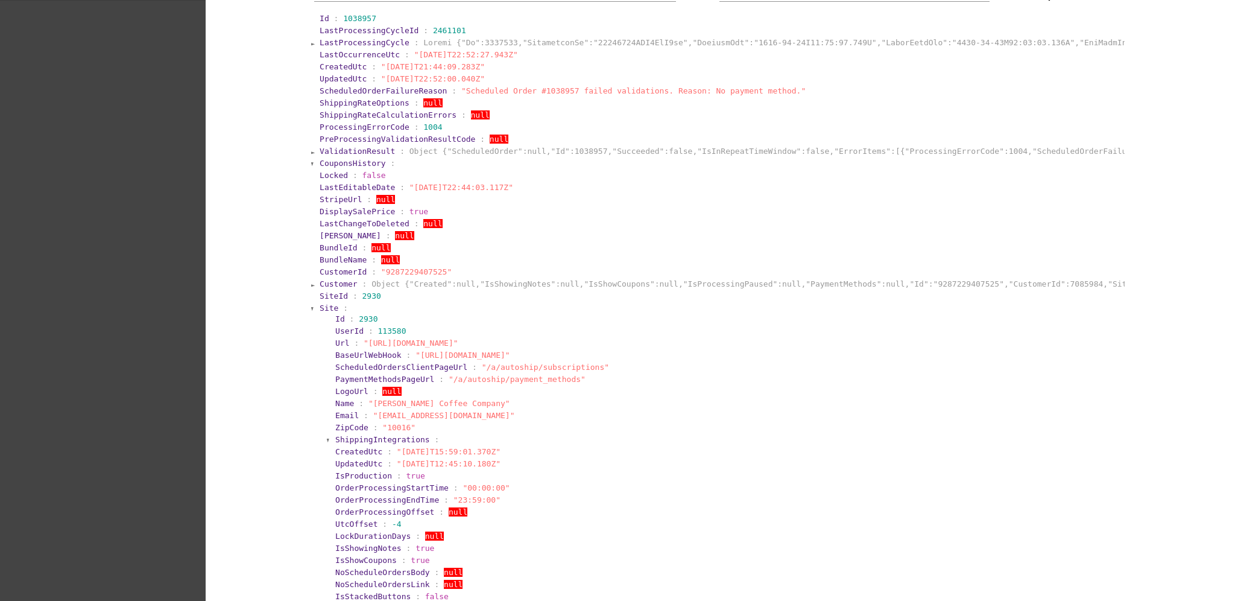
click at [320, 307] on span "Site" at bounding box center [329, 307] width 19 height 9
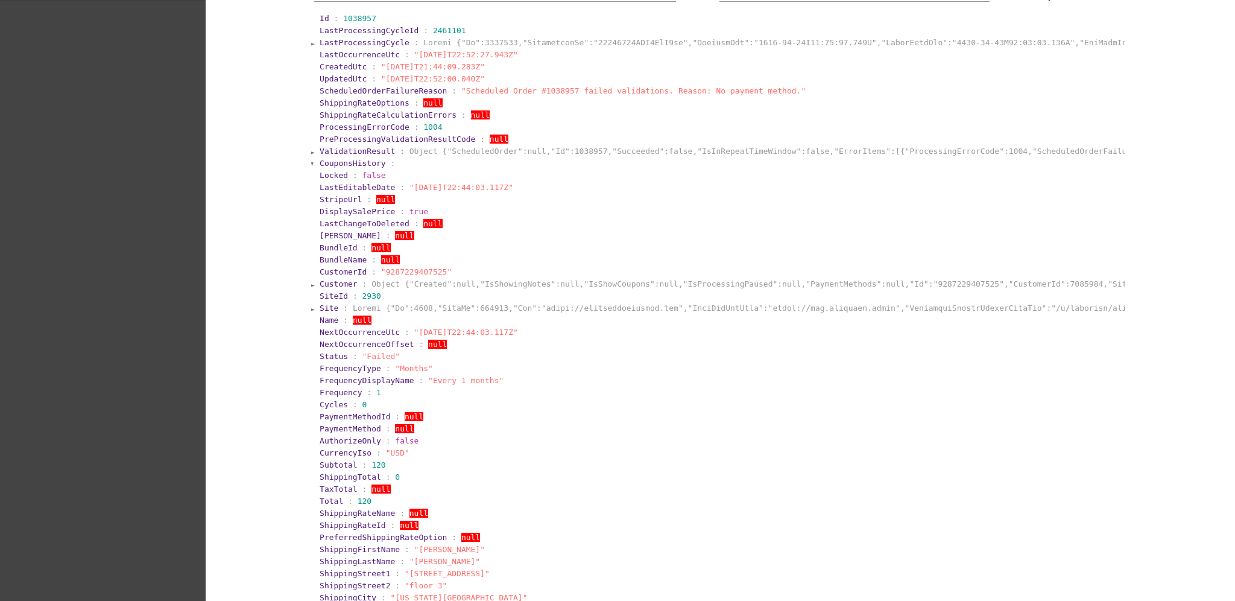
scroll to position [643, 0]
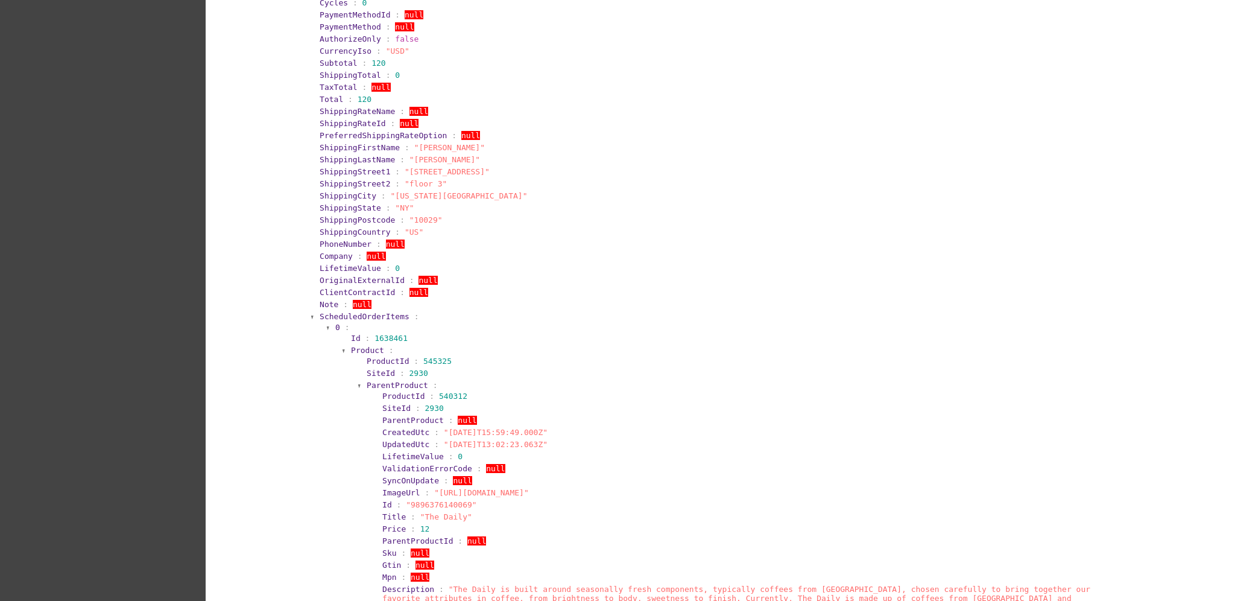
click at [352, 312] on span "ScheduledOrderItems" at bounding box center [365, 316] width 90 height 9
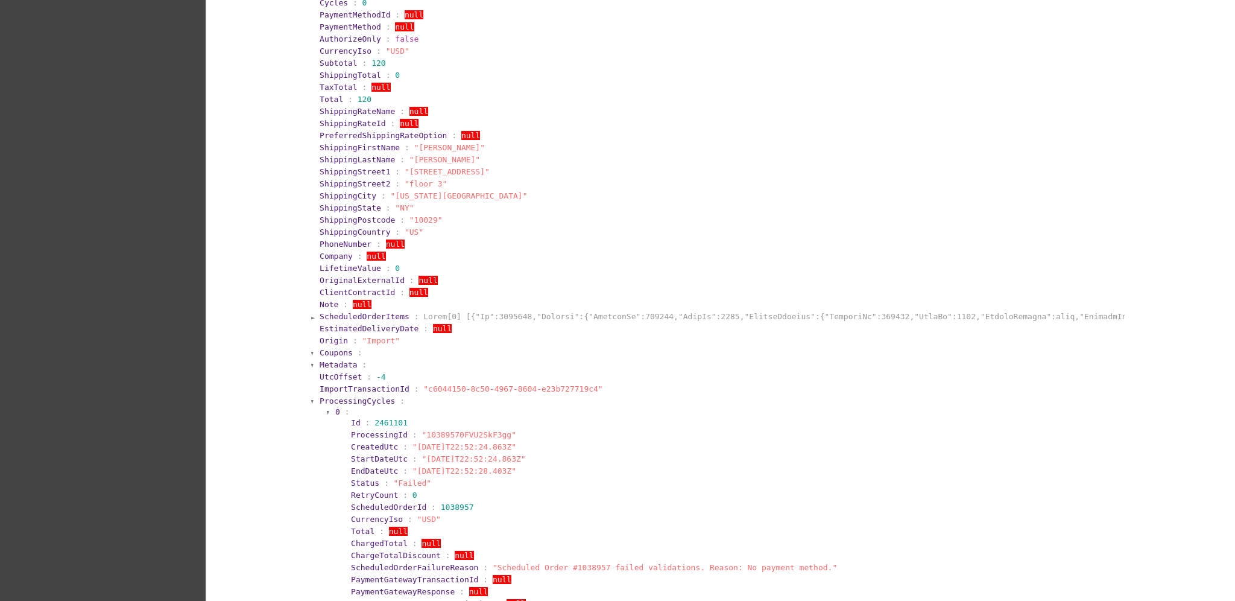
click at [347, 399] on span "ProcessingCycles" at bounding box center [357, 400] width 75 height 9
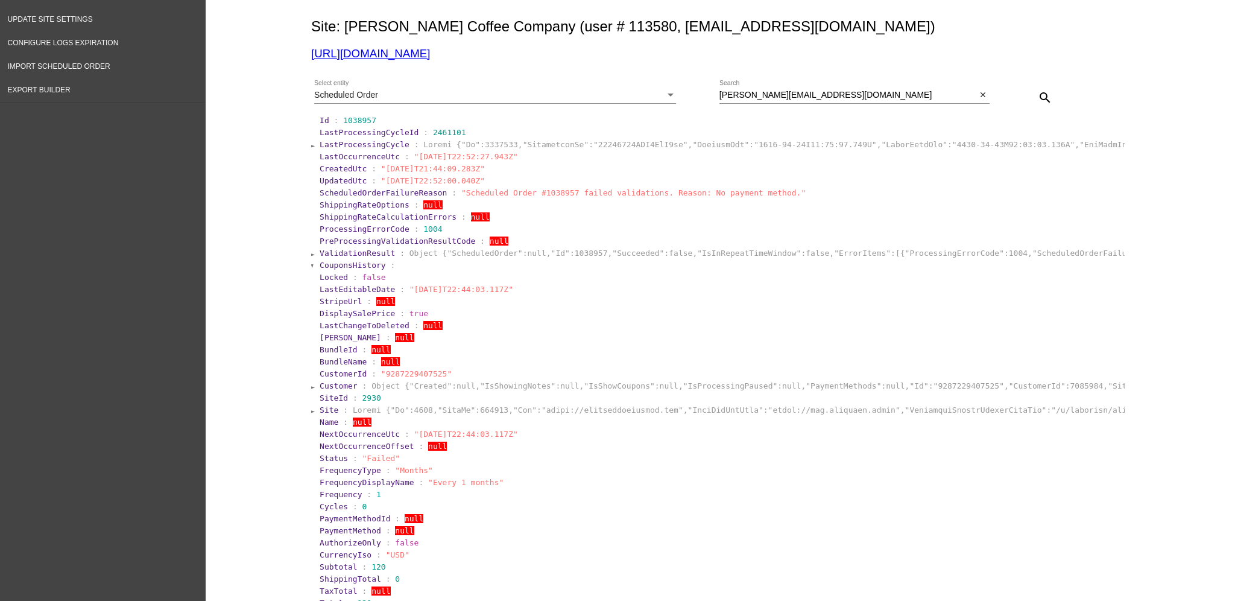
scroll to position [0, 0]
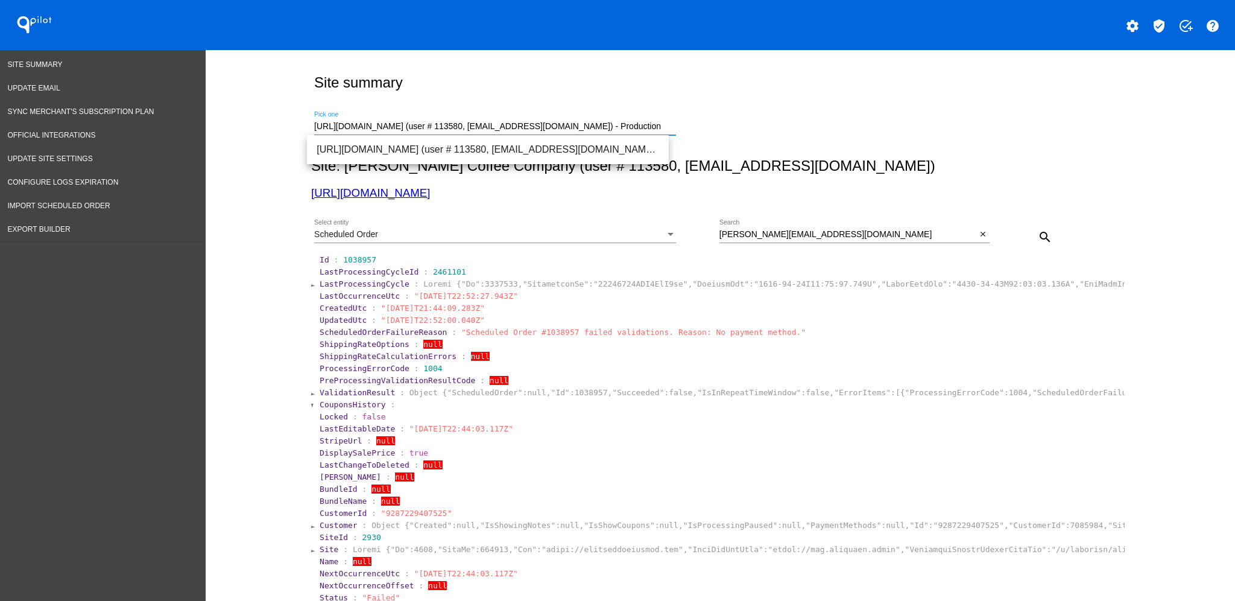
drag, startPoint x: 664, startPoint y: 127, endPoint x: 291, endPoint y: 128, distance: 373.4
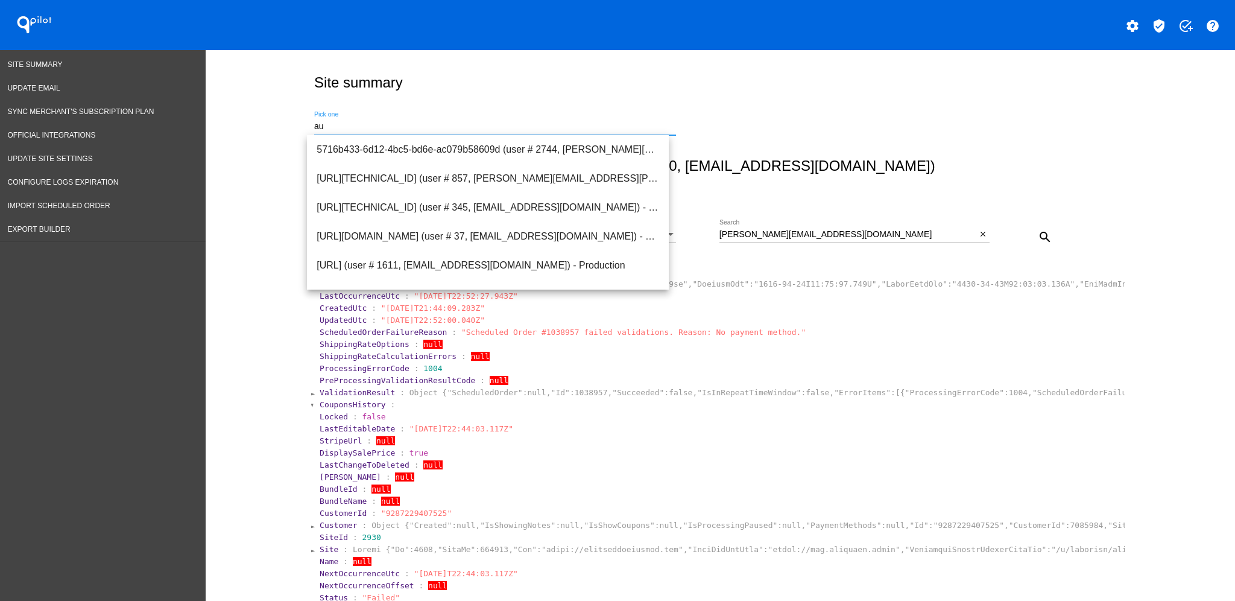
type input "a"
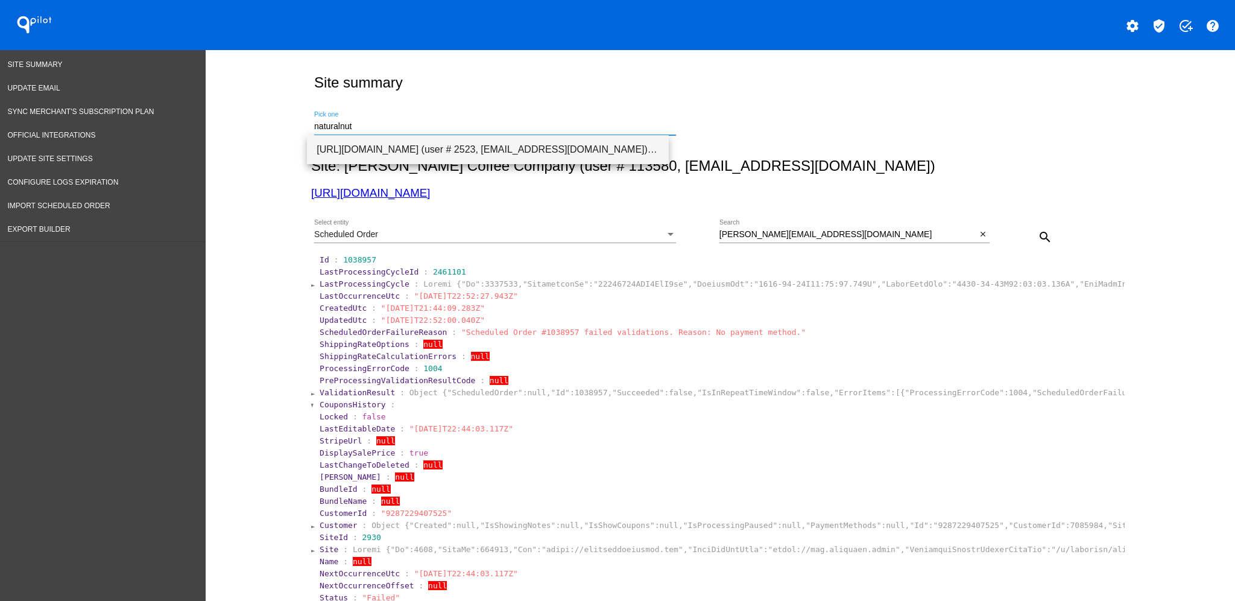
click at [328, 146] on span "[URL][DOMAIN_NAME] (user # 2523, [EMAIL_ADDRESS][DOMAIN_NAME]) - Production" at bounding box center [488, 149] width 343 height 29
type input "[URL][DOMAIN_NAME] (user # 2523, [EMAIL_ADDRESS][DOMAIN_NAME]) - Production"
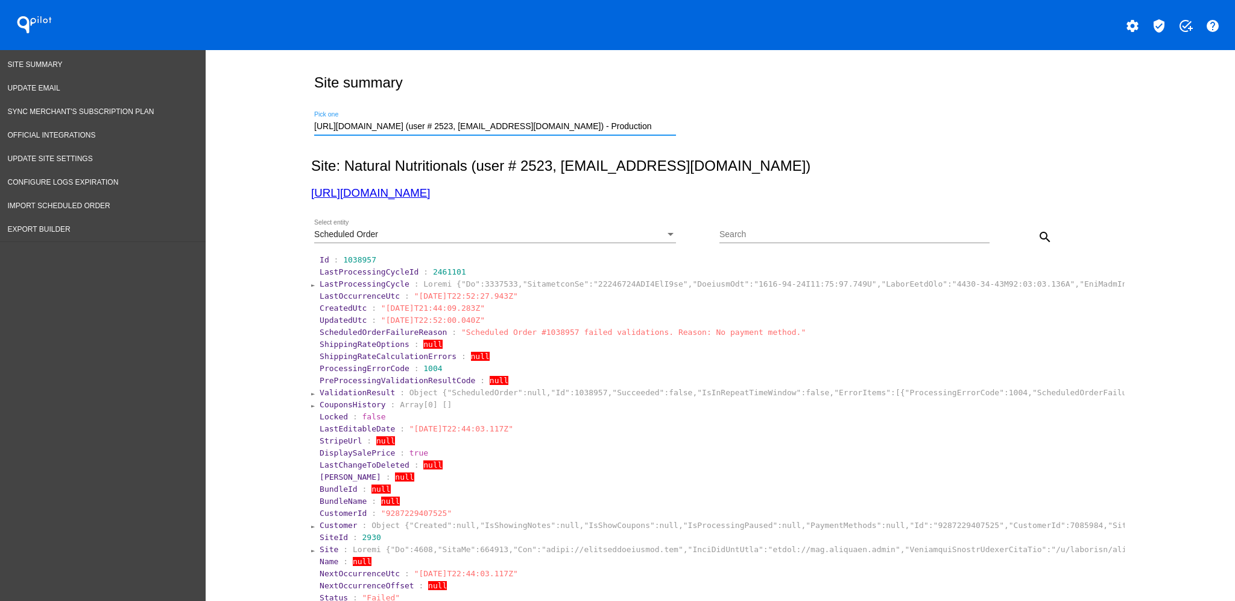
click at [516, 237] on div "Scheduled Order" at bounding box center [489, 235] width 351 height 10
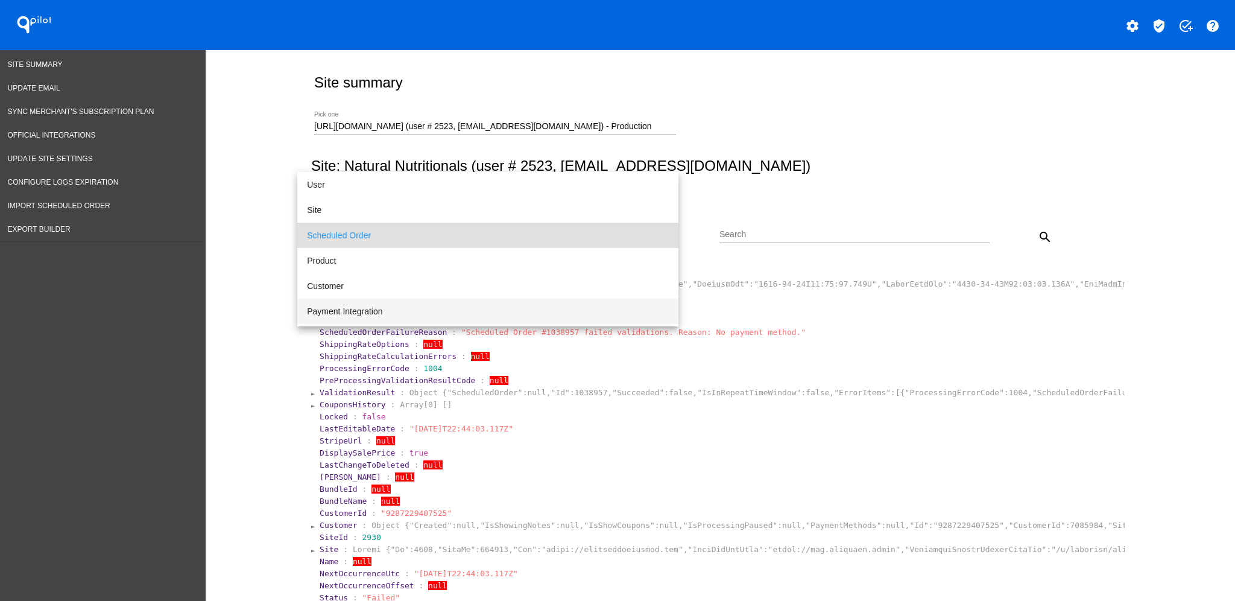
click at [504, 313] on span "Payment Integration" at bounding box center [488, 311] width 362 height 25
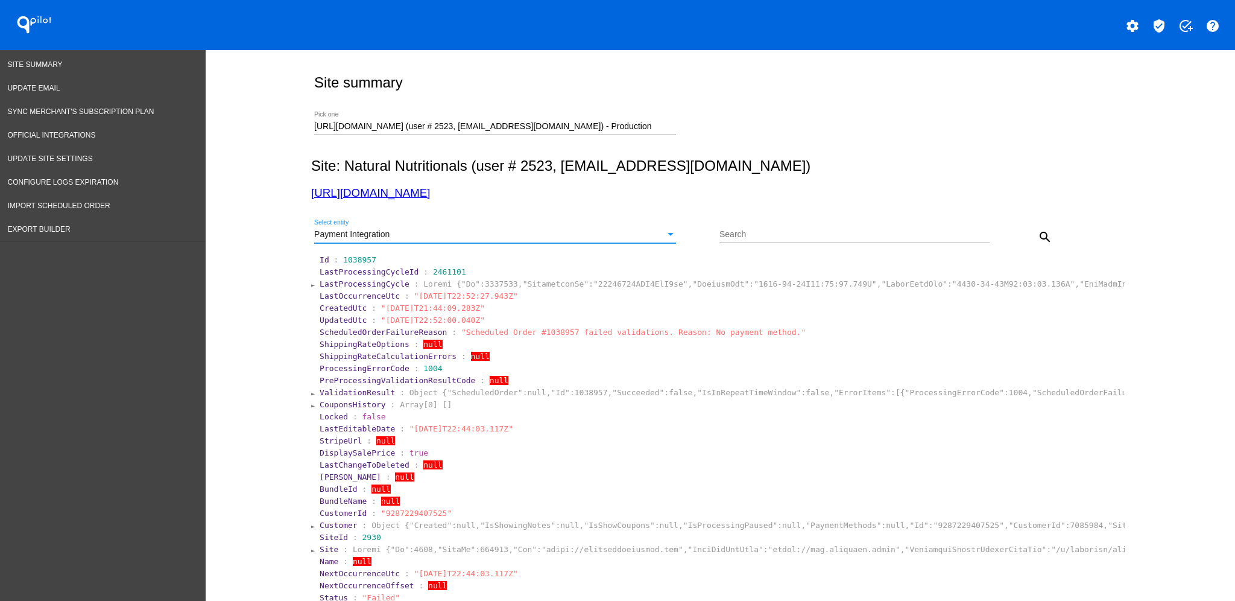
click at [1040, 233] on mat-icon "search" at bounding box center [1045, 237] width 14 height 14
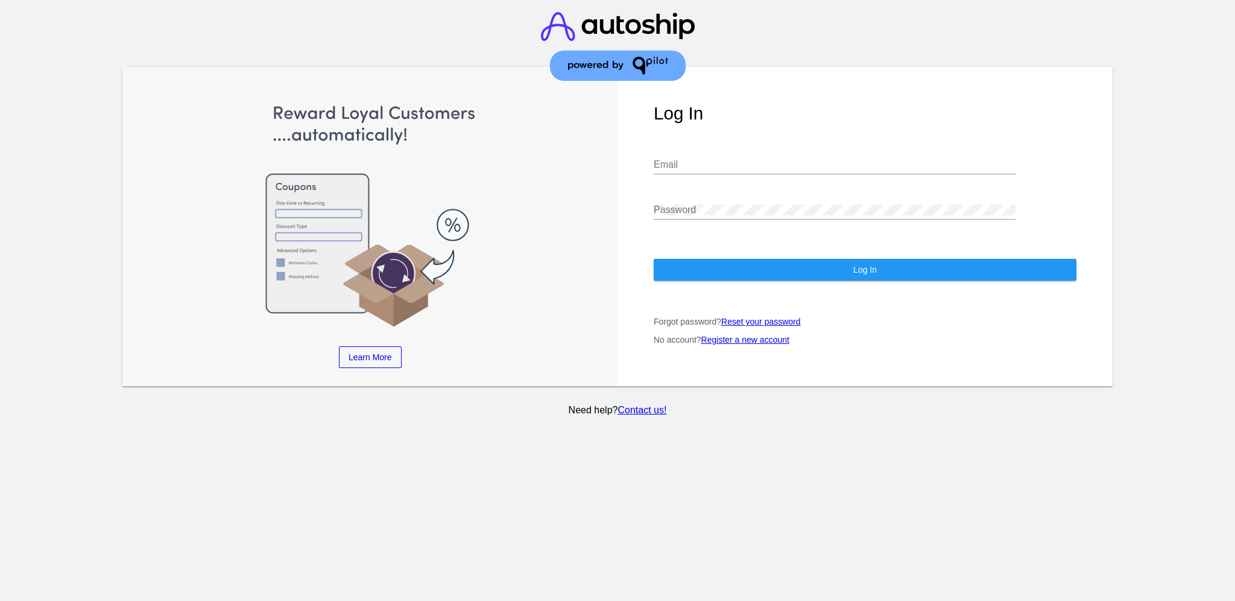
type input "[EMAIL_ADDRESS][DOMAIN_NAME]"
click at [879, 259] on button "Log In" at bounding box center [865, 270] width 423 height 22
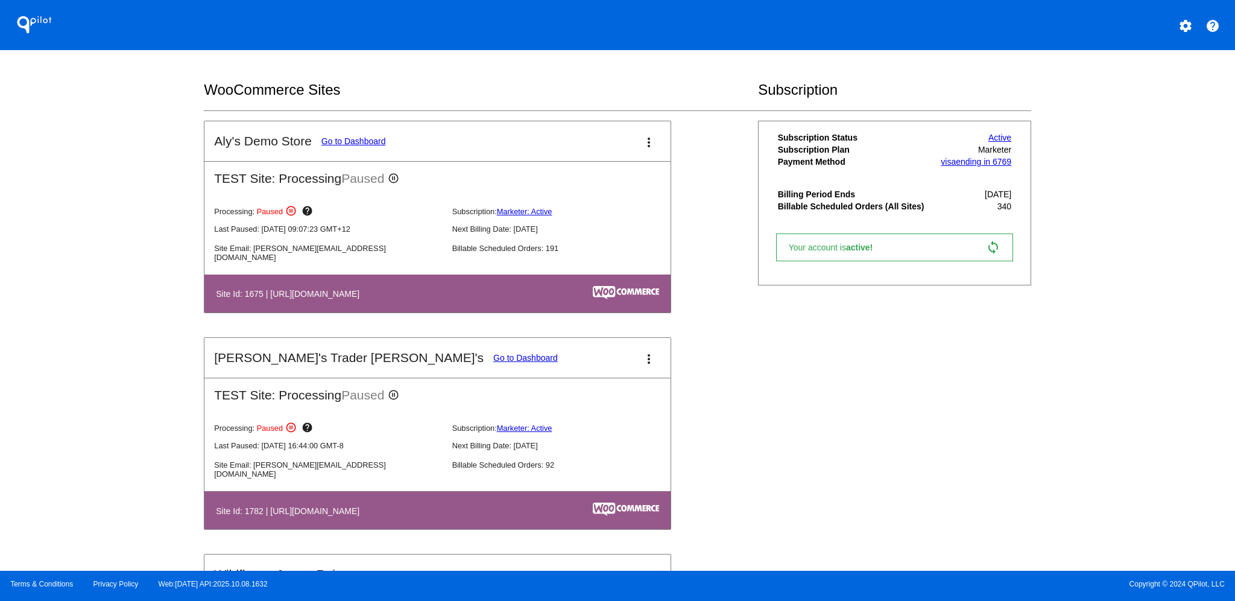
scroll to position [563, 0]
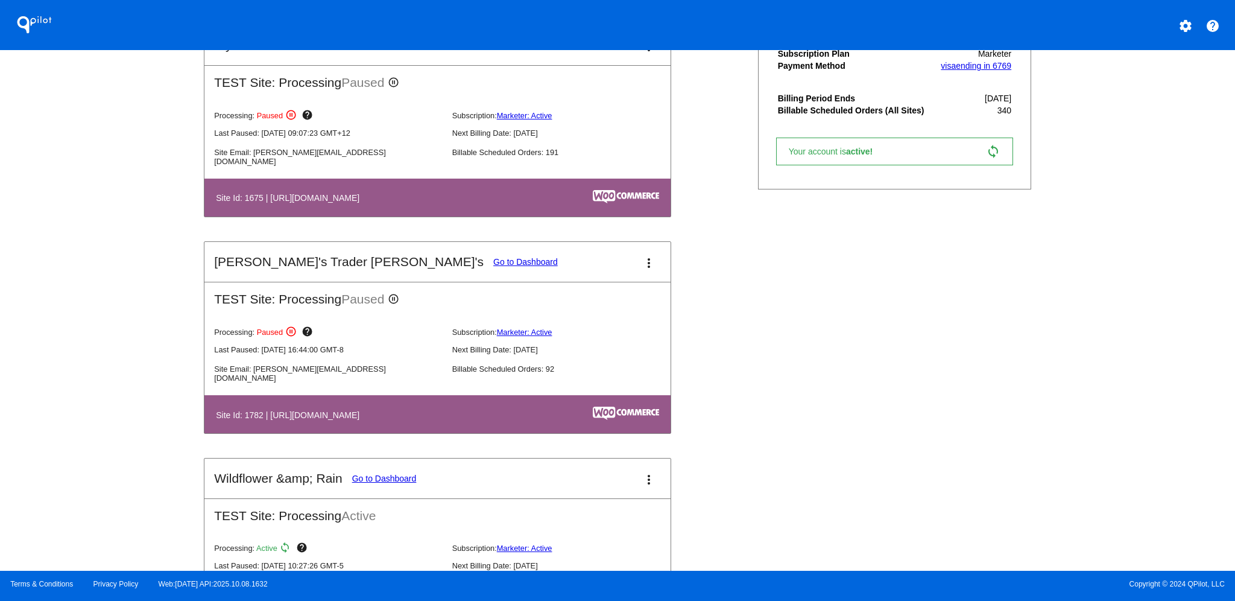
click at [493, 261] on link "Go to Dashboard" at bounding box center [525, 262] width 65 height 10
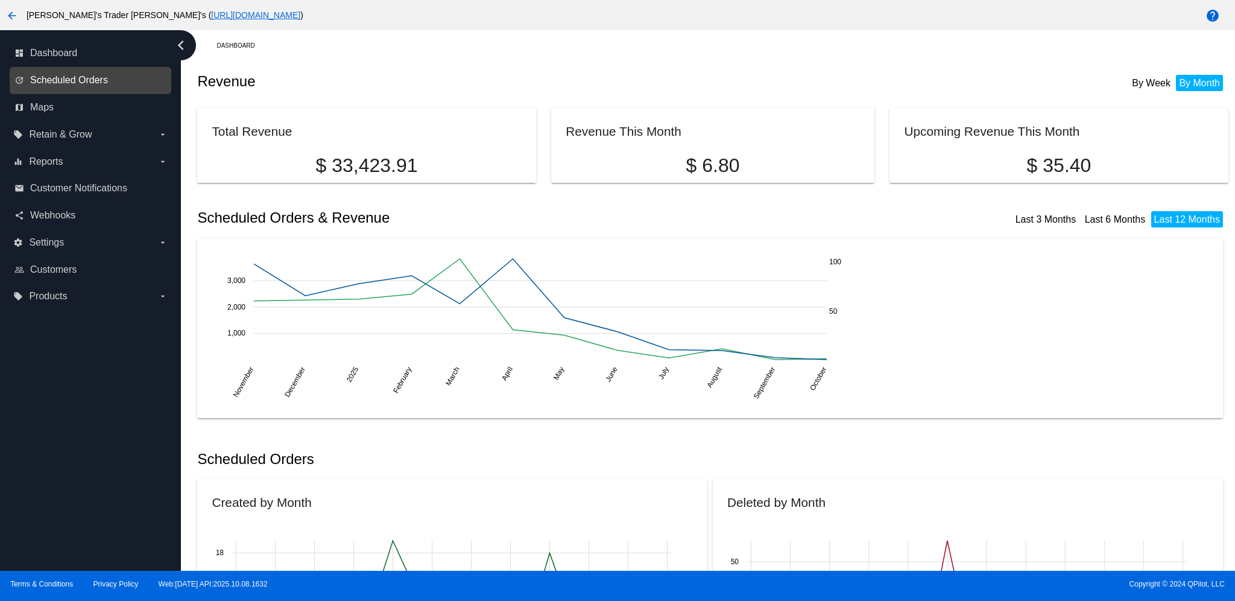
click at [94, 78] on span "Scheduled Orders" at bounding box center [69, 80] width 78 height 11
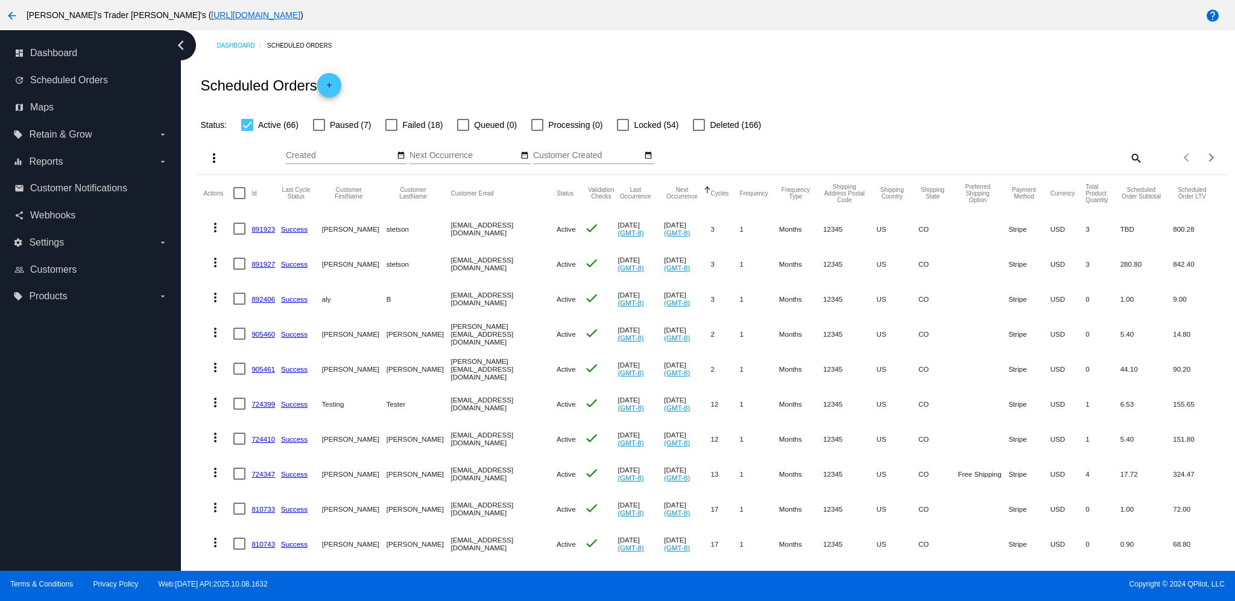
click at [255, 226] on link "891923" at bounding box center [264, 229] width 24 height 8
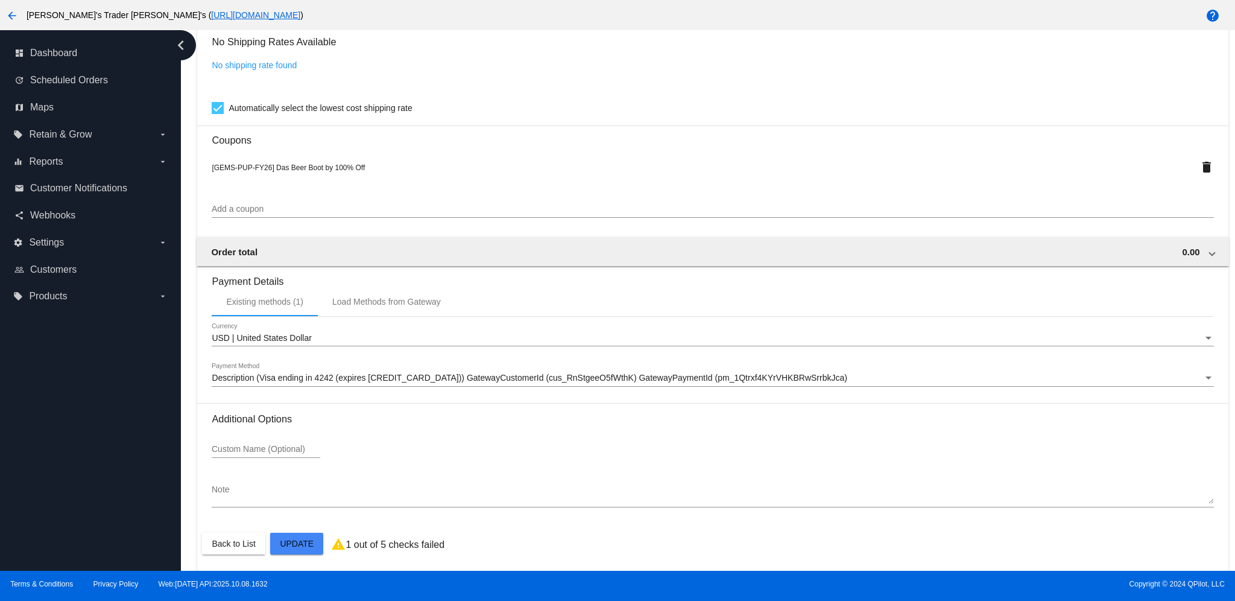
scroll to position [1031, 0]
